Goal: Book appointment/travel/reservation

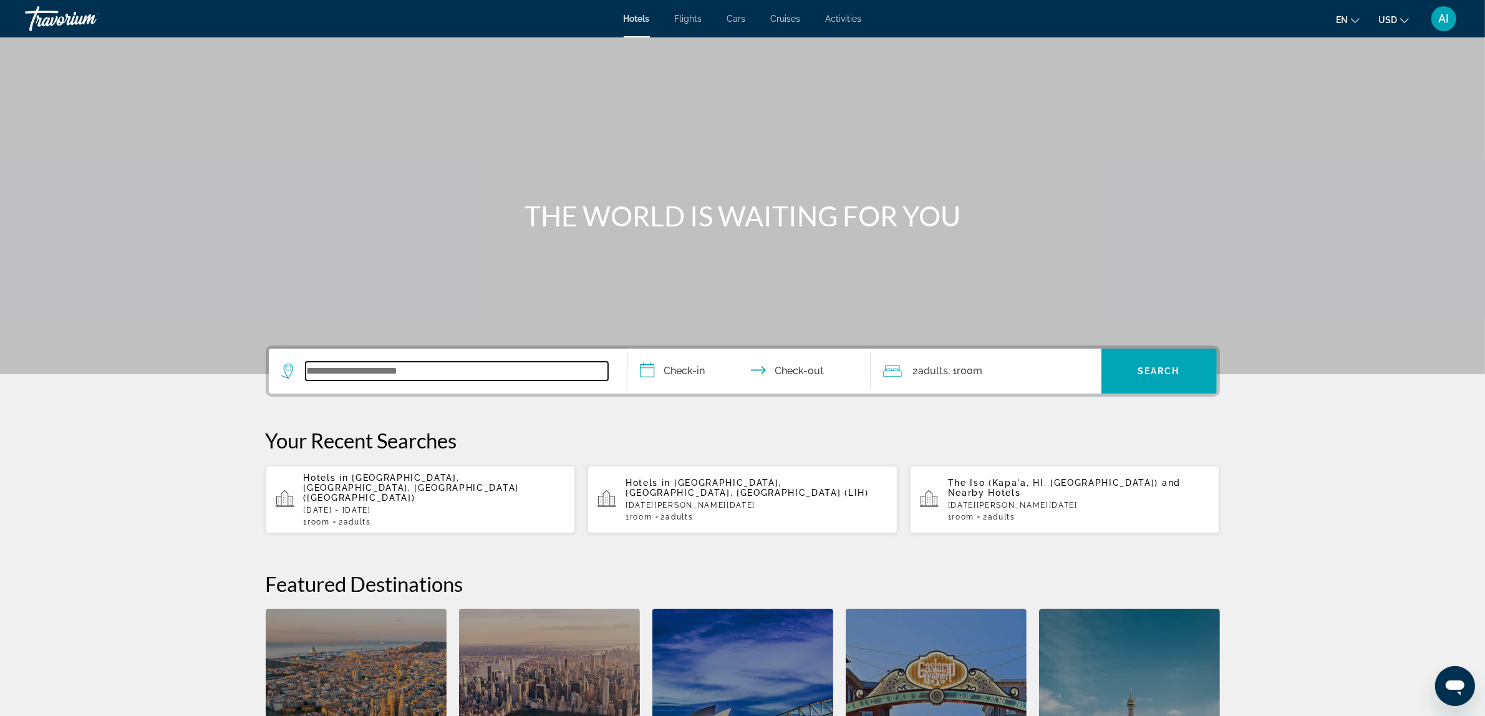
click at [347, 364] on input "Search widget" at bounding box center [457, 371] width 303 height 19
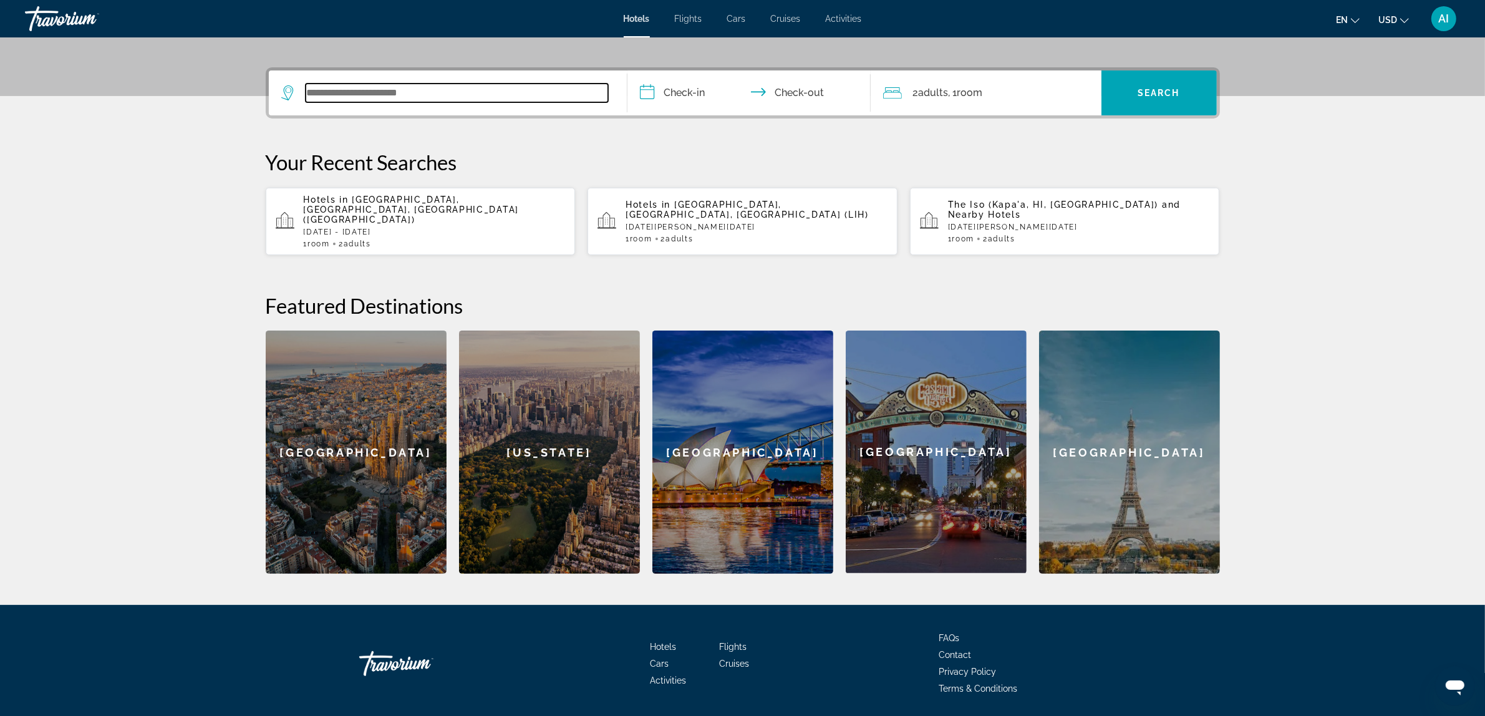
scroll to position [300, 0]
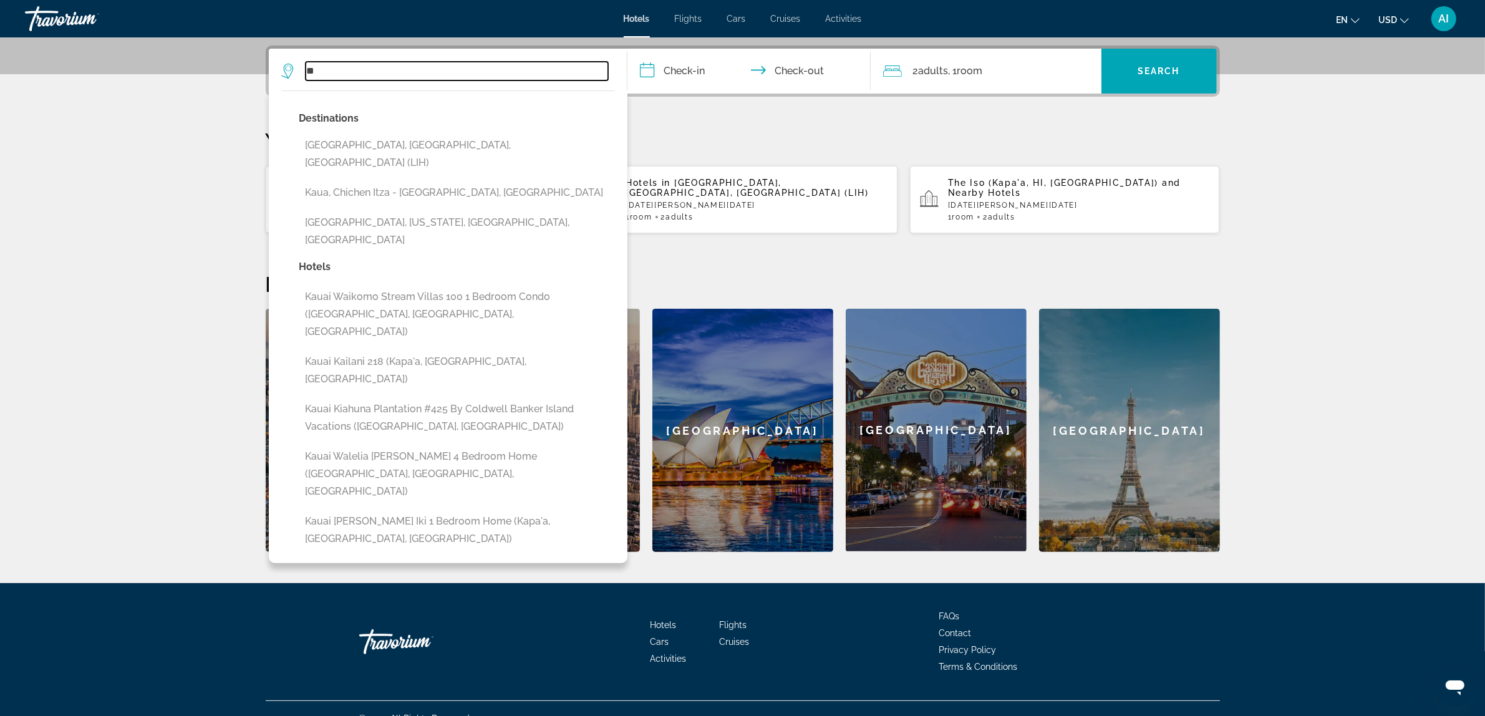
type input "*"
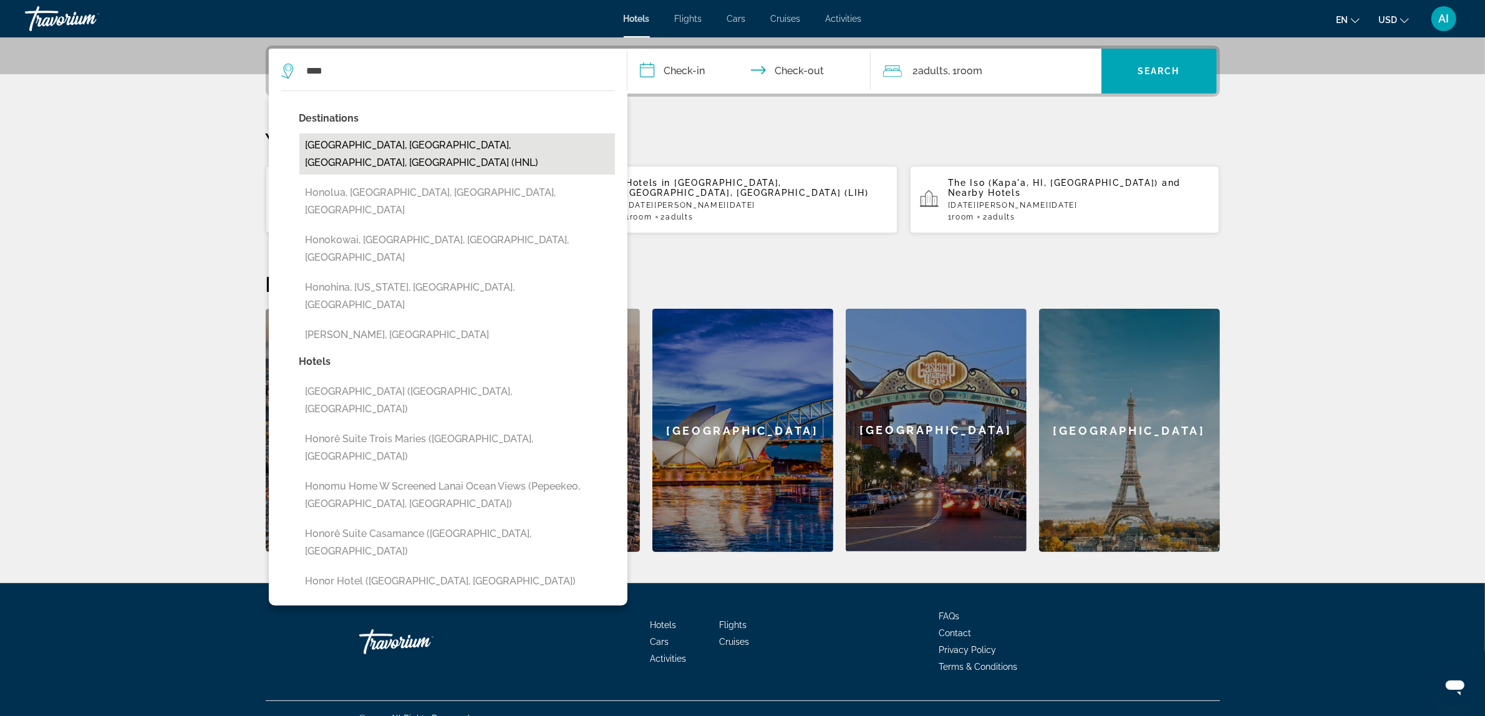
click at [475, 143] on button "[GEOGRAPHIC_DATA], [GEOGRAPHIC_DATA], [GEOGRAPHIC_DATA], [GEOGRAPHIC_DATA] (HNL)" at bounding box center [457, 153] width 316 height 41
type input "**********"
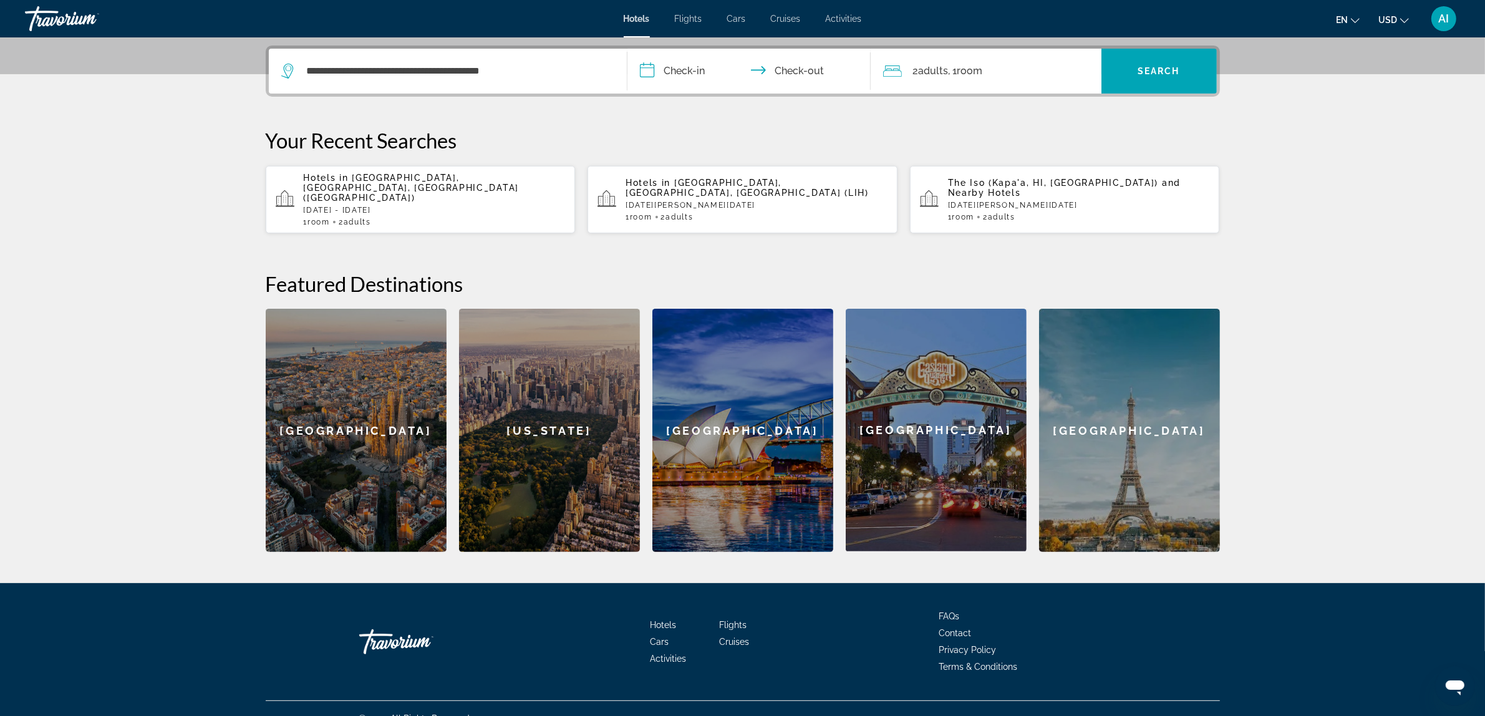
click at [682, 69] on input "**********" at bounding box center [752, 73] width 248 height 49
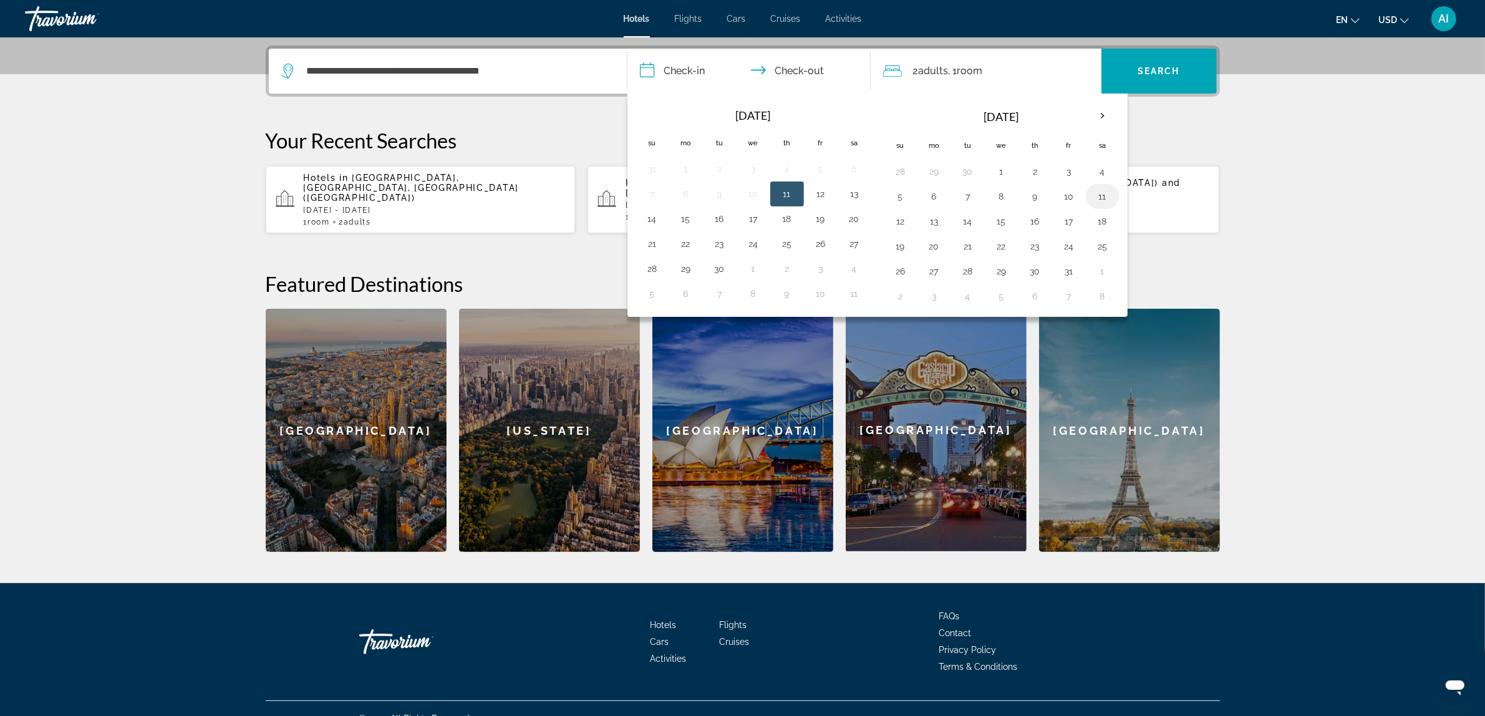
click at [1113, 197] on button "11" at bounding box center [1103, 196] width 20 height 17
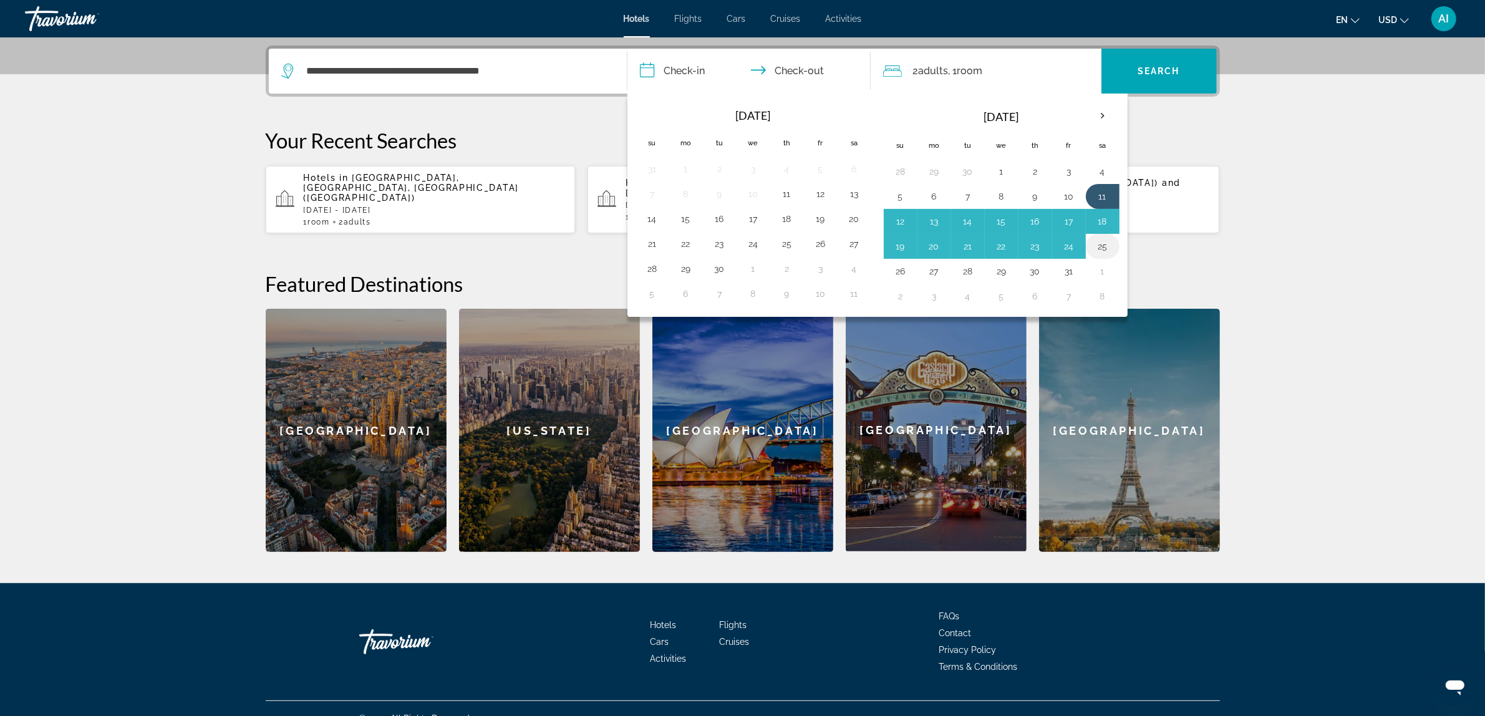
click at [1108, 250] on button "25" at bounding box center [1103, 246] width 20 height 17
type input "**********"
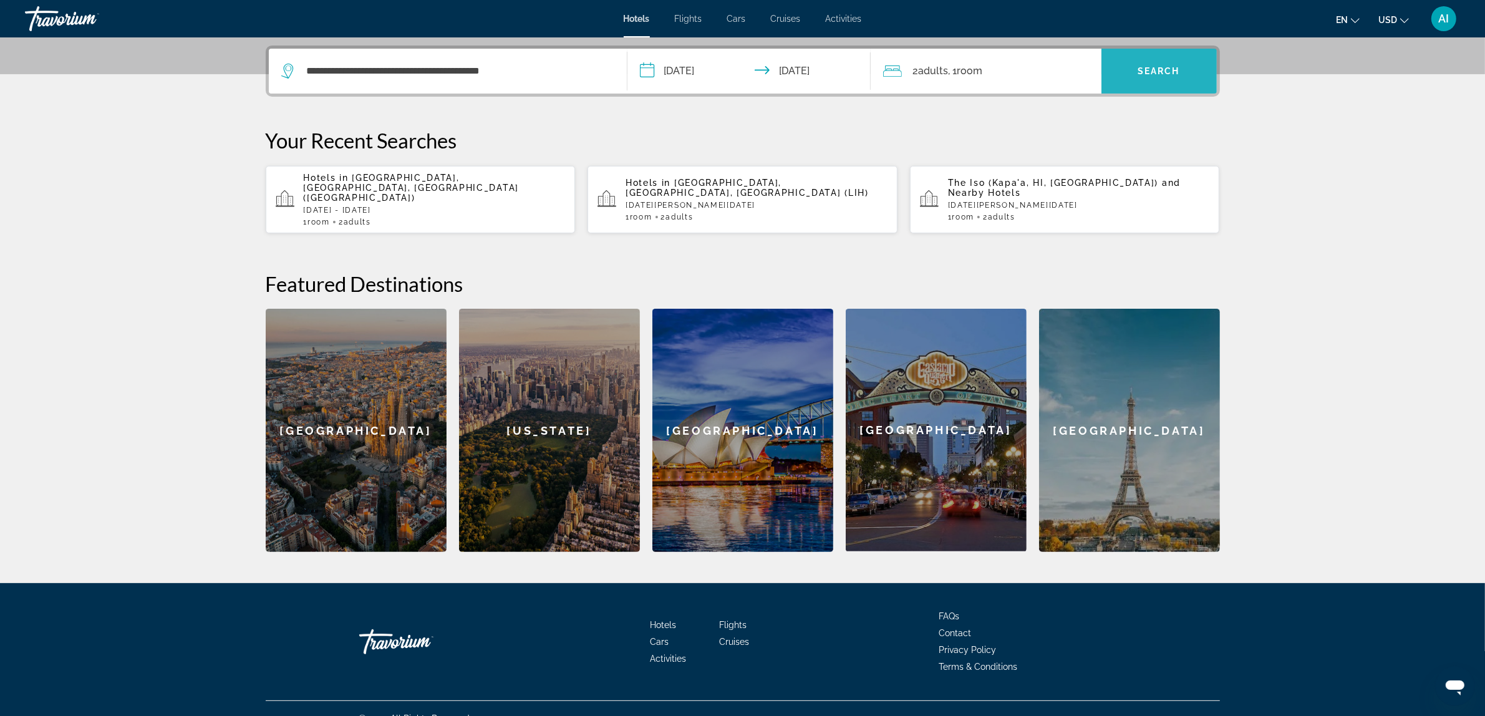
click at [1135, 74] on span "Search widget" at bounding box center [1159, 71] width 115 height 30
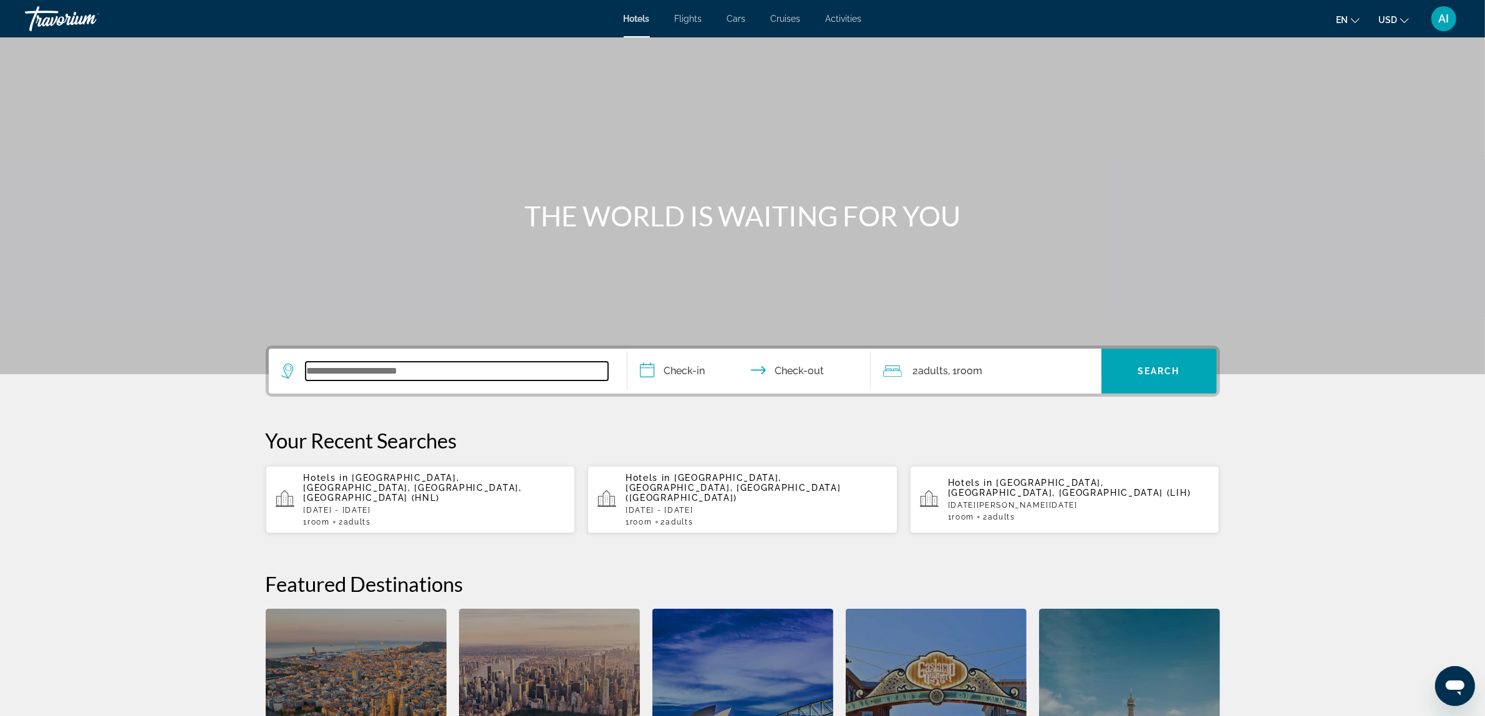
click at [448, 362] on input "Search widget" at bounding box center [457, 371] width 303 height 19
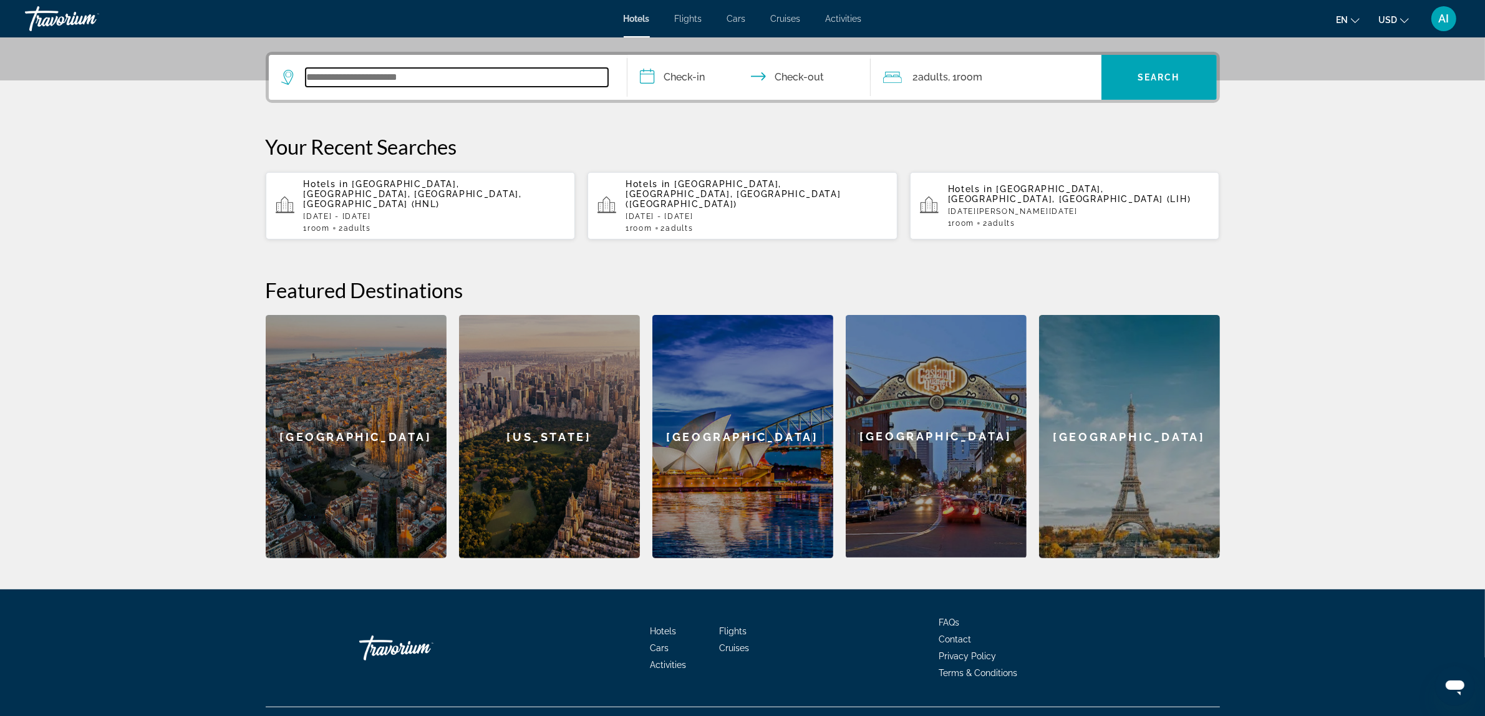
scroll to position [304, 0]
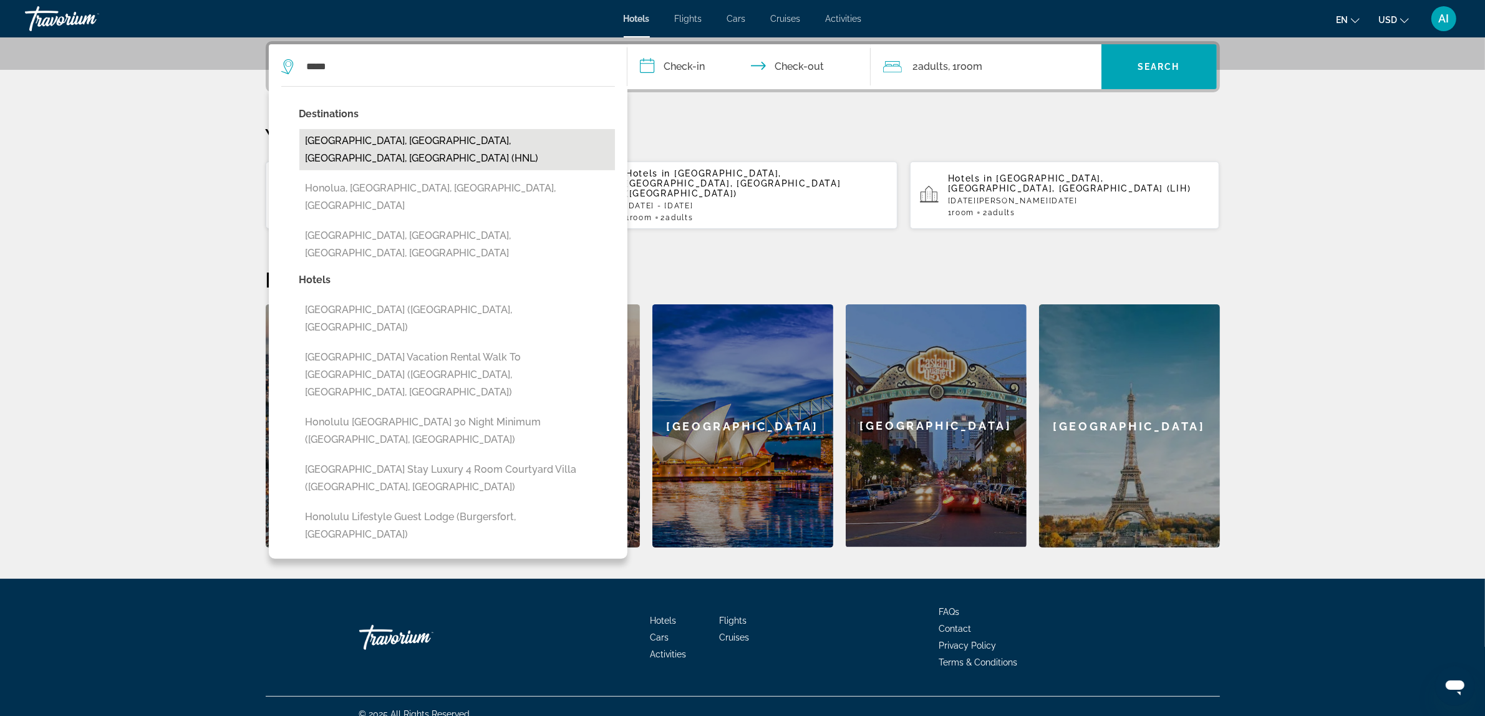
click at [388, 138] on button "[GEOGRAPHIC_DATA], [GEOGRAPHIC_DATA], [GEOGRAPHIC_DATA], [GEOGRAPHIC_DATA] (HNL)" at bounding box center [457, 149] width 316 height 41
type input "**********"
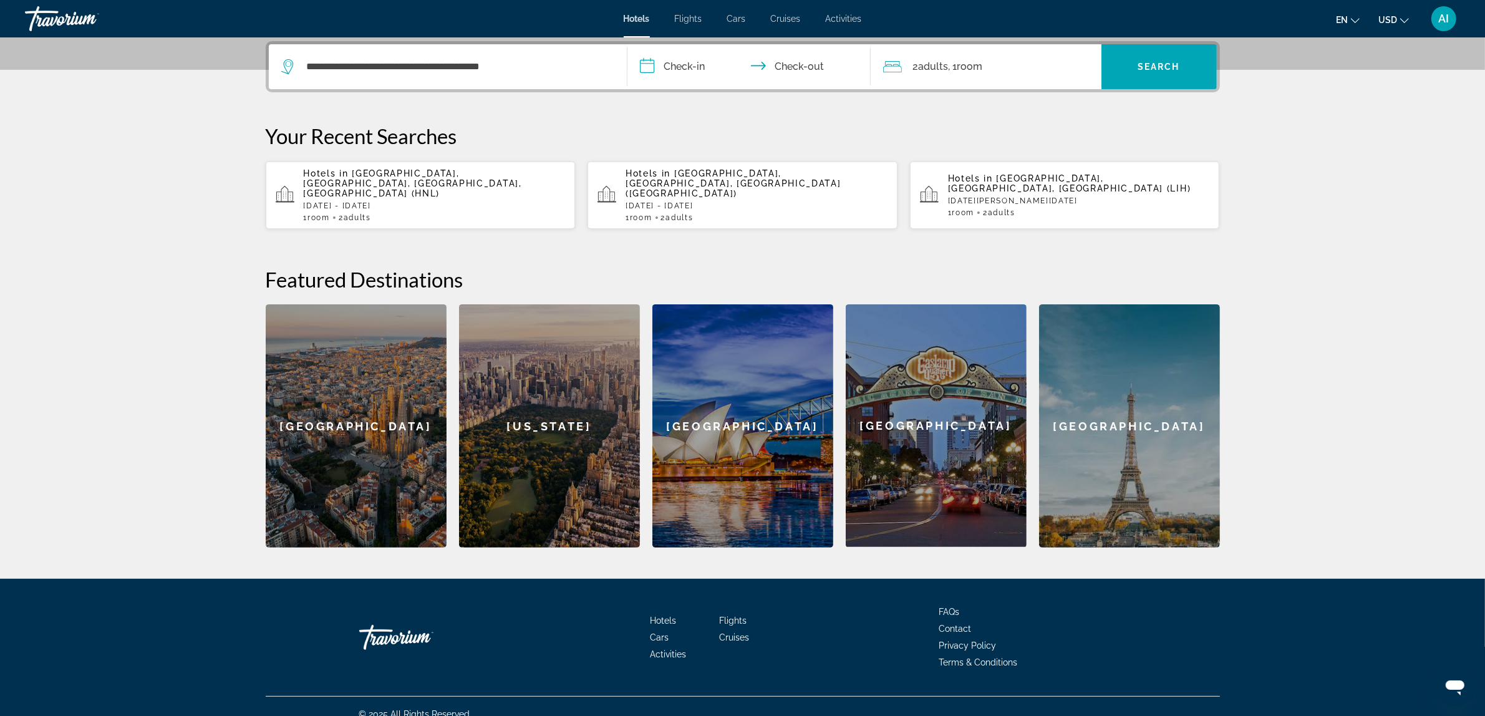
click at [679, 66] on input "**********" at bounding box center [752, 68] width 248 height 49
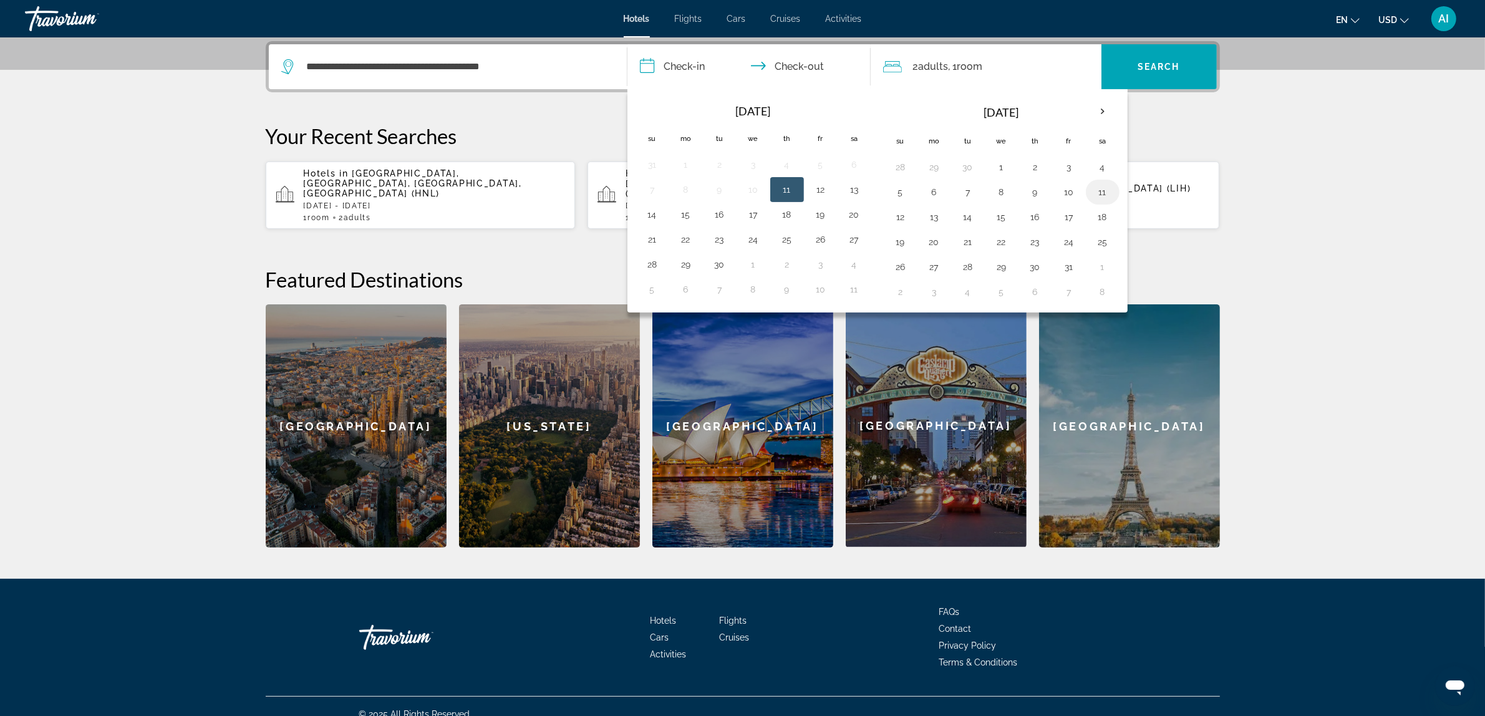
click at [1109, 191] on button "11" at bounding box center [1103, 191] width 20 height 17
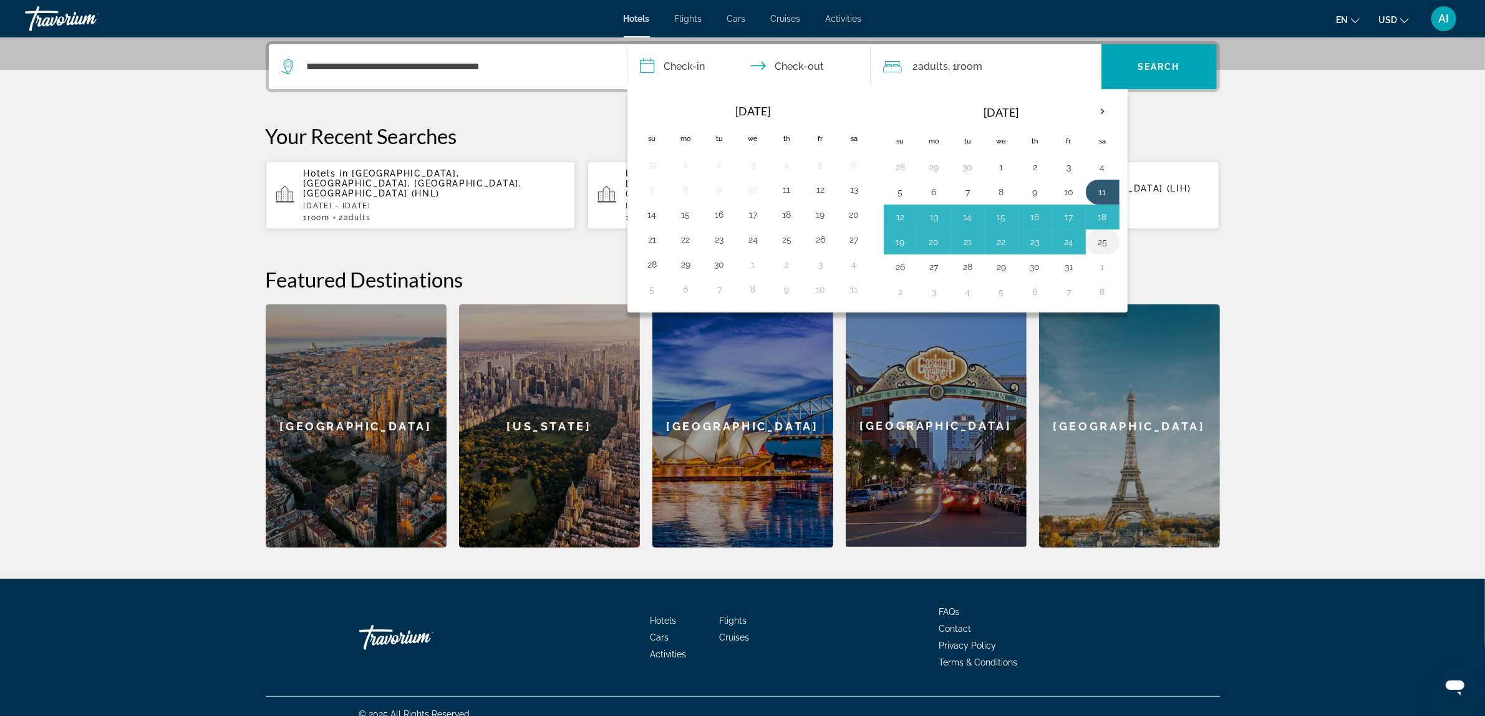
click at [1109, 244] on button "25" at bounding box center [1103, 241] width 20 height 17
type input "**********"
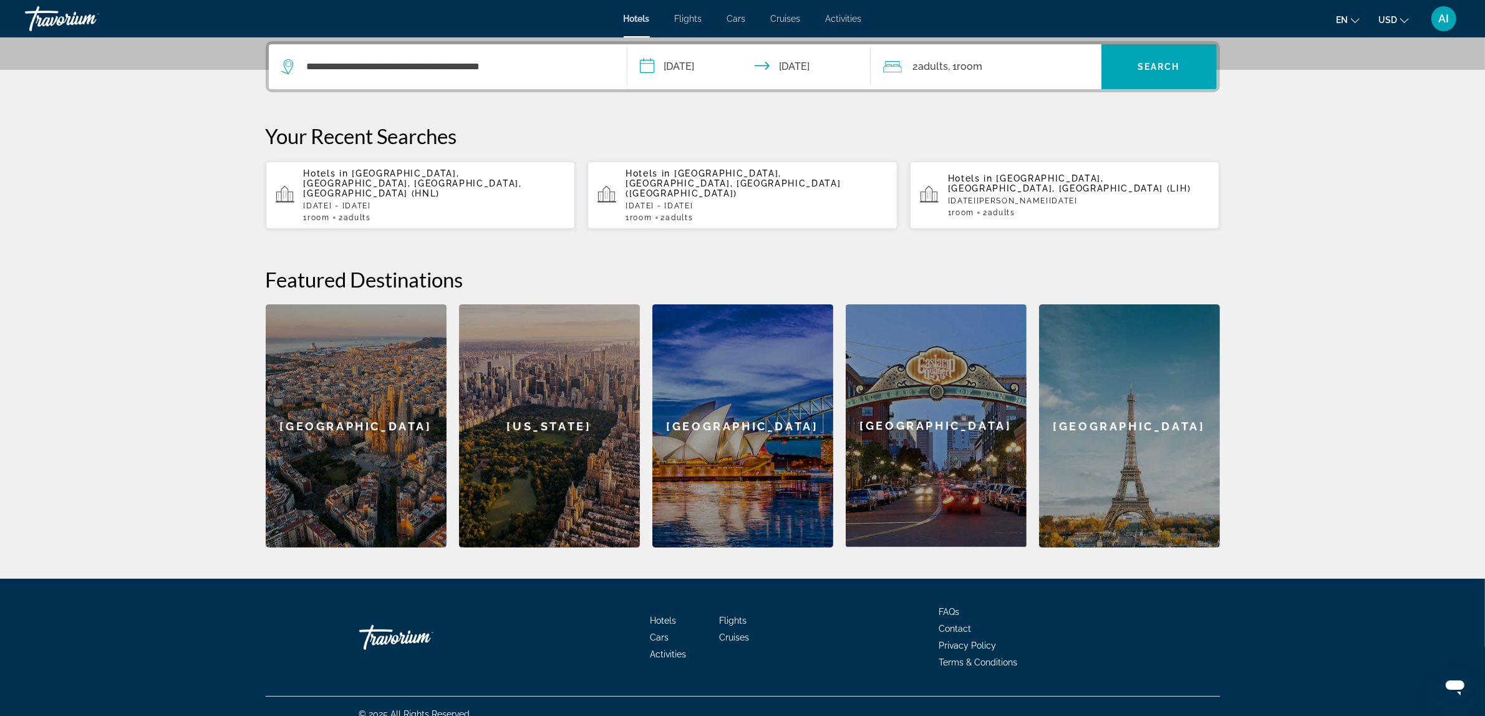
click at [983, 66] on span "Room" at bounding box center [971, 67] width 26 height 12
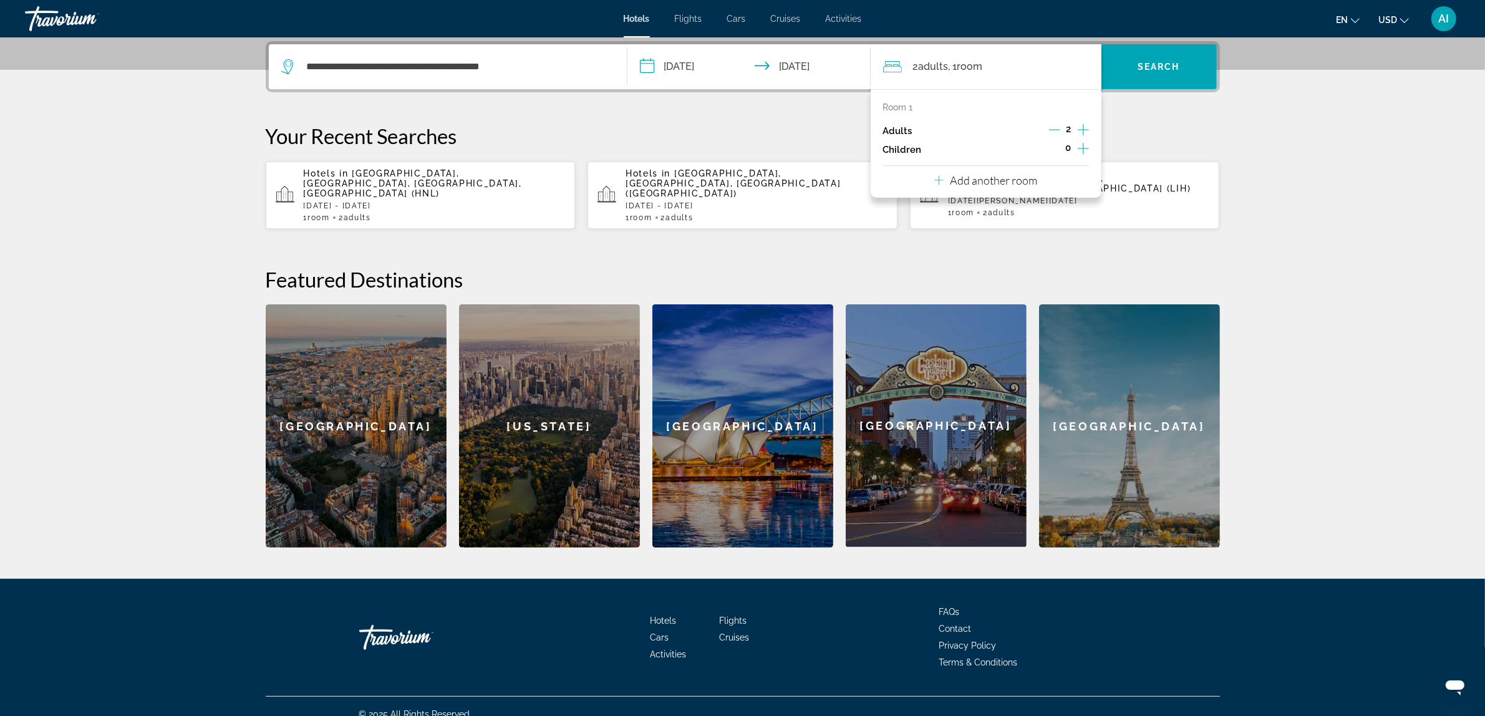
click at [1082, 128] on icon "Increment adults" at bounding box center [1083, 129] width 11 height 15
click at [1053, 126] on icon "Decrement adults" at bounding box center [1054, 129] width 11 height 11
click at [1084, 150] on icon "Increment children" at bounding box center [1083, 148] width 11 height 15
click at [968, 185] on icon "Travelers: 3 adults, 1 child" at bounding box center [968, 182] width 15 height 15
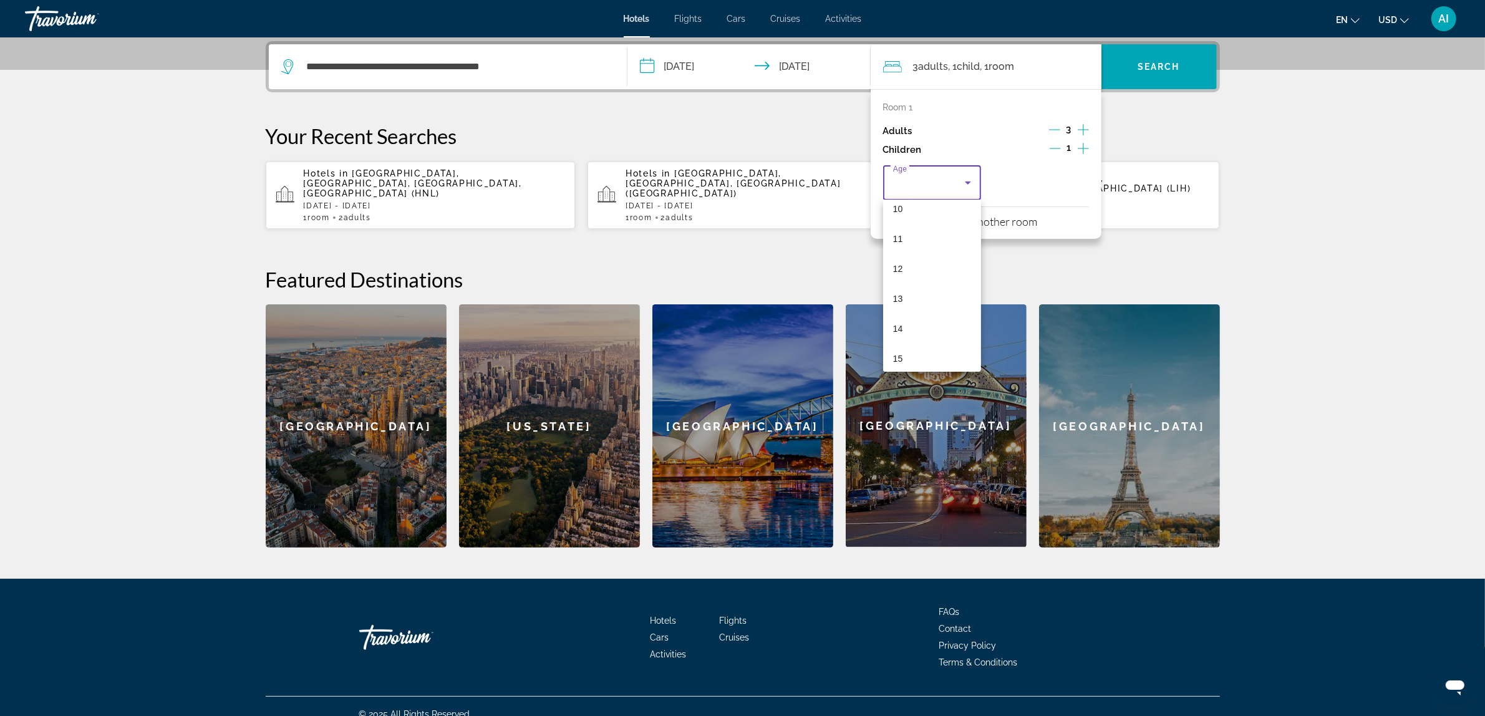
scroll to position [312, 0]
click at [918, 205] on mat-option "10" at bounding box center [932, 208] width 99 height 30
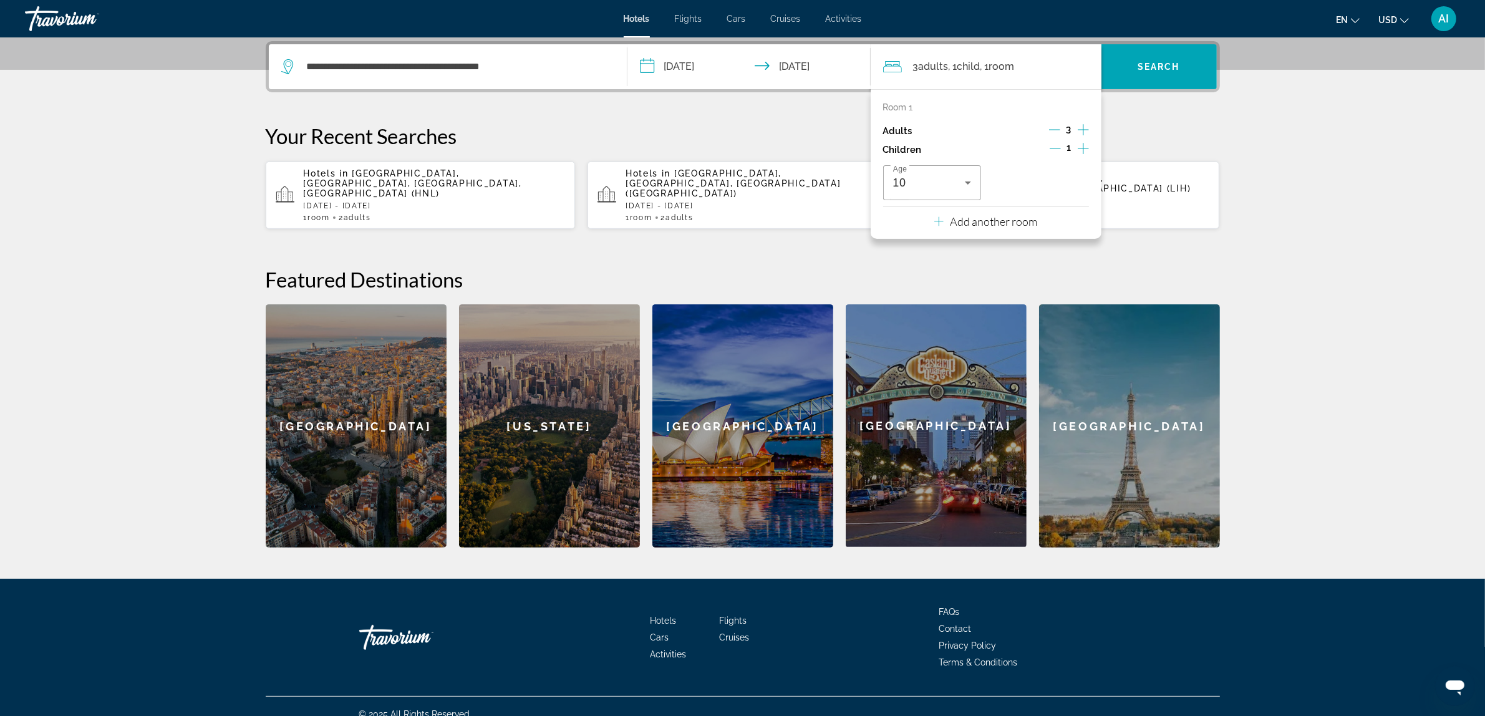
click at [1279, 298] on section "**********" at bounding box center [742, 122] width 1485 height 852
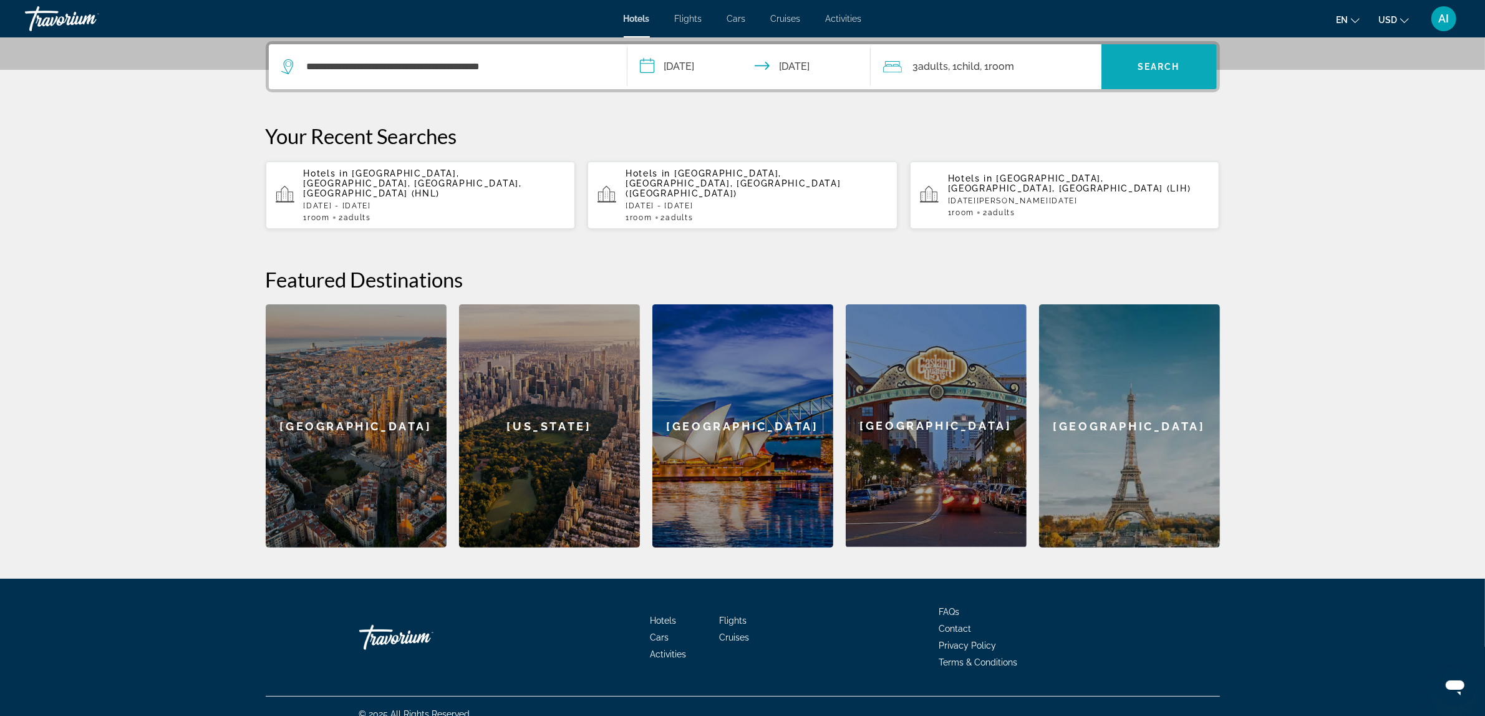
click at [1158, 69] on span "Search" at bounding box center [1159, 67] width 42 height 10
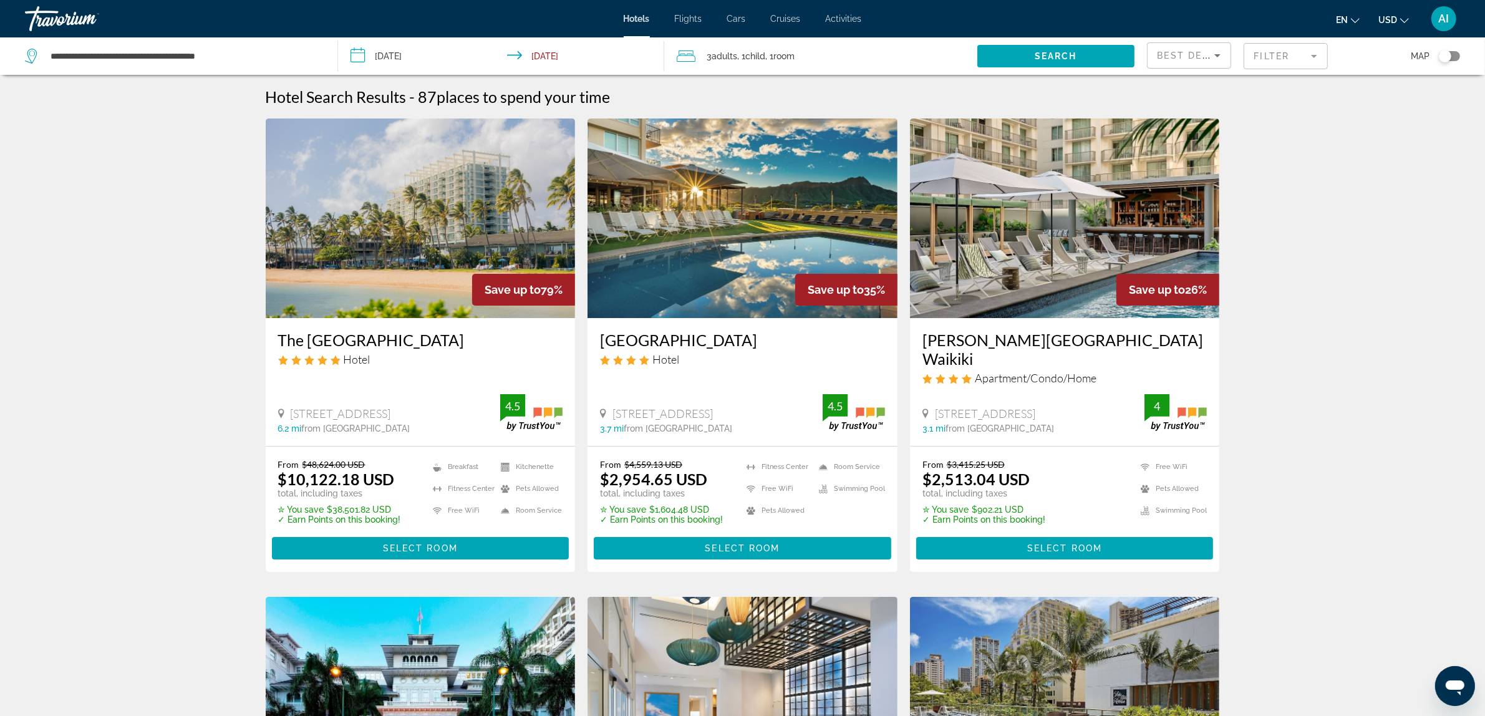
click at [722, 226] on img "Main content" at bounding box center [743, 219] width 310 height 200
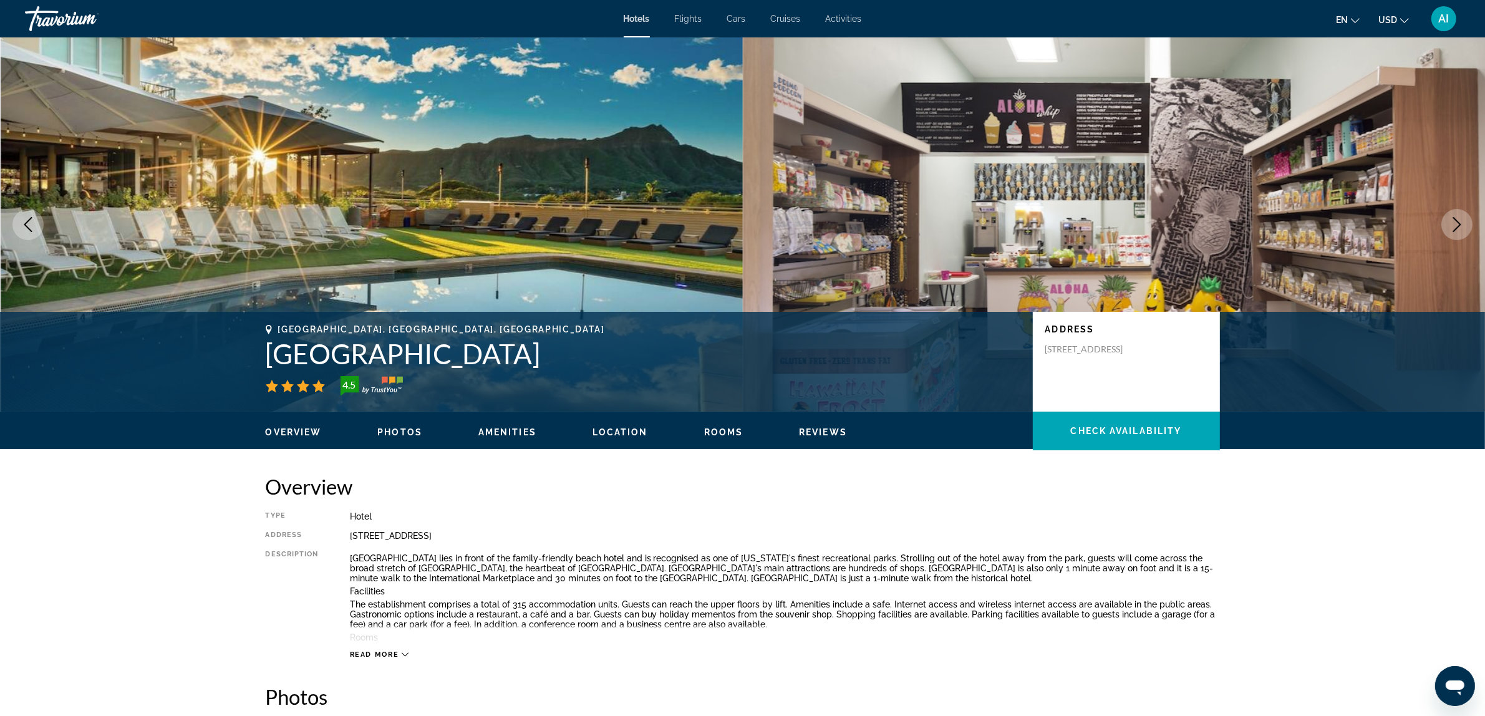
drag, startPoint x: 541, startPoint y: 354, endPoint x: 263, endPoint y: 359, distance: 278.9
click at [263, 359] on div "Honolulu, HI, United States Queen Kapiolani Hotel 4.5 Address 150 Kapahulu Ave,…" at bounding box center [743, 361] width 1004 height 75
copy h1 "Queen Kapiolani Hotel"
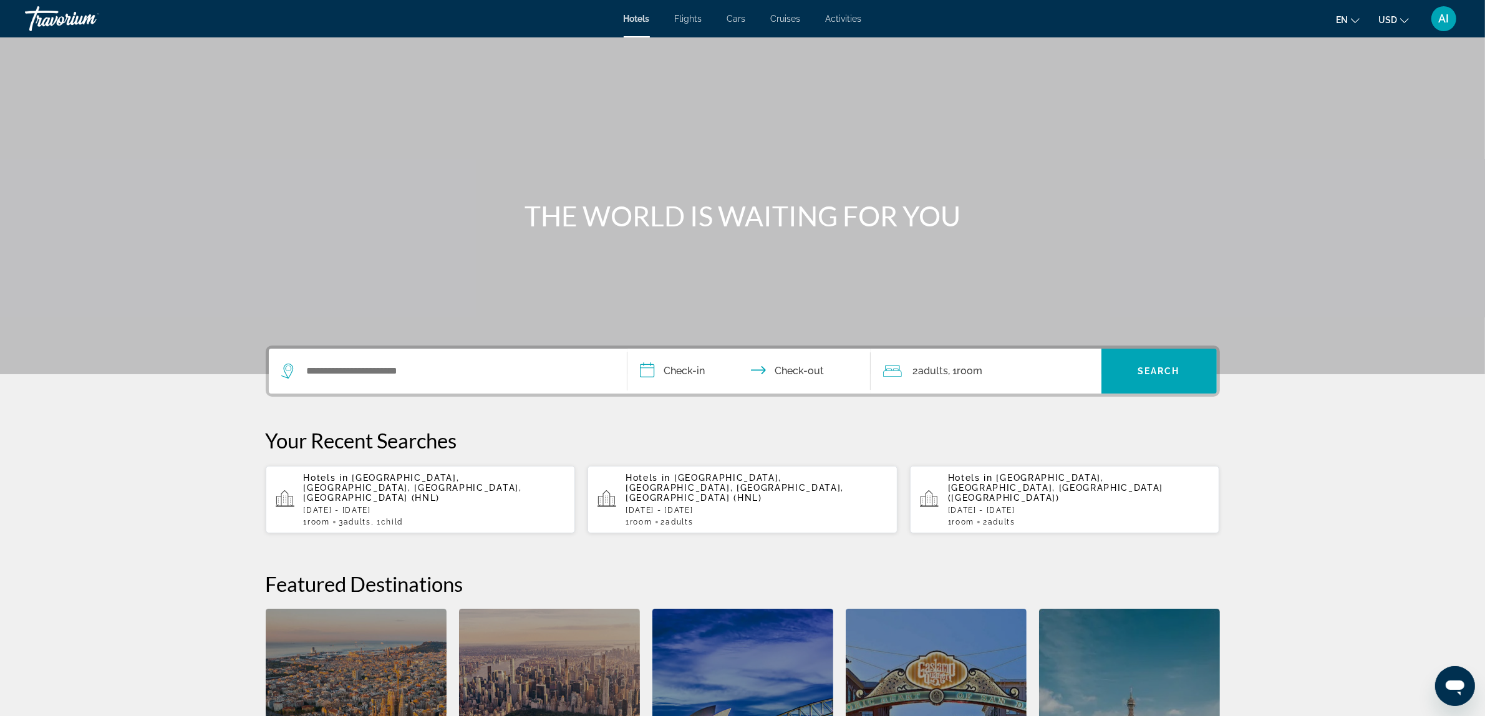
click at [684, 375] on input "**********" at bounding box center [752, 373] width 248 height 49
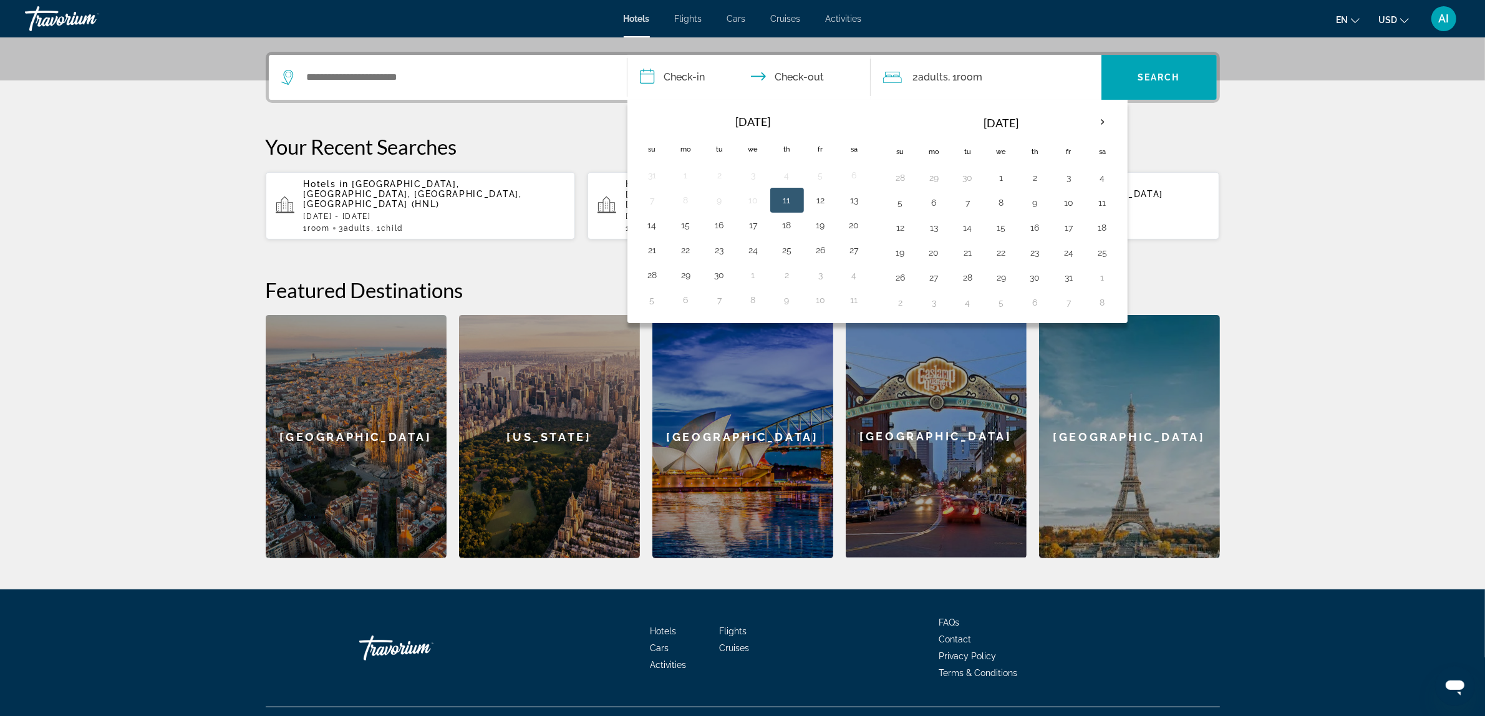
scroll to position [304, 0]
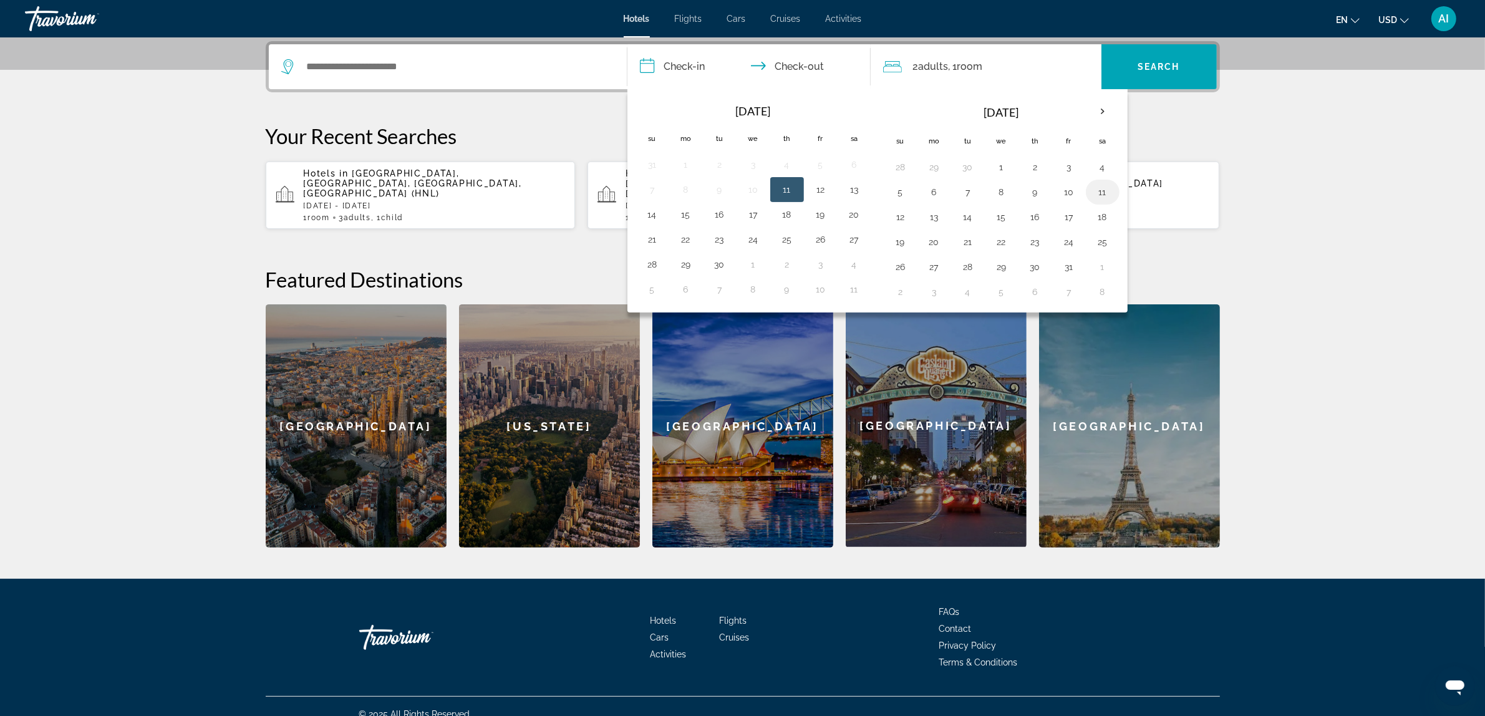
click at [1105, 195] on button "11" at bounding box center [1103, 191] width 20 height 17
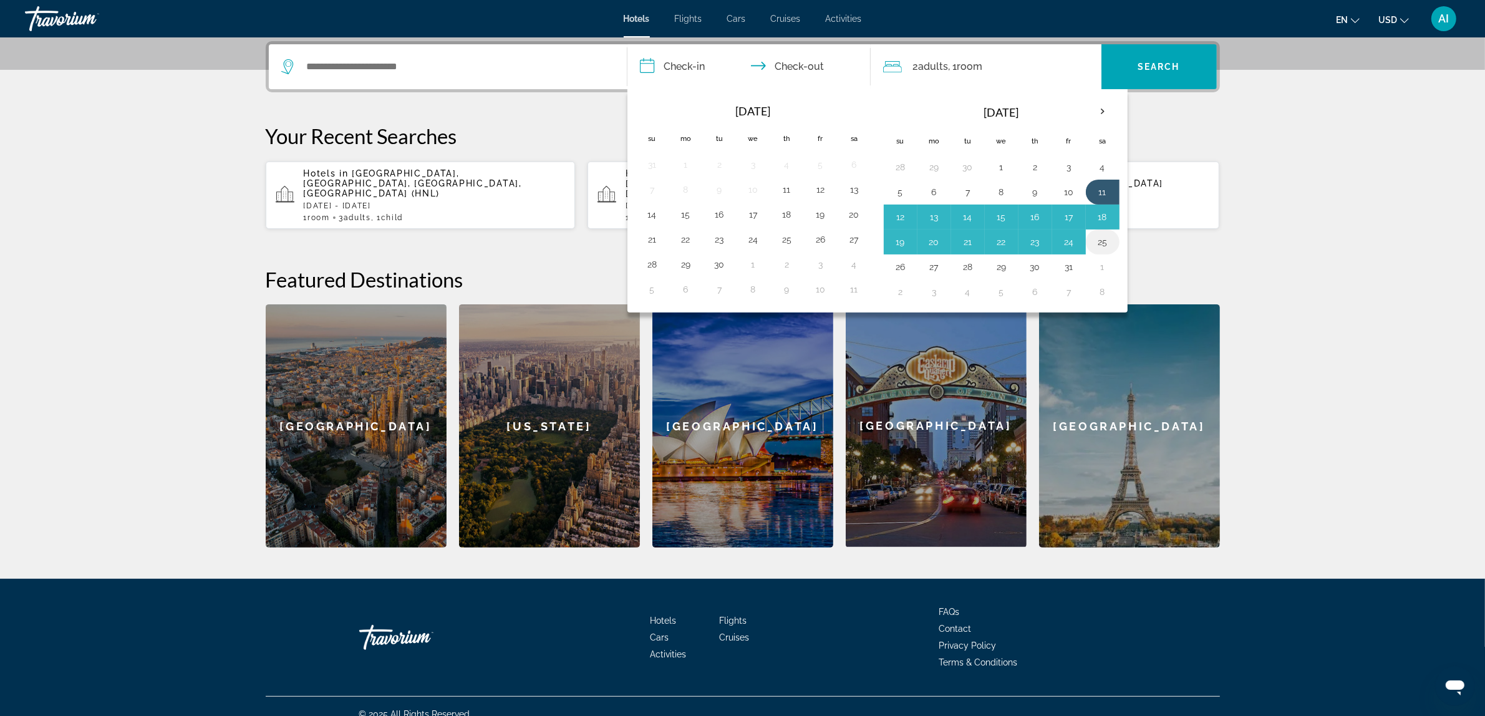
click at [1106, 243] on button "25" at bounding box center [1103, 241] width 20 height 17
type input "**********"
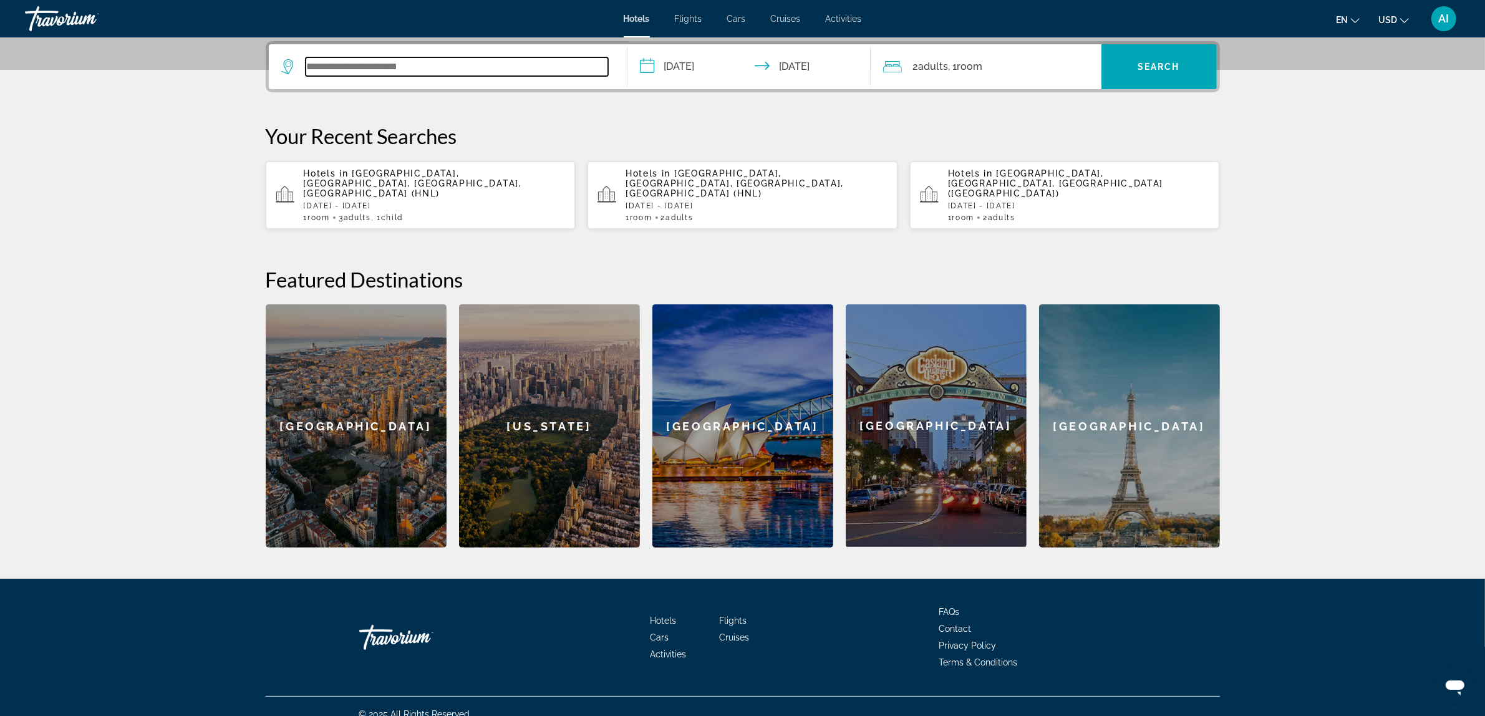
click at [409, 70] on input "Search widget" at bounding box center [457, 66] width 303 height 19
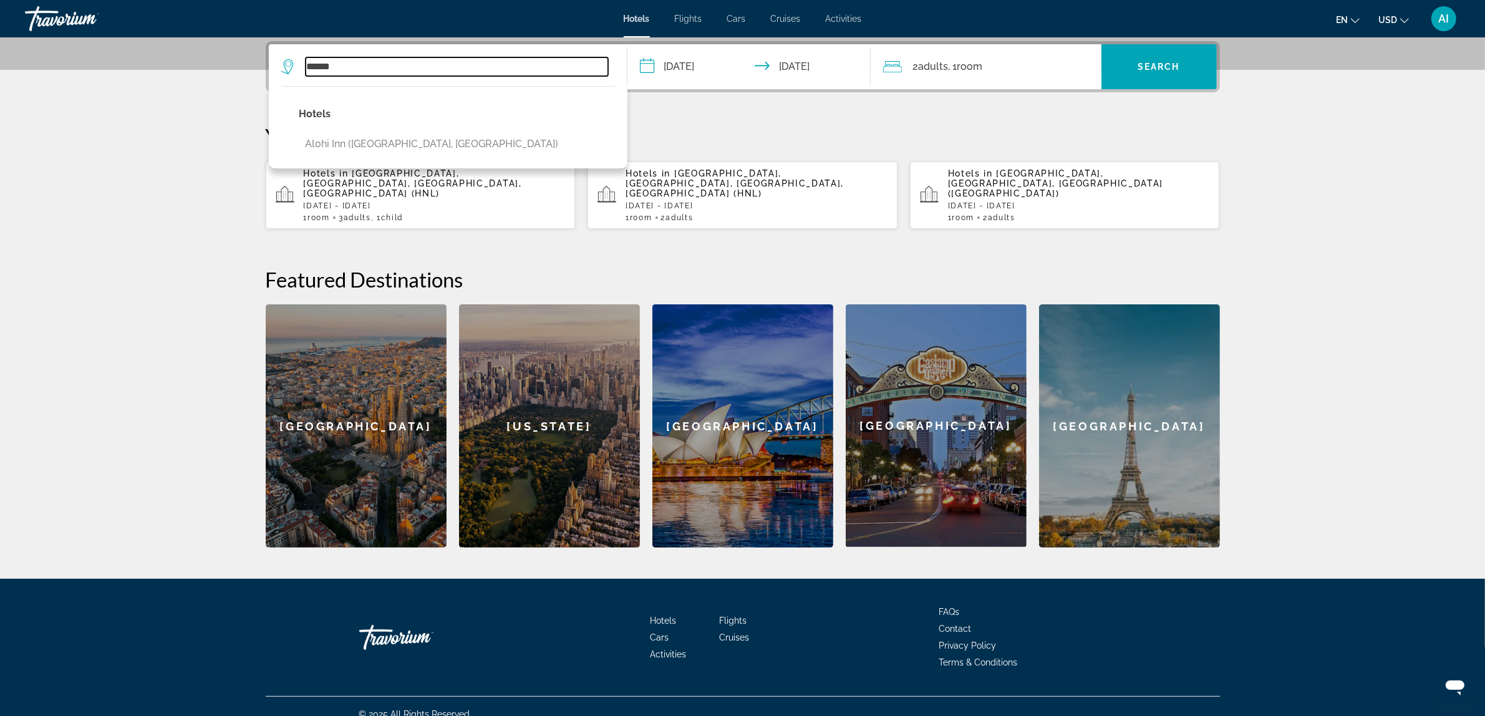
type input "*******"
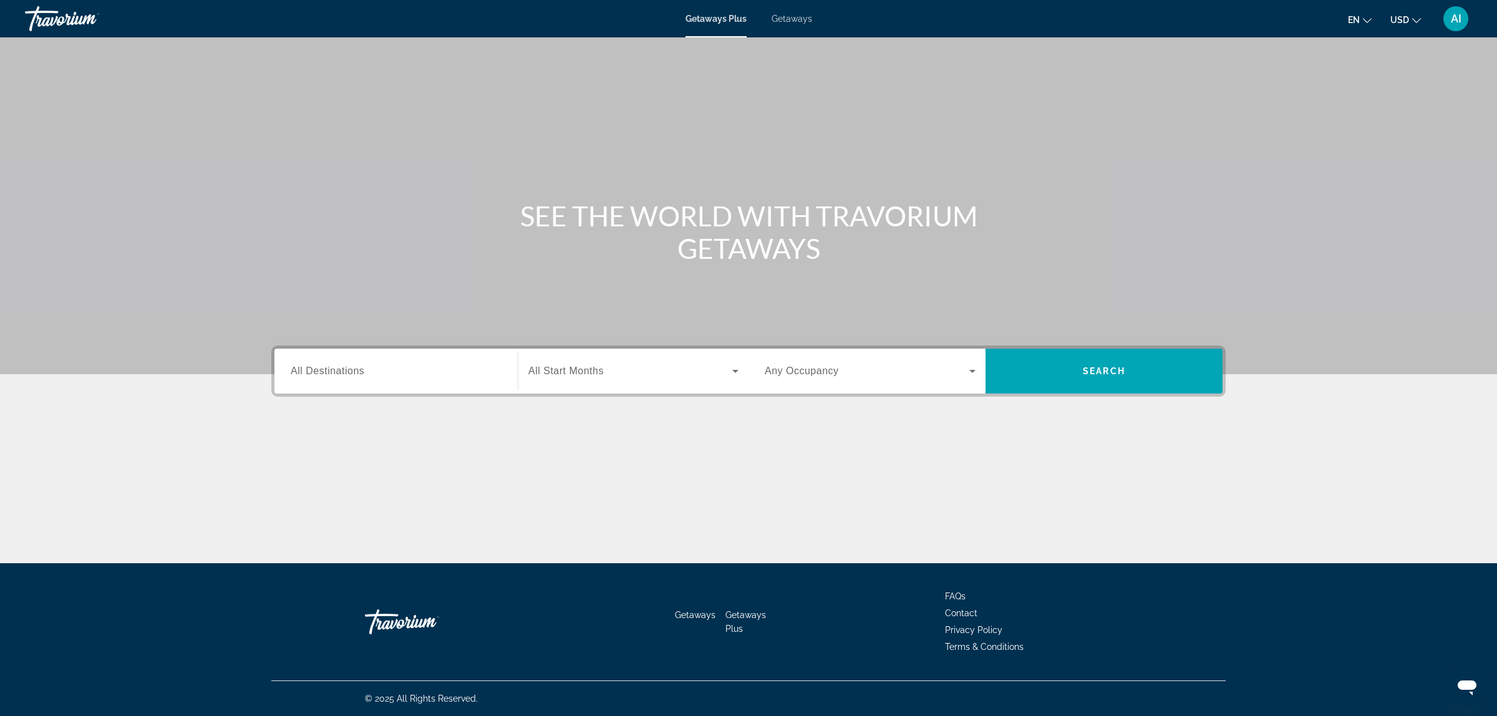
click at [382, 365] on input "Destination All Destinations" at bounding box center [396, 371] width 211 height 15
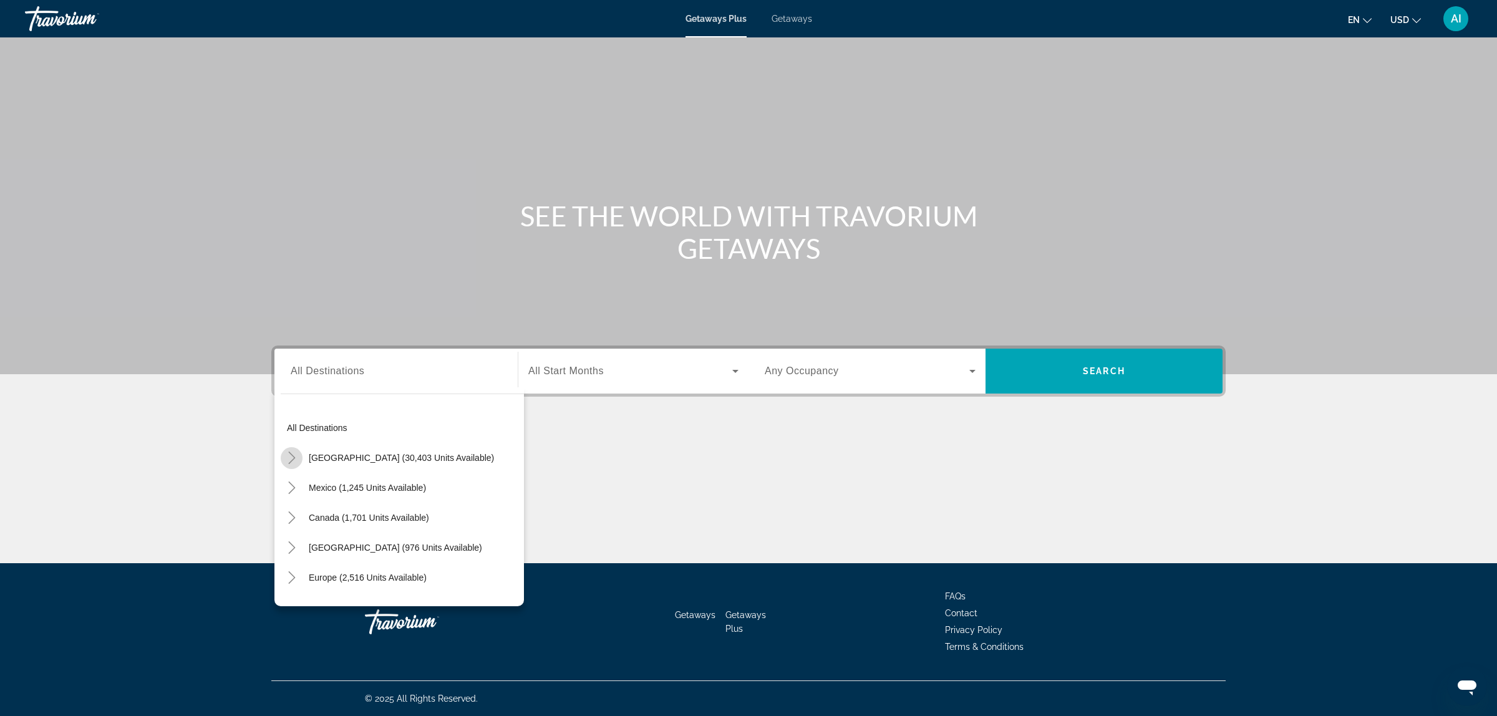
click at [289, 455] on icon "Toggle United States (30,403 units available)" at bounding box center [292, 458] width 12 height 12
click at [303, 526] on icon "Toggle Hawaii (19 units available)" at bounding box center [304, 528] width 12 height 12
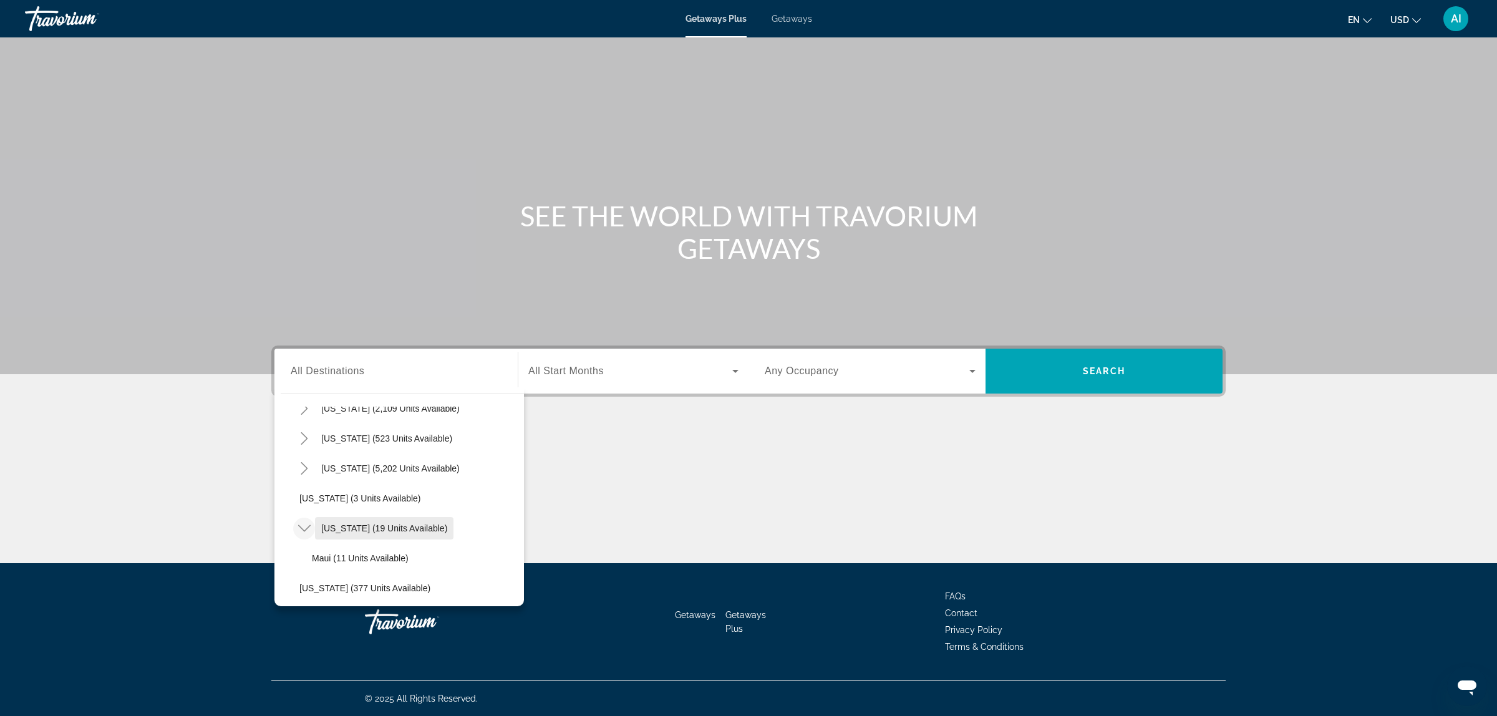
scroll to position [244, 0]
click at [788, 20] on span "Getaways" at bounding box center [792, 19] width 41 height 10
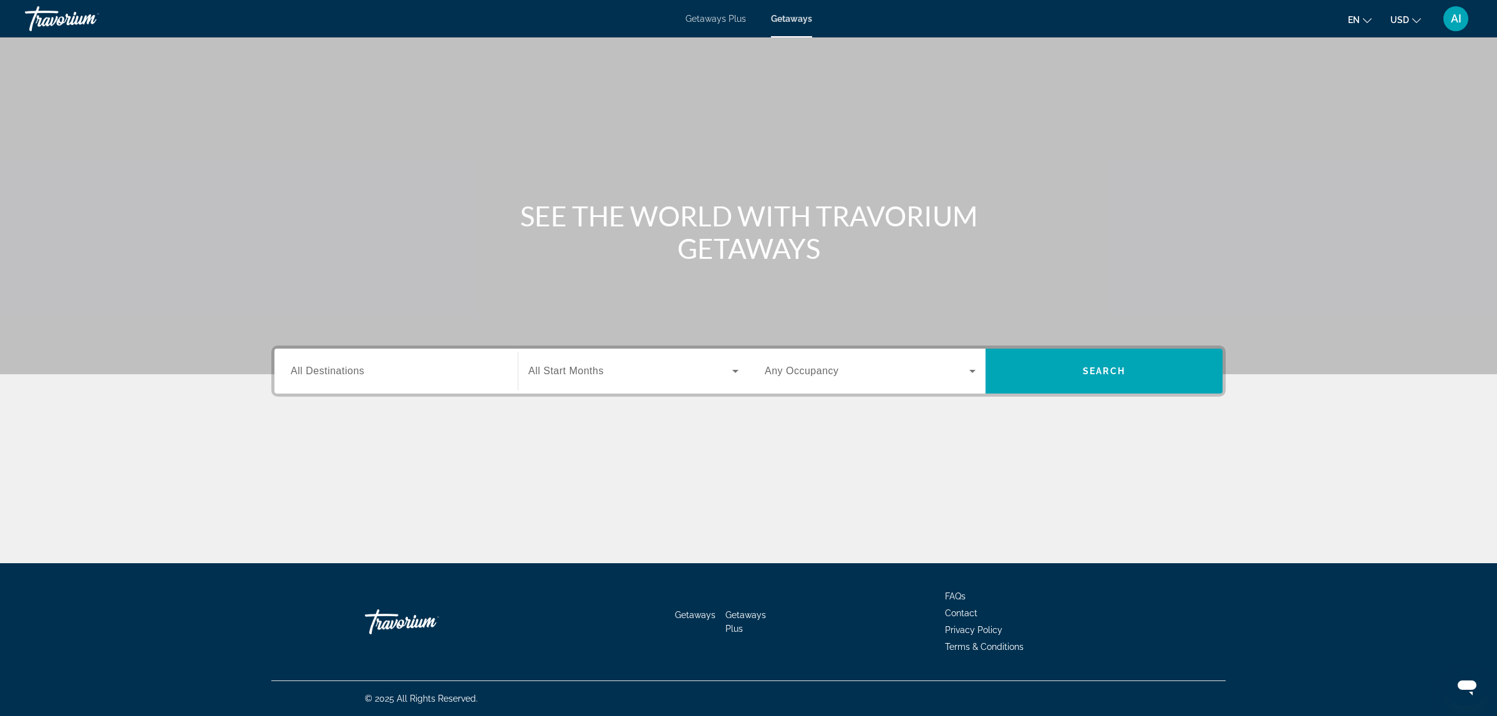
click at [329, 368] on span "All Destinations" at bounding box center [328, 371] width 74 height 11
click at [329, 368] on input "Destination All Destinations" at bounding box center [396, 371] width 211 height 15
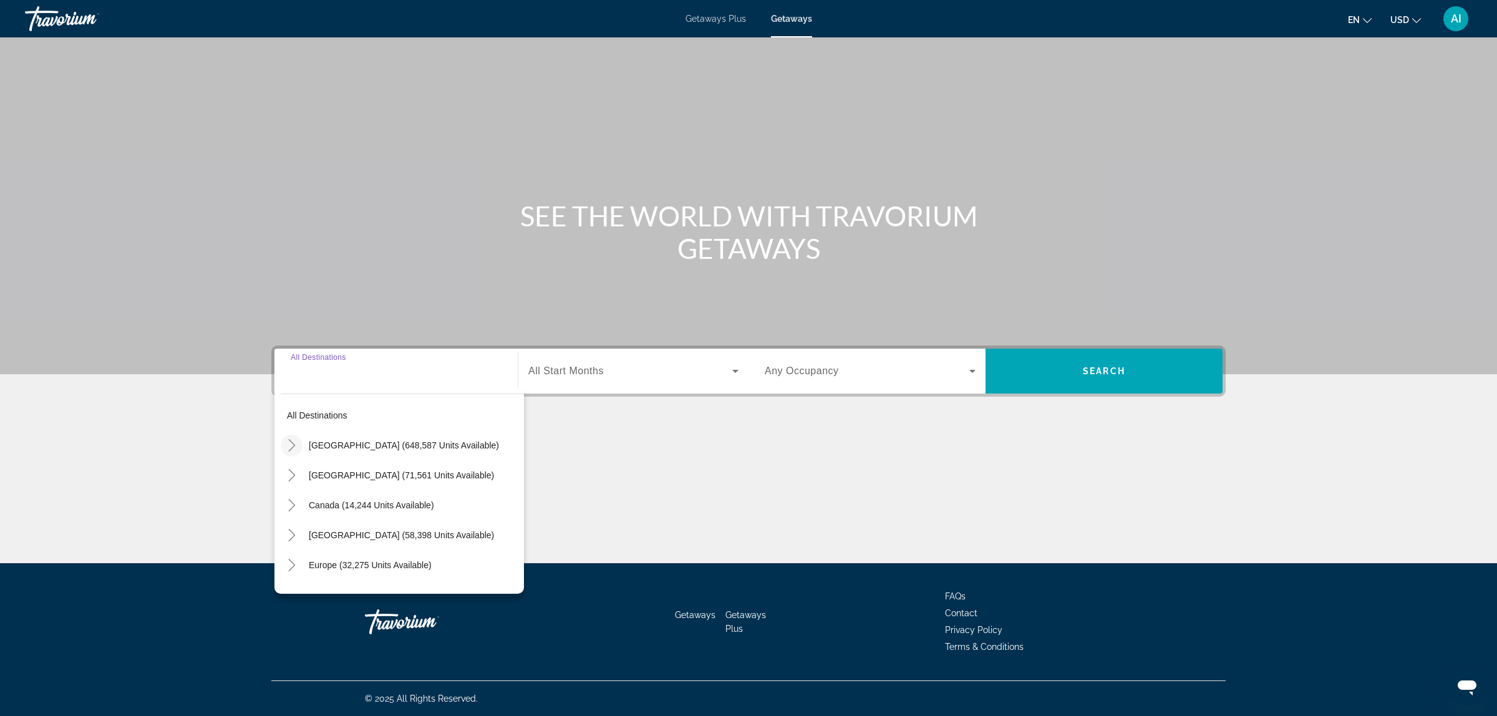
click at [293, 444] on icon "Toggle United States (648,587 units available)" at bounding box center [291, 445] width 7 height 12
click at [306, 472] on icon "Toggle Hawaii (23,527 units available)" at bounding box center [304, 471] width 7 height 12
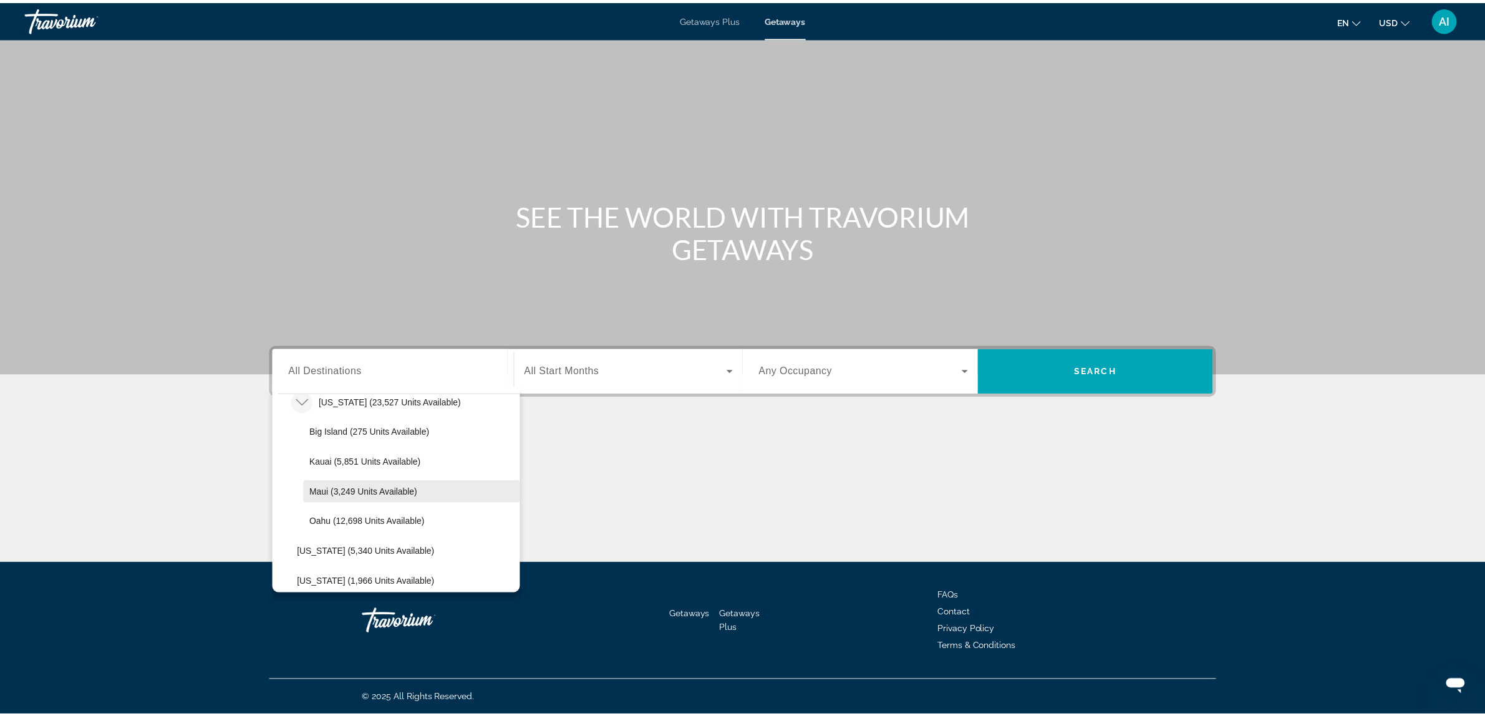
scroll to position [347, 0]
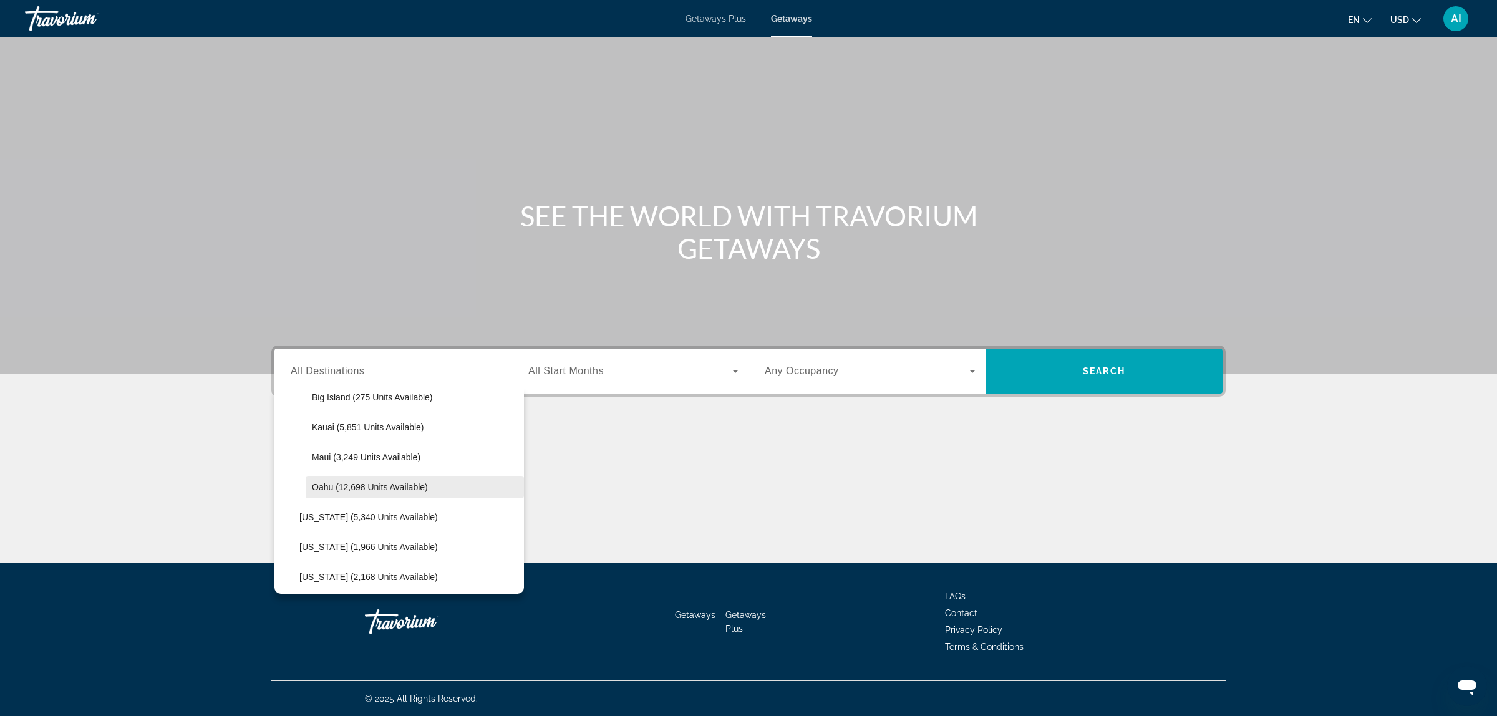
click at [376, 485] on span "Oahu (12,698 units available)" at bounding box center [370, 487] width 116 height 10
type input "**********"
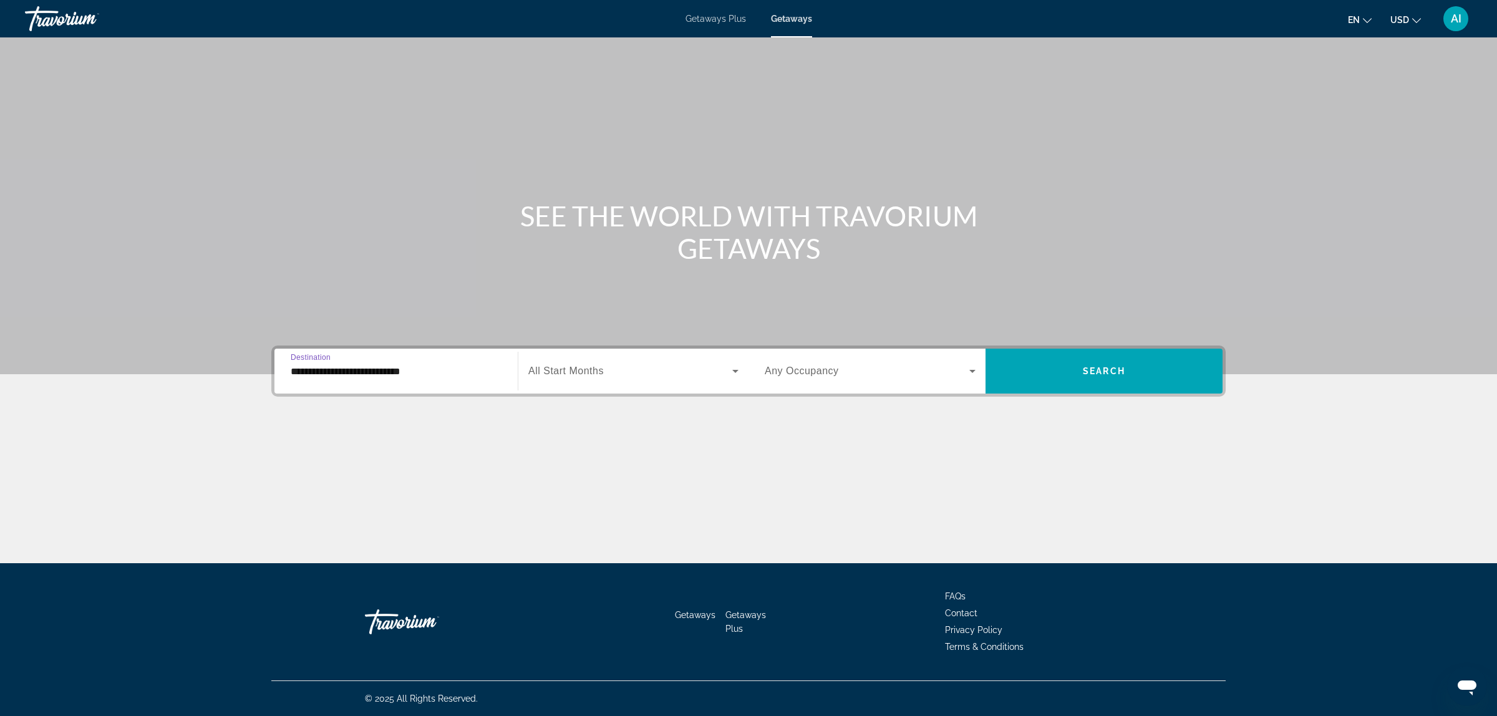
click at [575, 368] on span "All Start Months" at bounding box center [565, 371] width 75 height 11
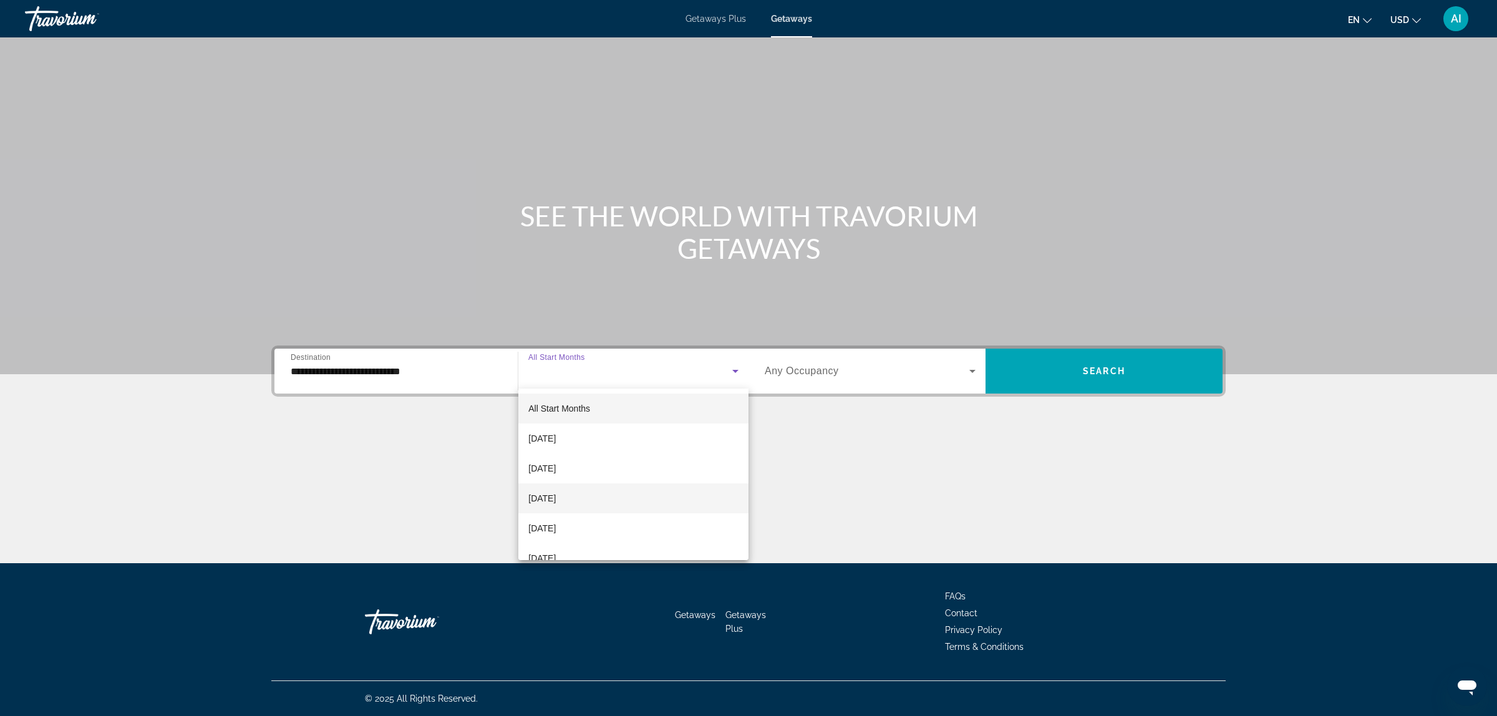
click at [579, 490] on mat-option "November 2025" at bounding box center [633, 498] width 230 height 30
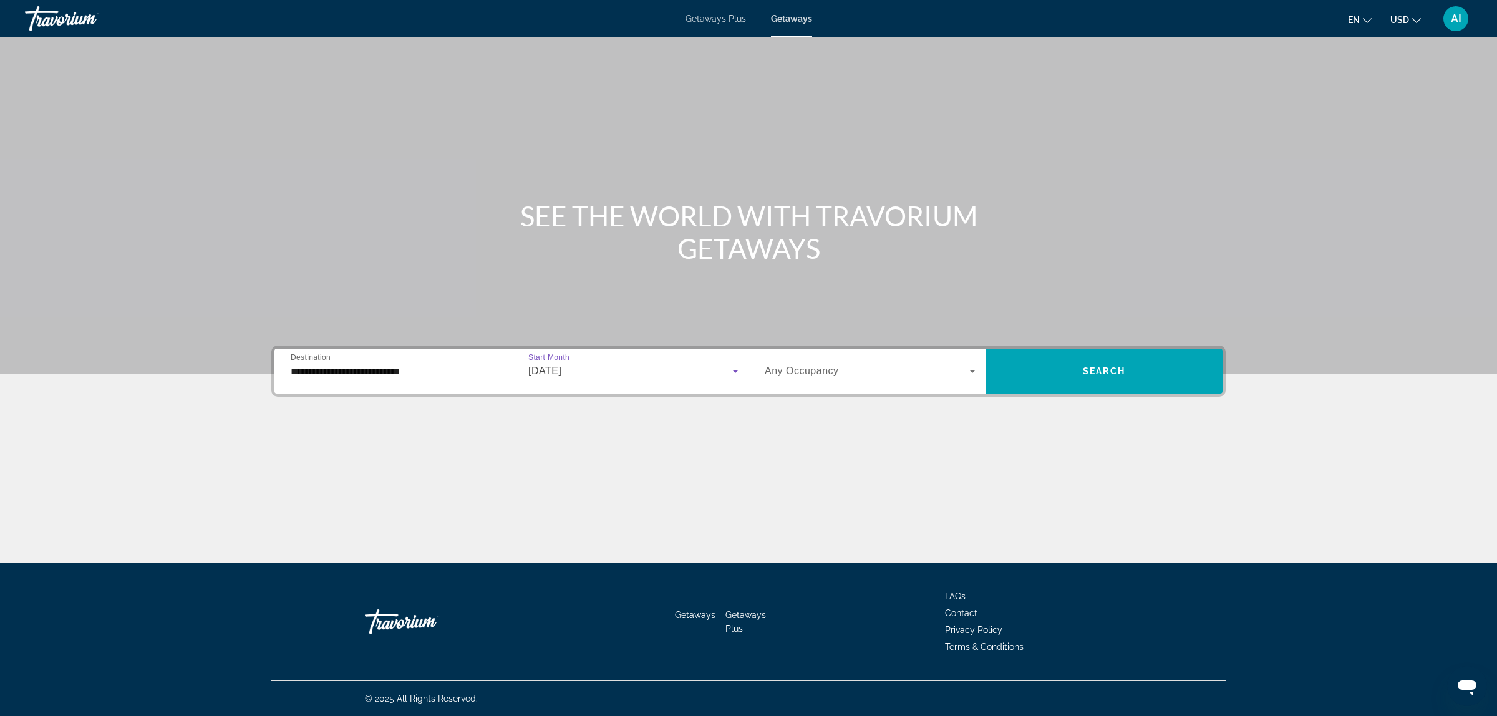
click at [827, 364] on span "Search widget" at bounding box center [867, 371] width 205 height 15
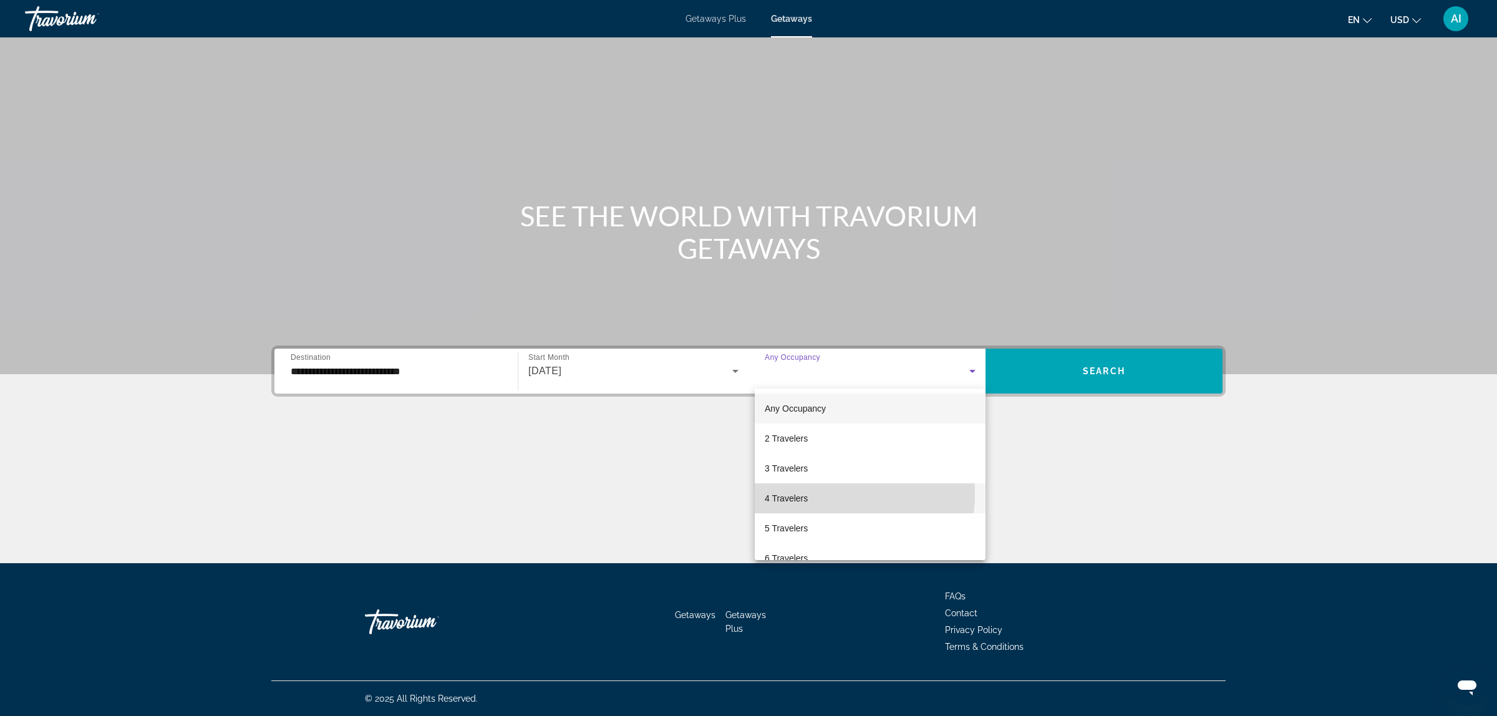
click at [803, 493] on span "4 Travelers" at bounding box center [786, 498] width 43 height 15
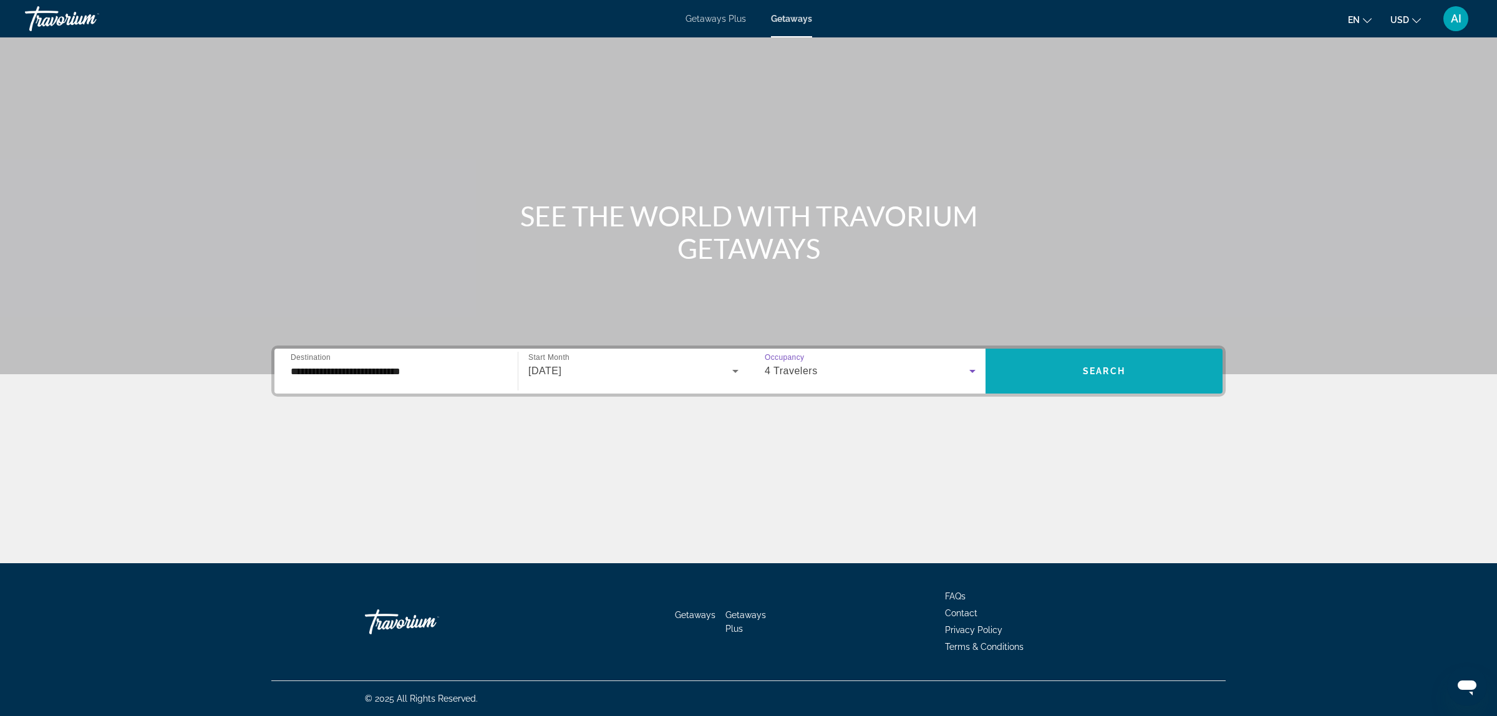
click at [1102, 376] on span "Search" at bounding box center [1104, 371] width 42 height 10
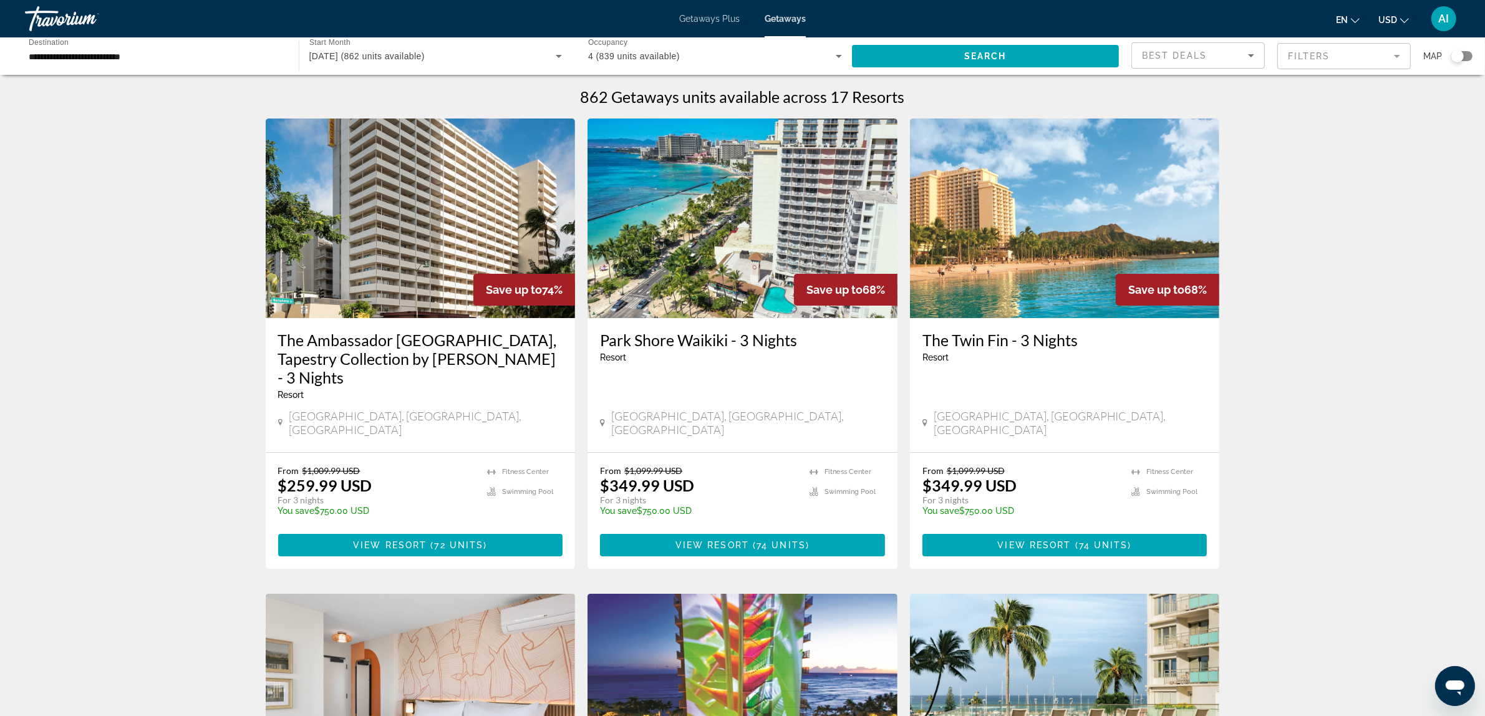
click at [1313, 58] on mat-form-field "Filters" at bounding box center [1344, 56] width 133 height 26
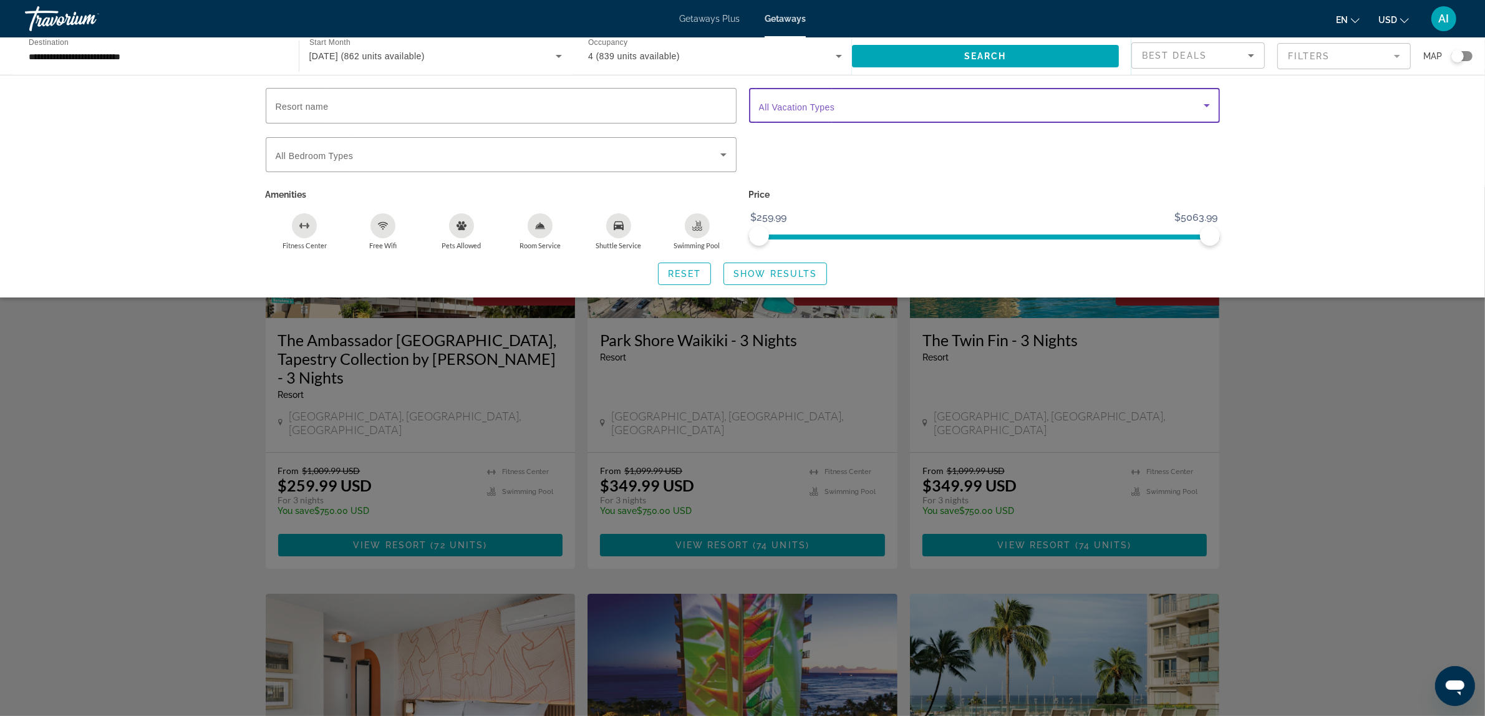
click at [915, 104] on span "Search widget" at bounding box center [981, 105] width 445 height 15
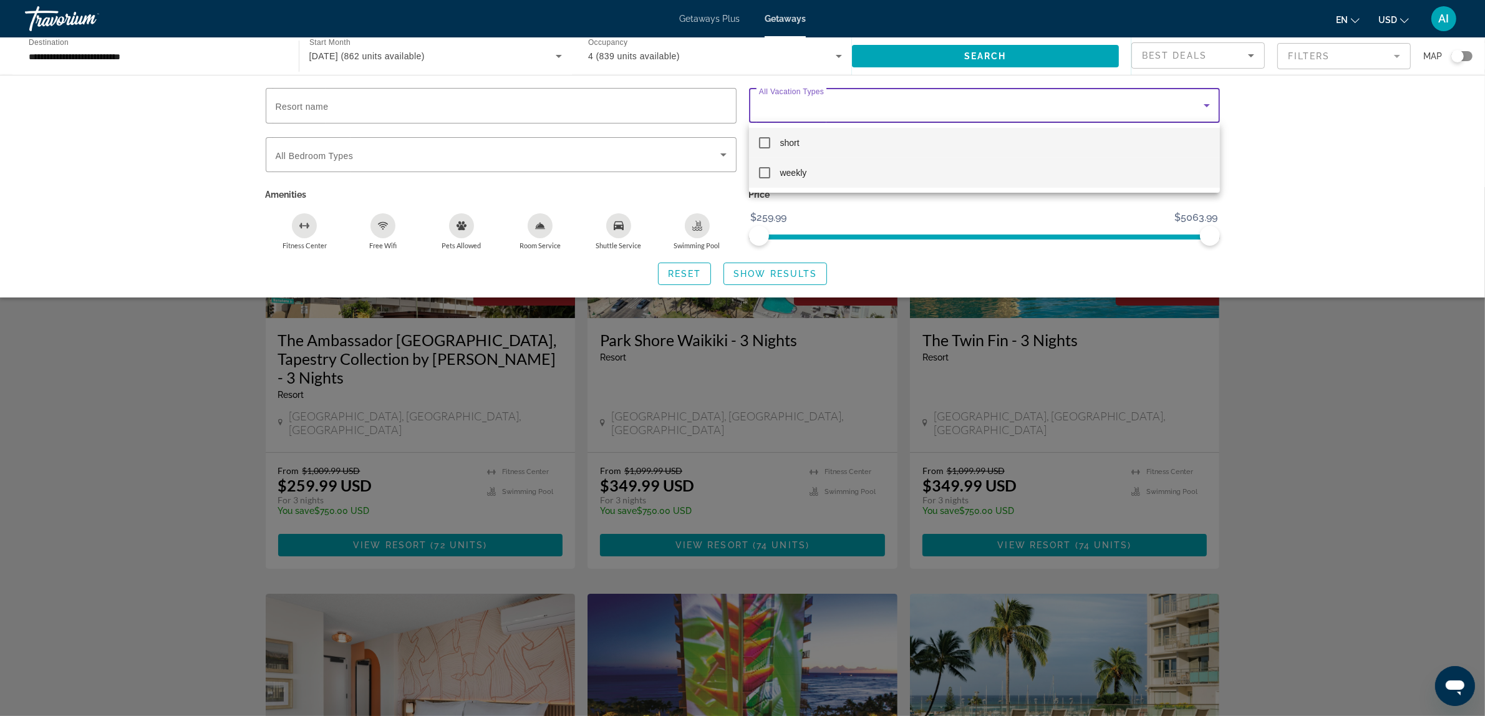
click at [762, 173] on mat-pseudo-checkbox at bounding box center [764, 172] width 11 height 11
click at [1348, 256] on div at bounding box center [742, 358] width 1485 height 716
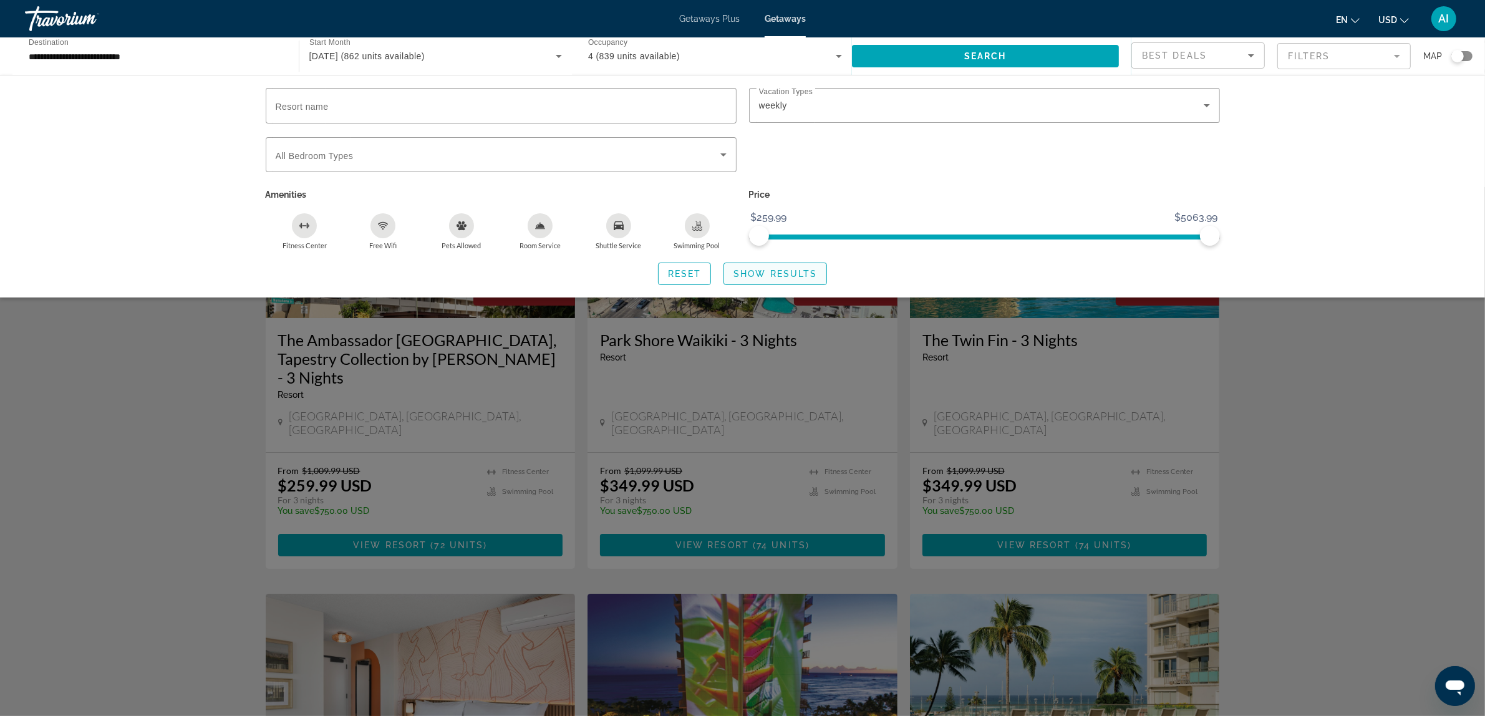
click at [780, 273] on span "Show Results" at bounding box center [776, 274] width 84 height 10
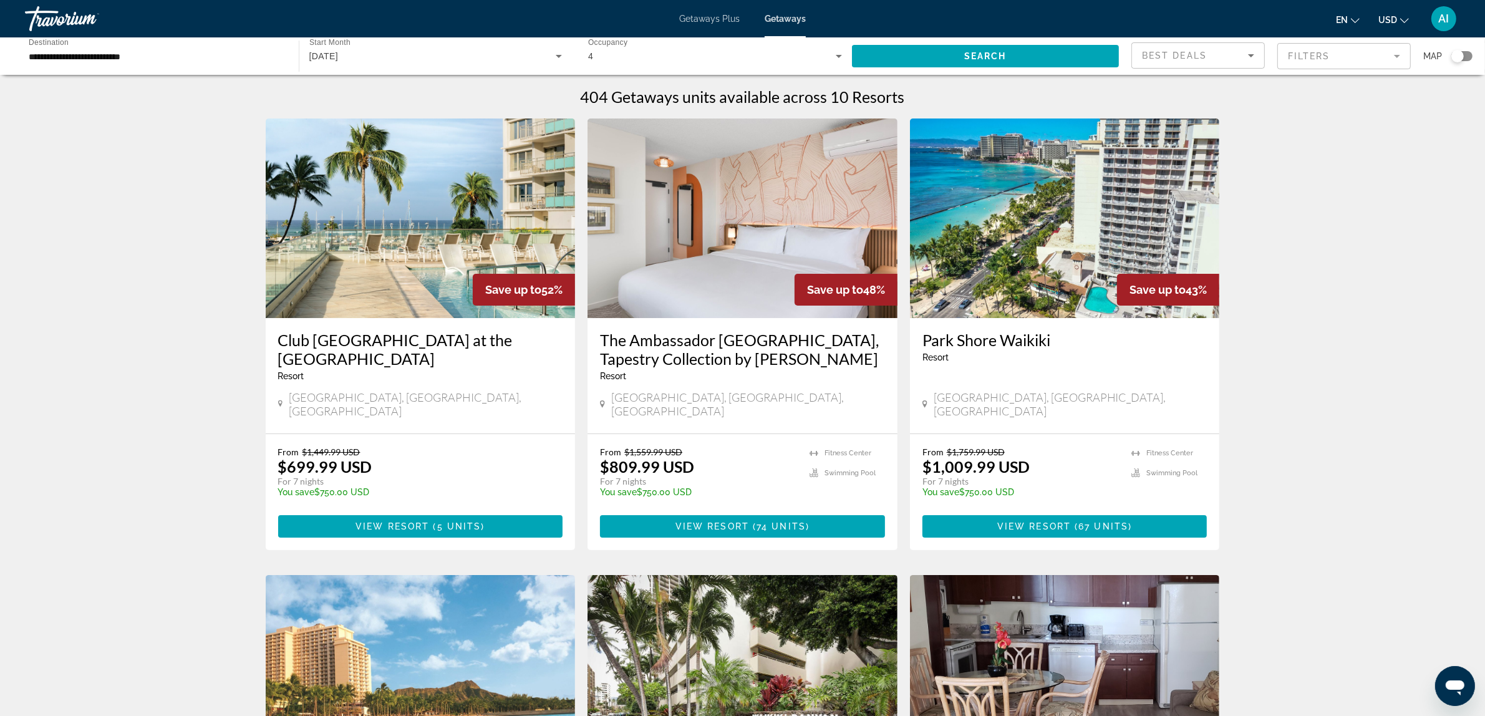
click at [447, 206] on img "Main content" at bounding box center [421, 219] width 310 height 200
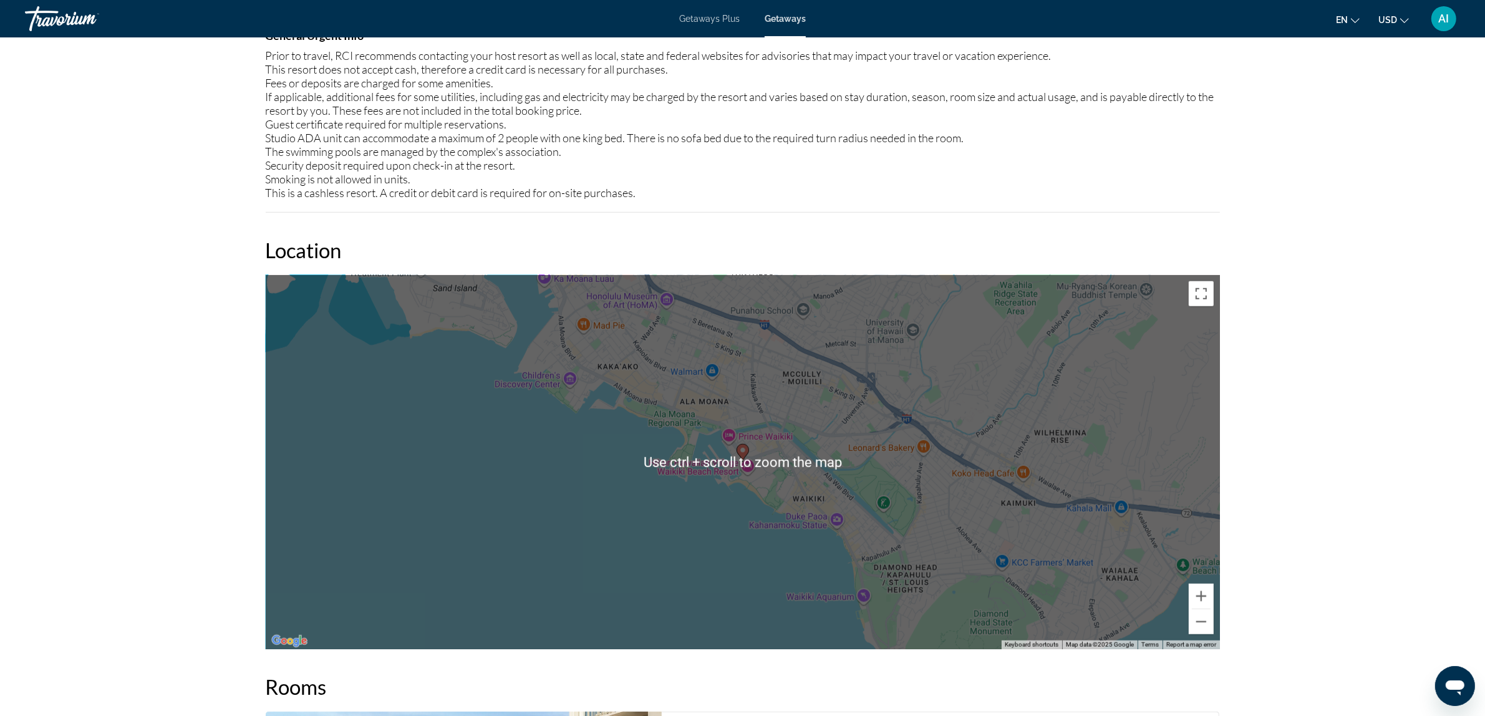
scroll to position [1351, 0]
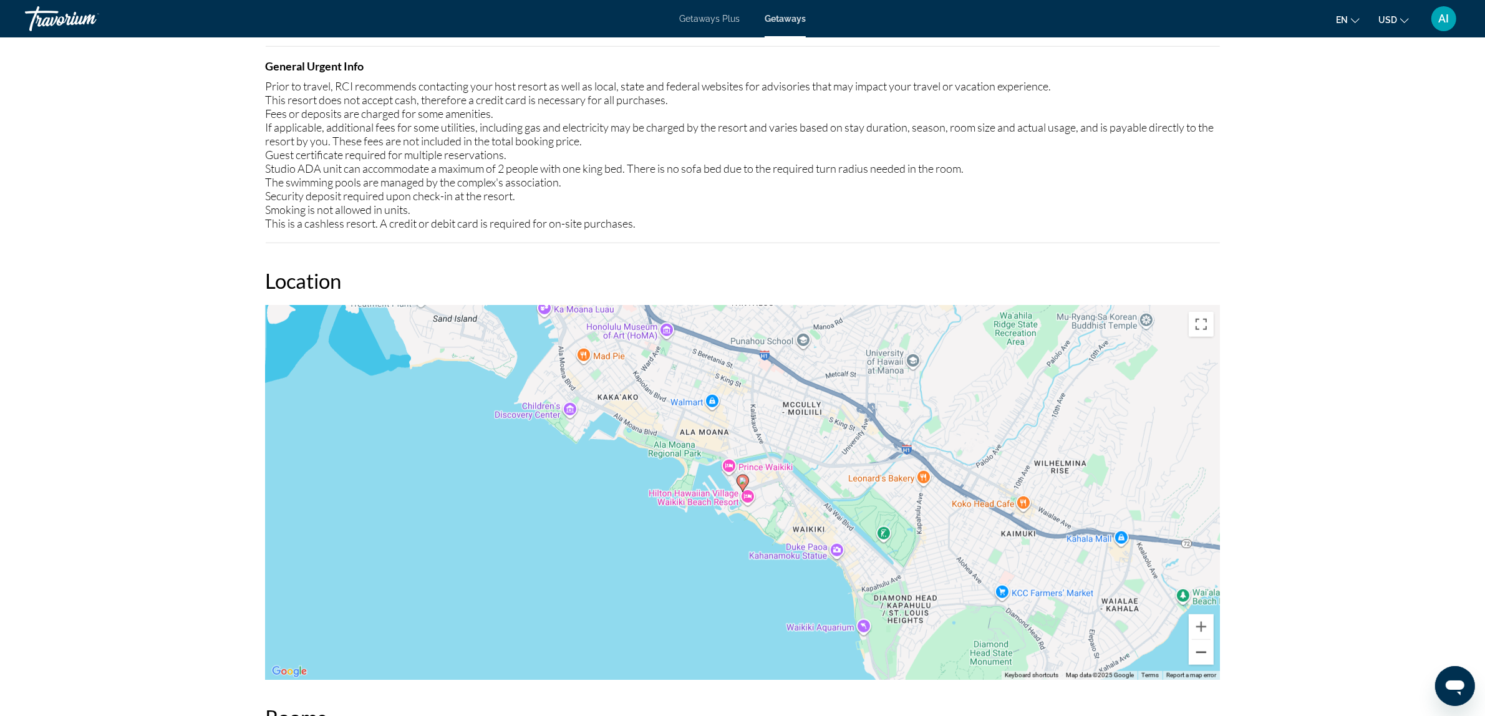
click at [1207, 655] on button "Zoom out" at bounding box center [1201, 652] width 25 height 25
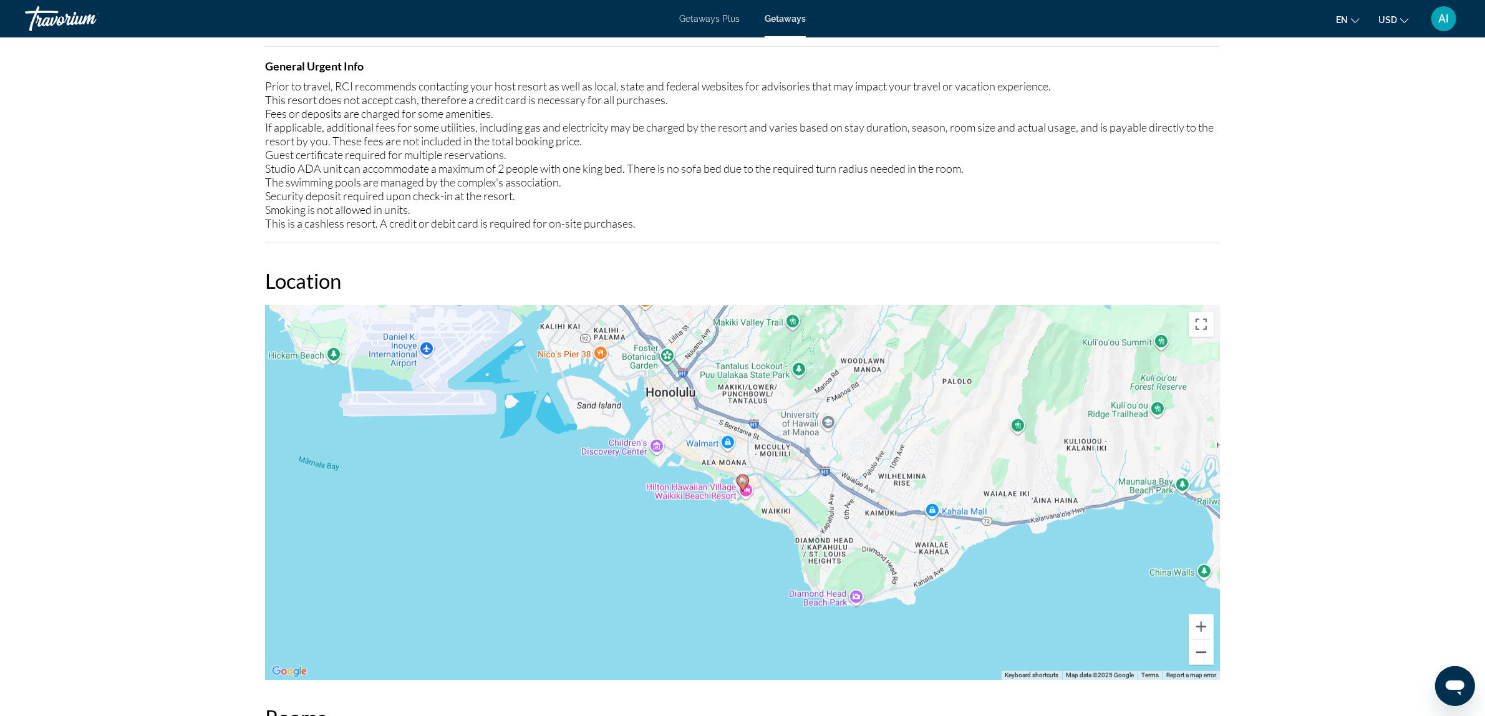
click at [1207, 655] on button "Zoom out" at bounding box center [1201, 652] width 25 height 25
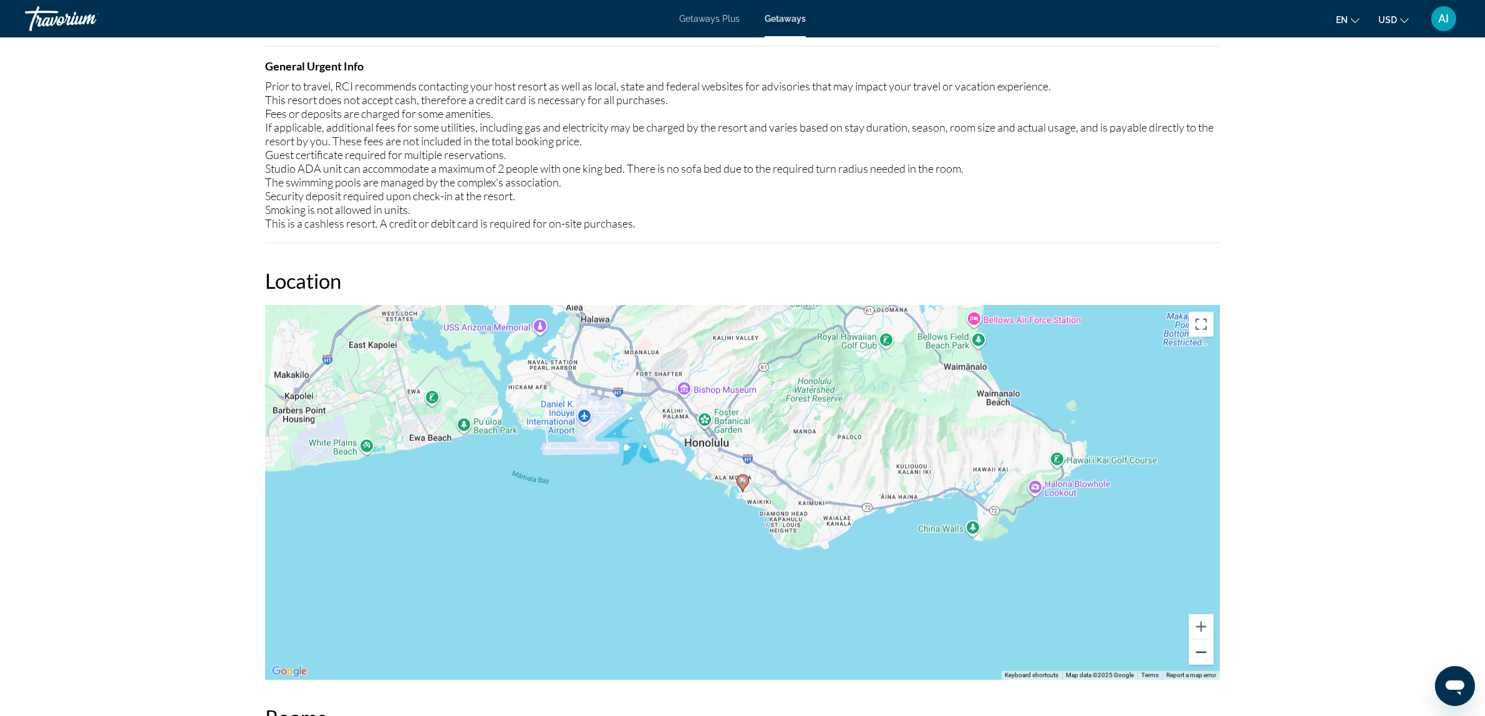
click at [1207, 655] on button "Zoom out" at bounding box center [1201, 652] width 25 height 25
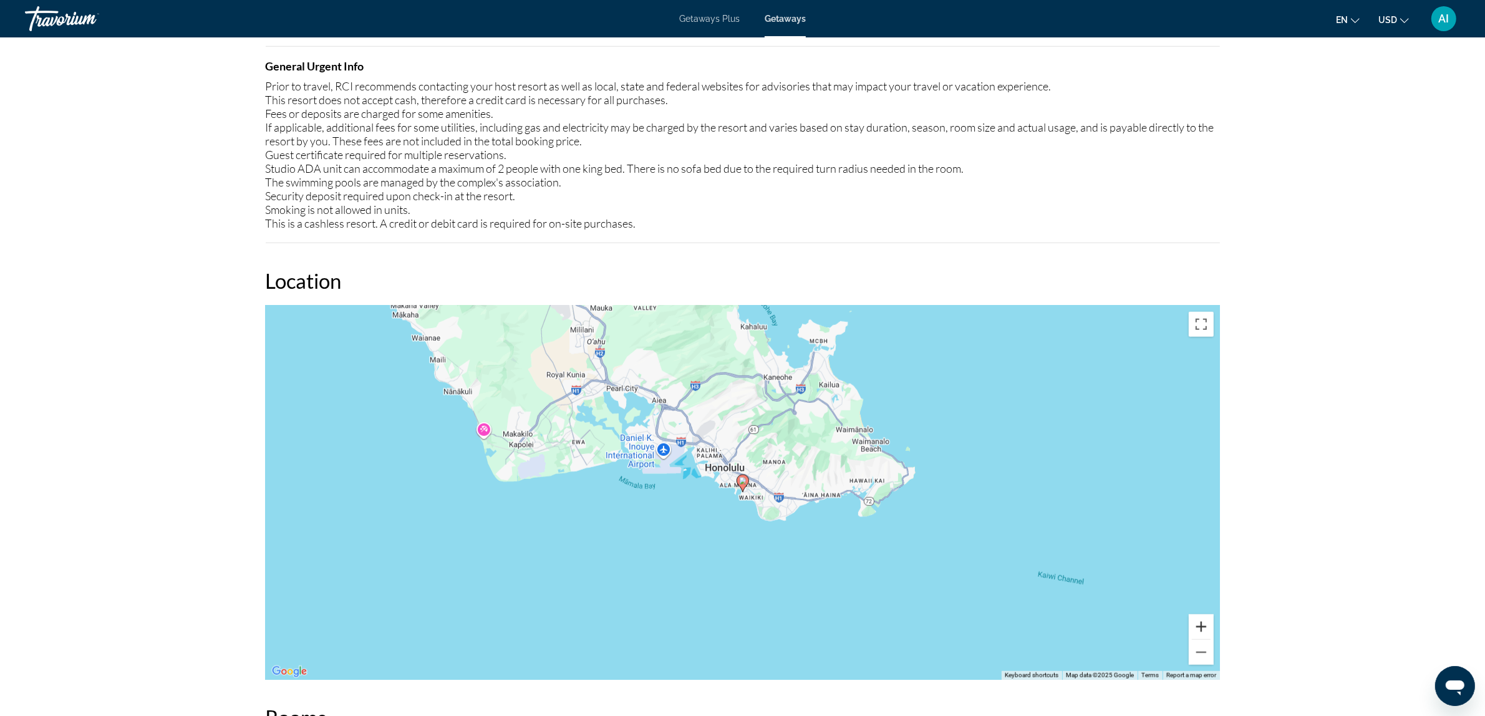
click at [1206, 622] on button "Zoom in" at bounding box center [1201, 626] width 25 height 25
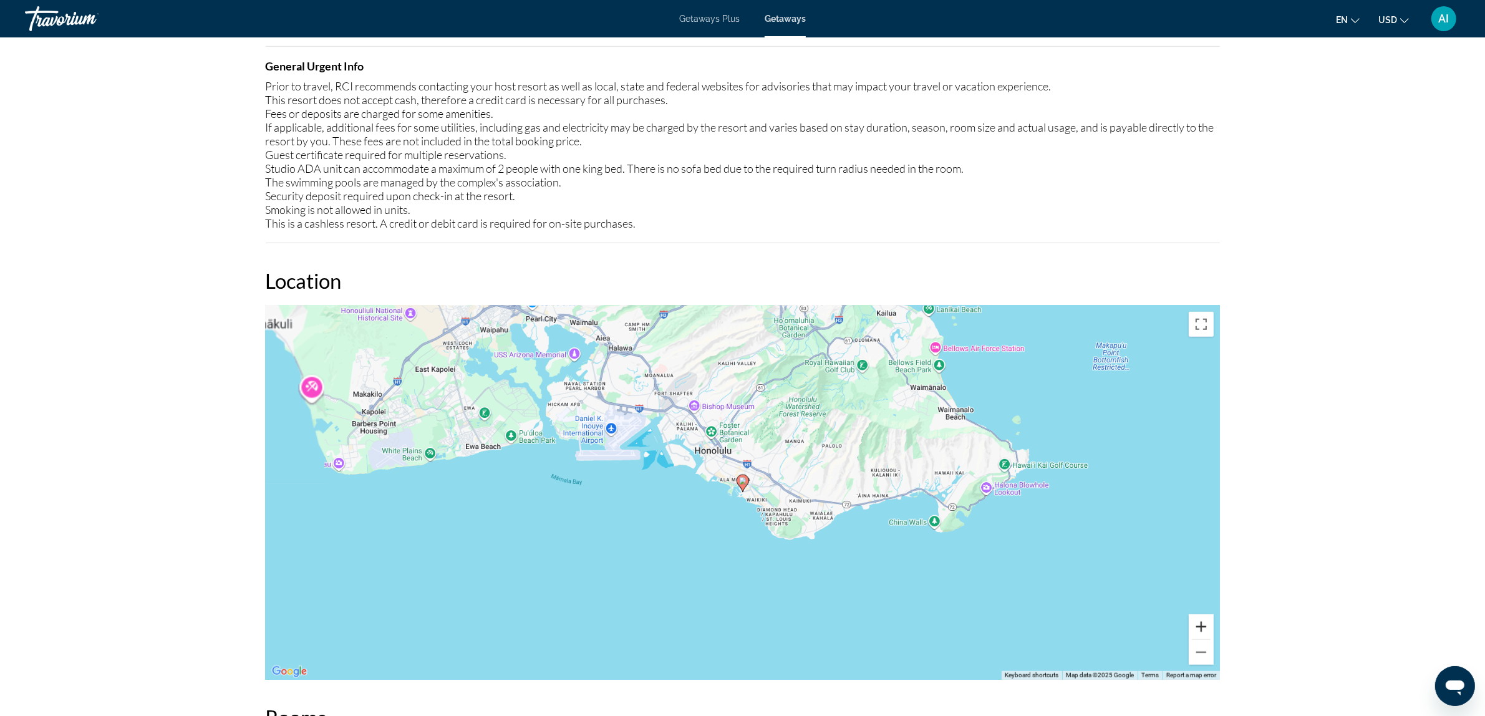
click at [1206, 622] on button "Zoom in" at bounding box center [1201, 626] width 25 height 25
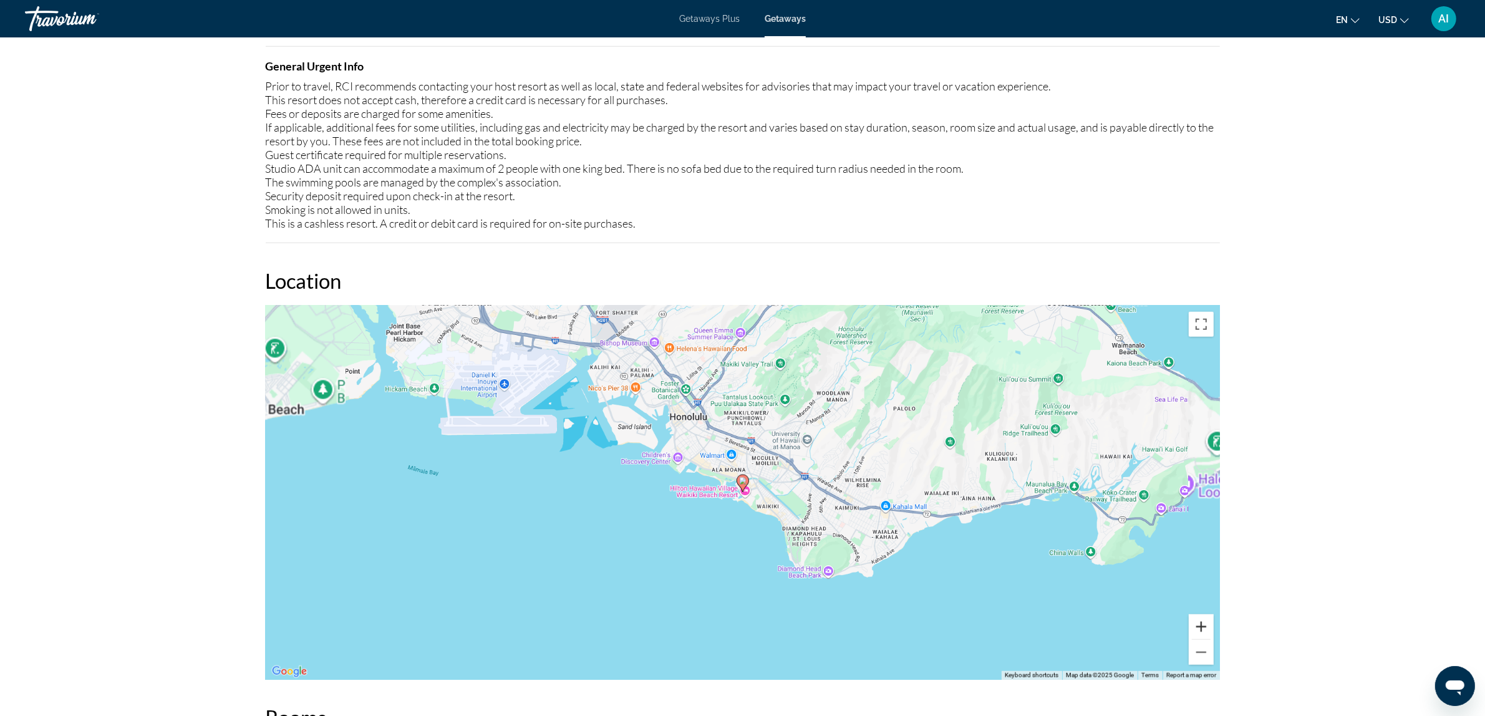
click at [1206, 622] on button "Zoom in" at bounding box center [1201, 626] width 25 height 25
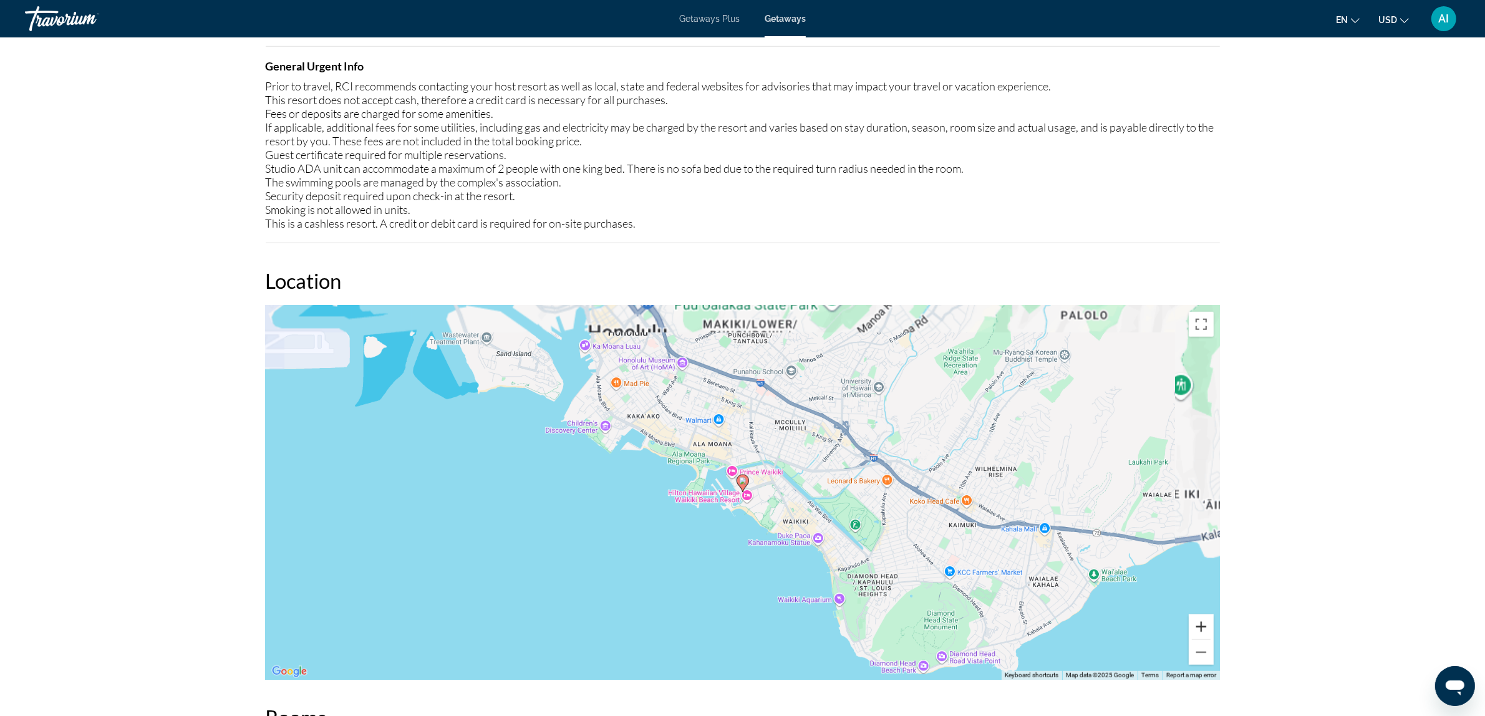
click at [1206, 622] on button "Zoom in" at bounding box center [1201, 626] width 25 height 25
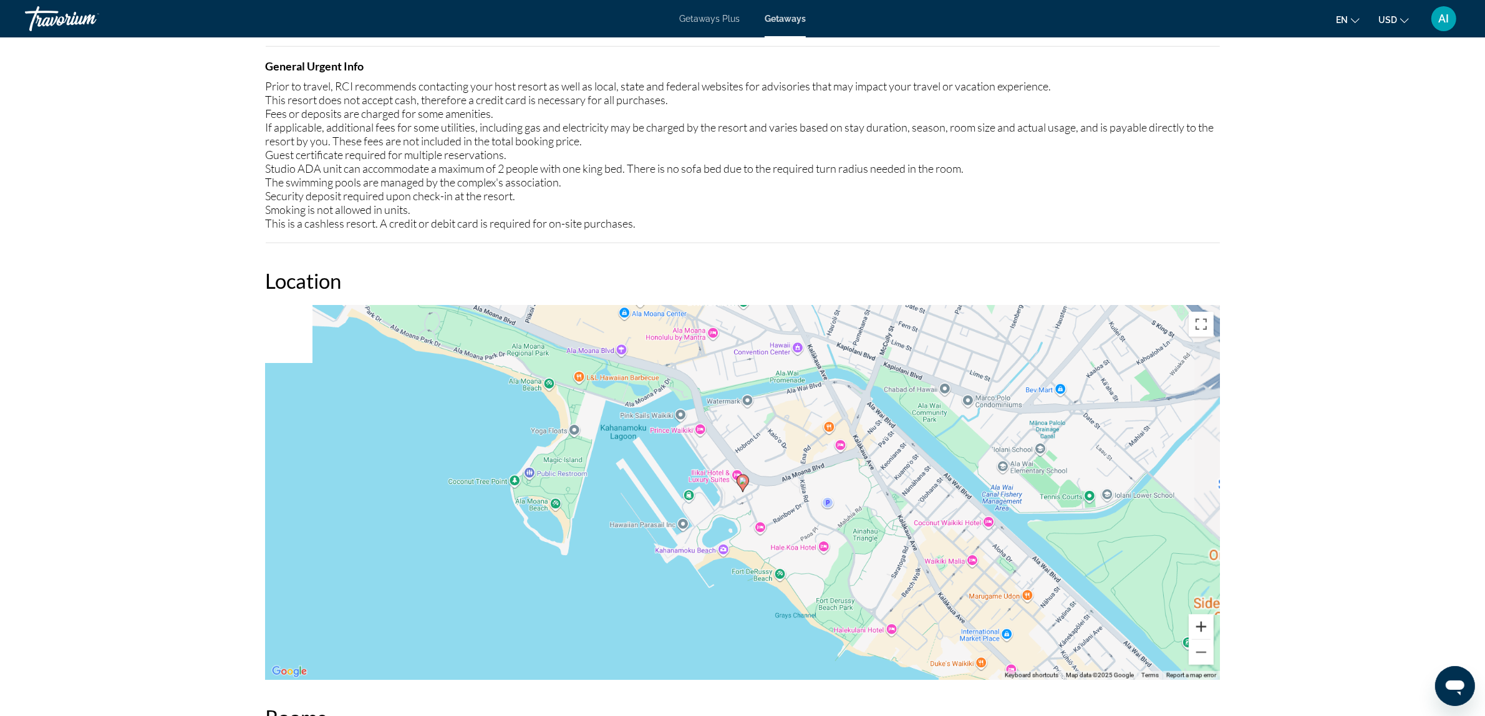
click at [1206, 622] on button "Zoom in" at bounding box center [1201, 626] width 25 height 25
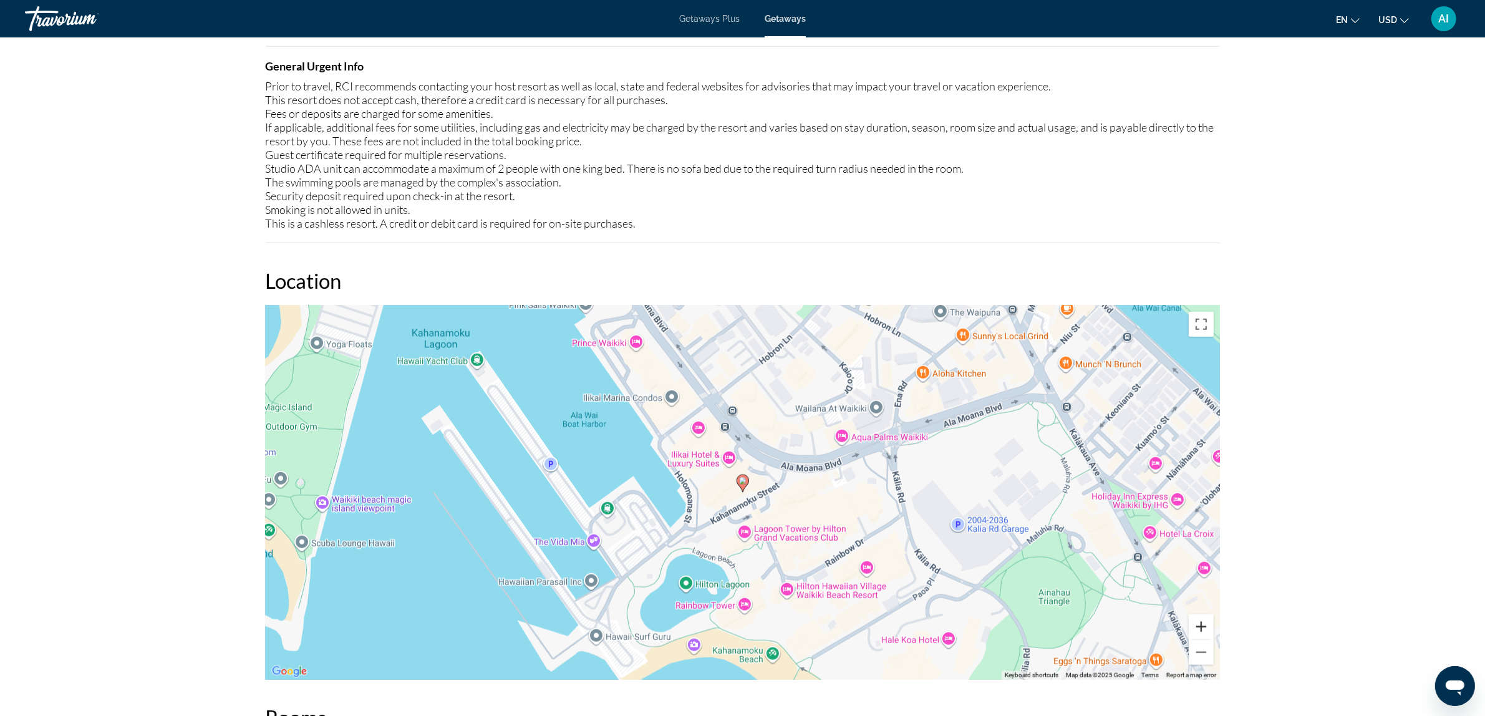
click at [1201, 621] on button "Zoom in" at bounding box center [1201, 626] width 25 height 25
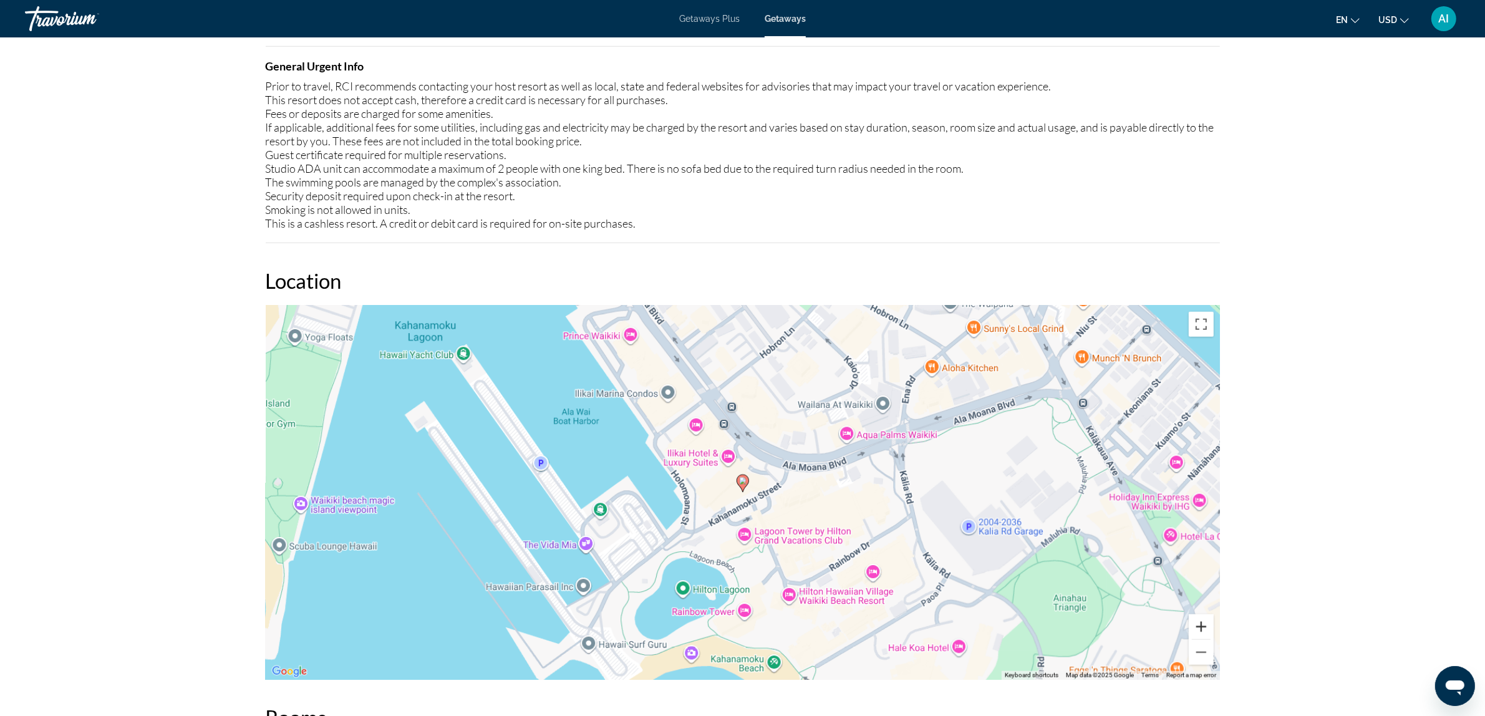
click at [1201, 621] on button "Zoom in" at bounding box center [1201, 626] width 25 height 25
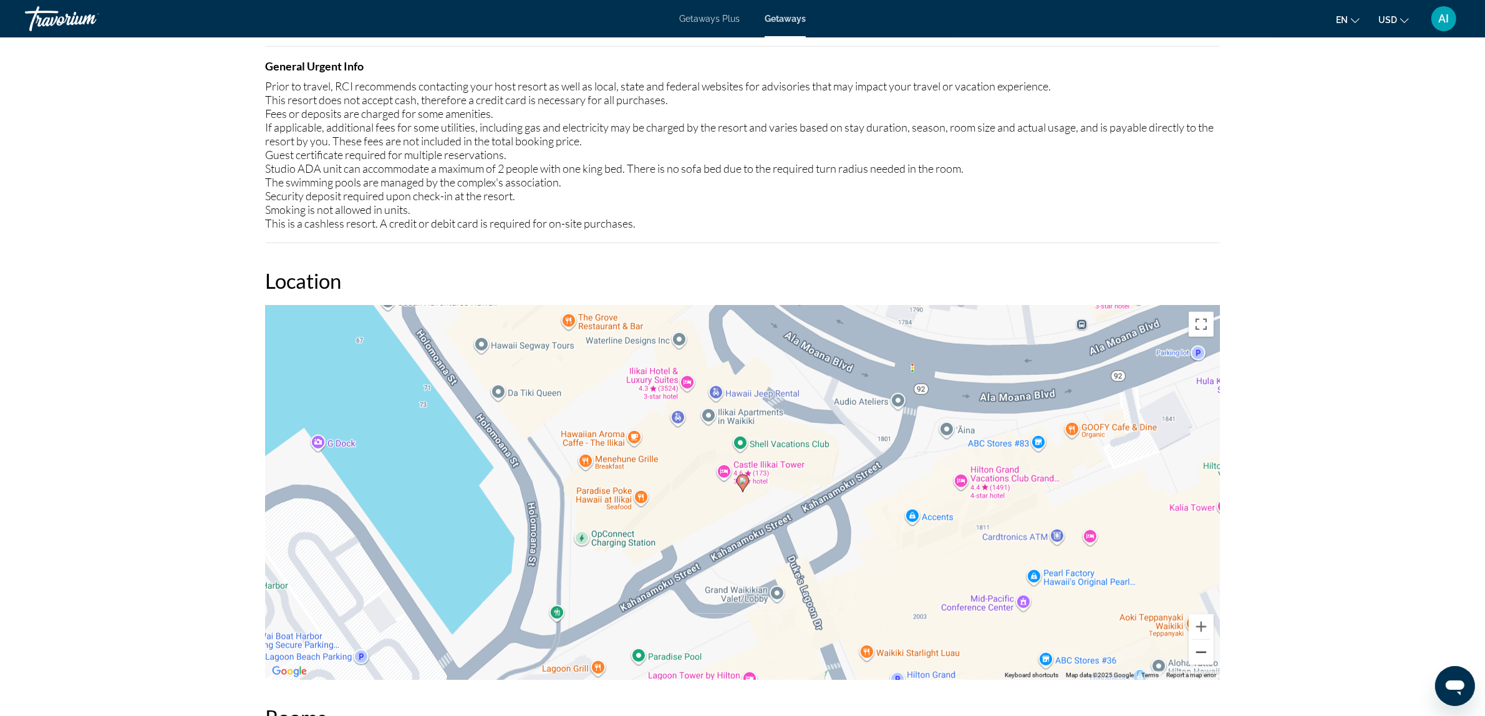
click at [1201, 651] on button "Zoom out" at bounding box center [1201, 652] width 25 height 25
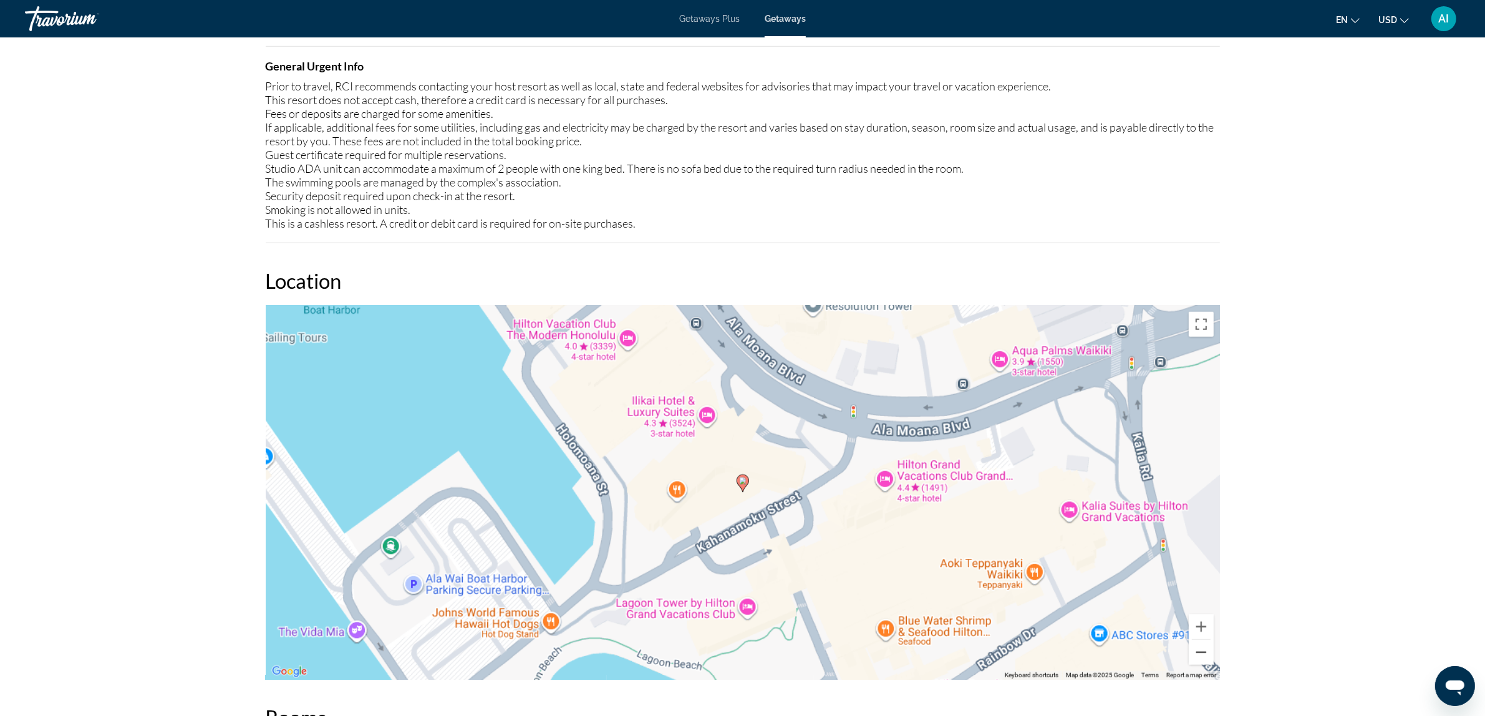
click at [1201, 651] on button "Zoom out" at bounding box center [1201, 652] width 25 height 25
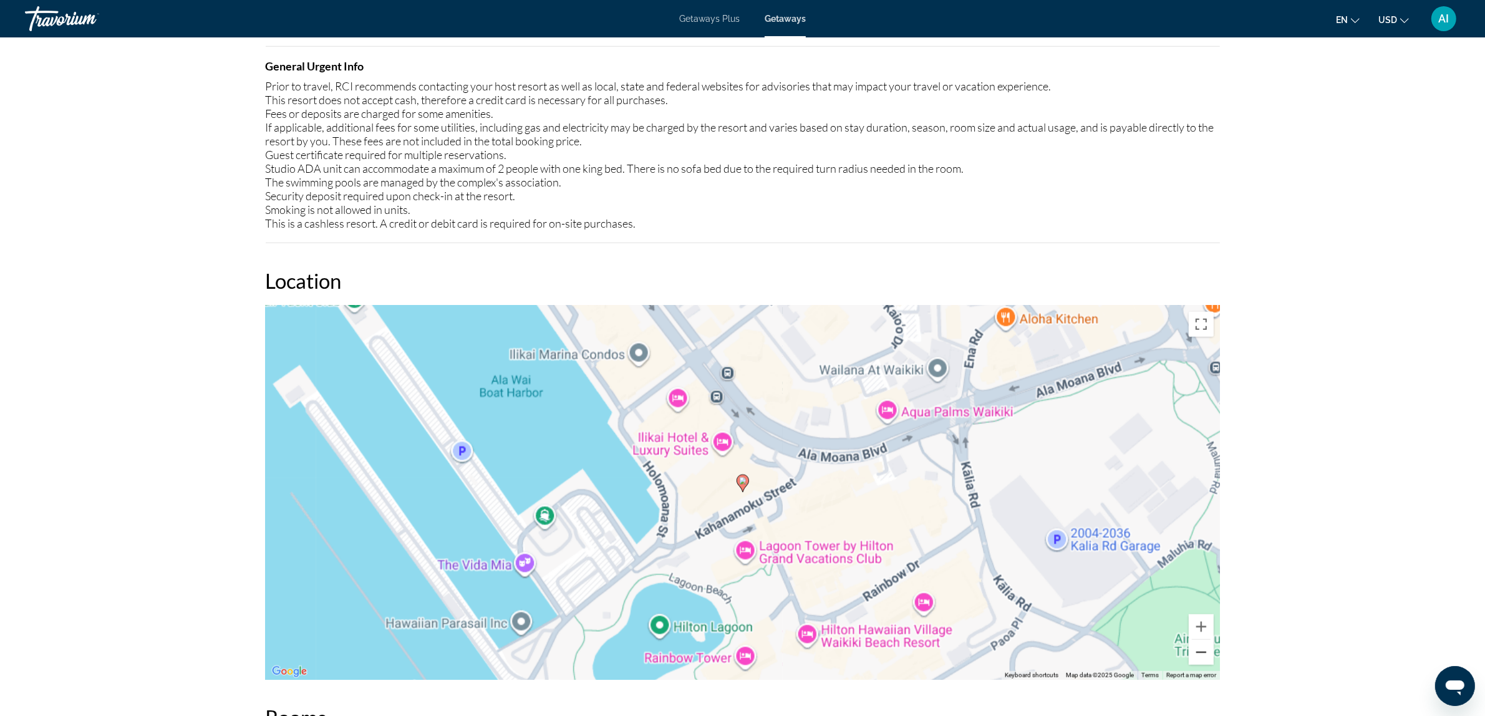
click at [1201, 651] on button "Zoom out" at bounding box center [1201, 652] width 25 height 25
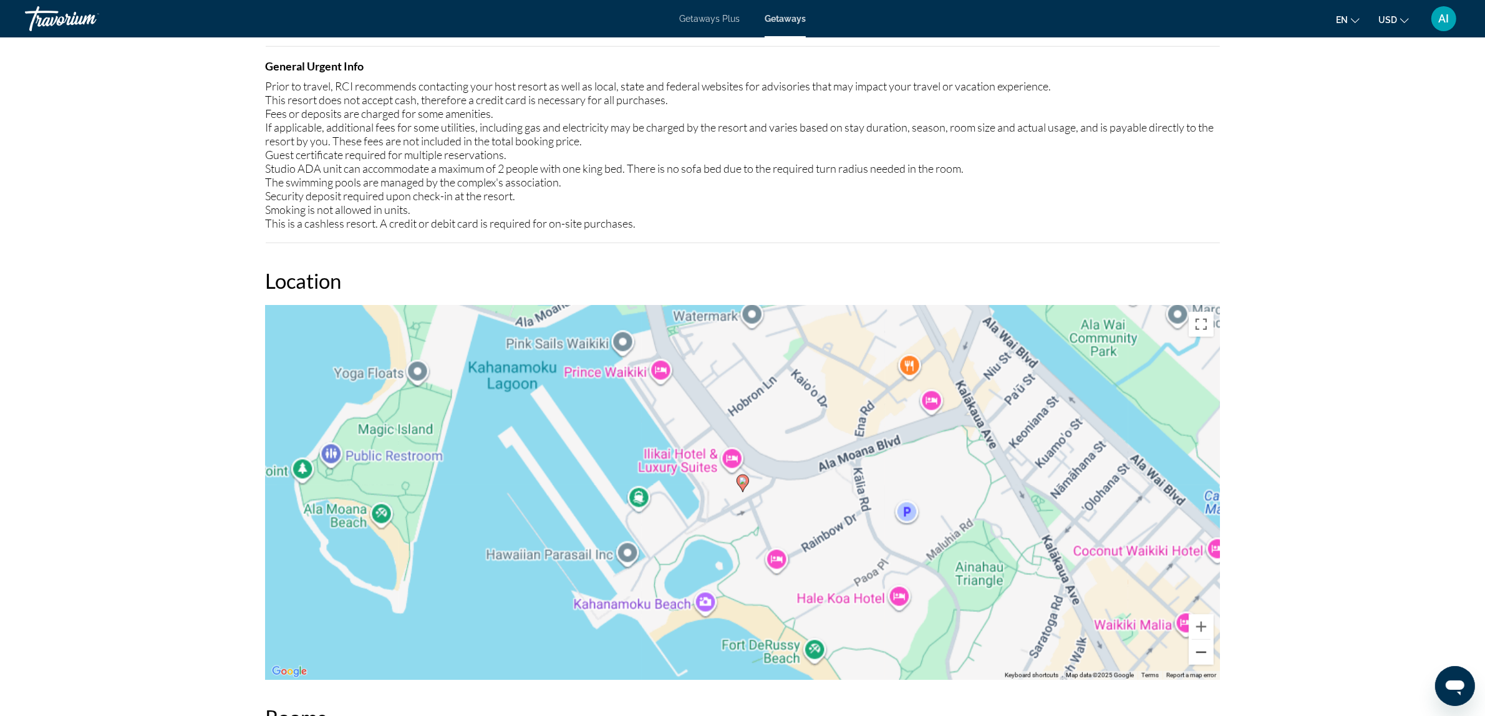
click at [1201, 651] on button "Zoom out" at bounding box center [1201, 652] width 25 height 25
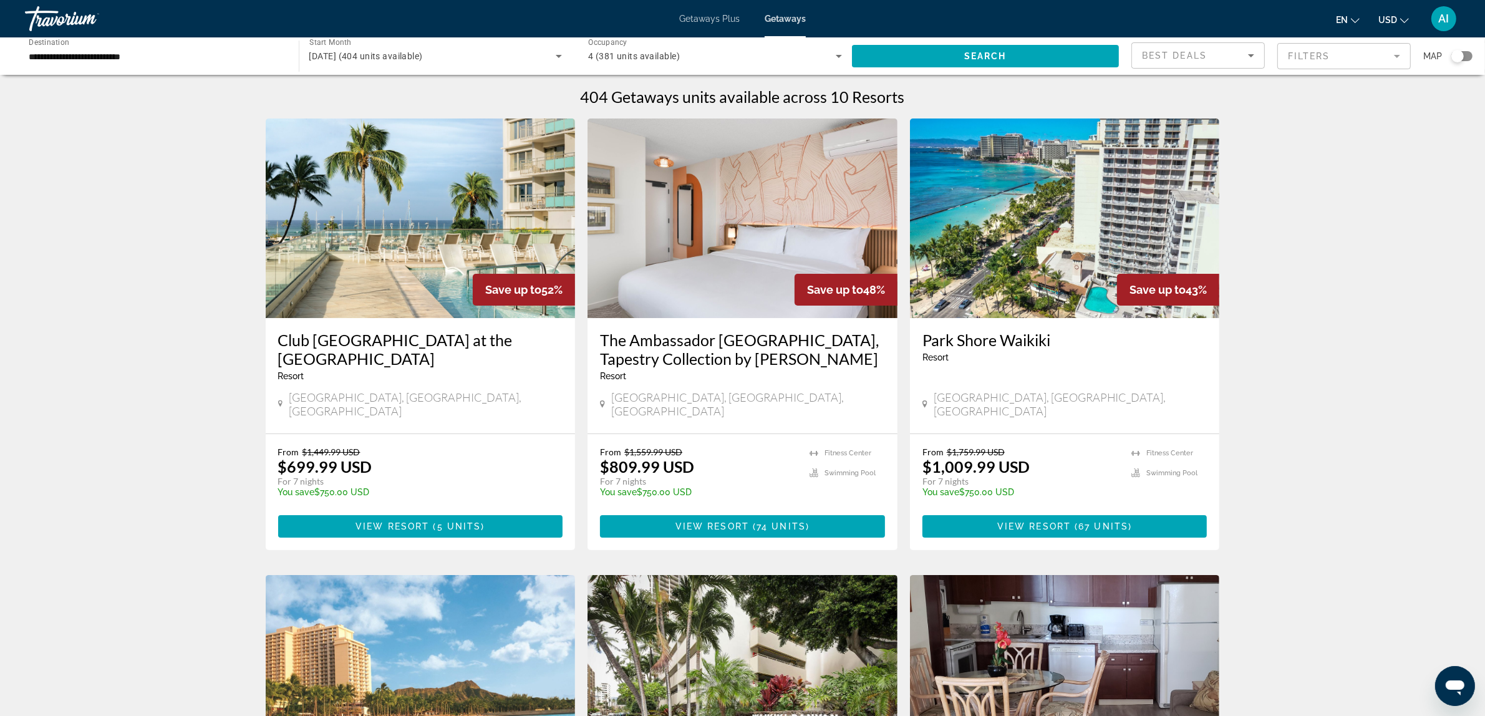
click at [656, 241] on img "Main content" at bounding box center [743, 219] width 310 height 200
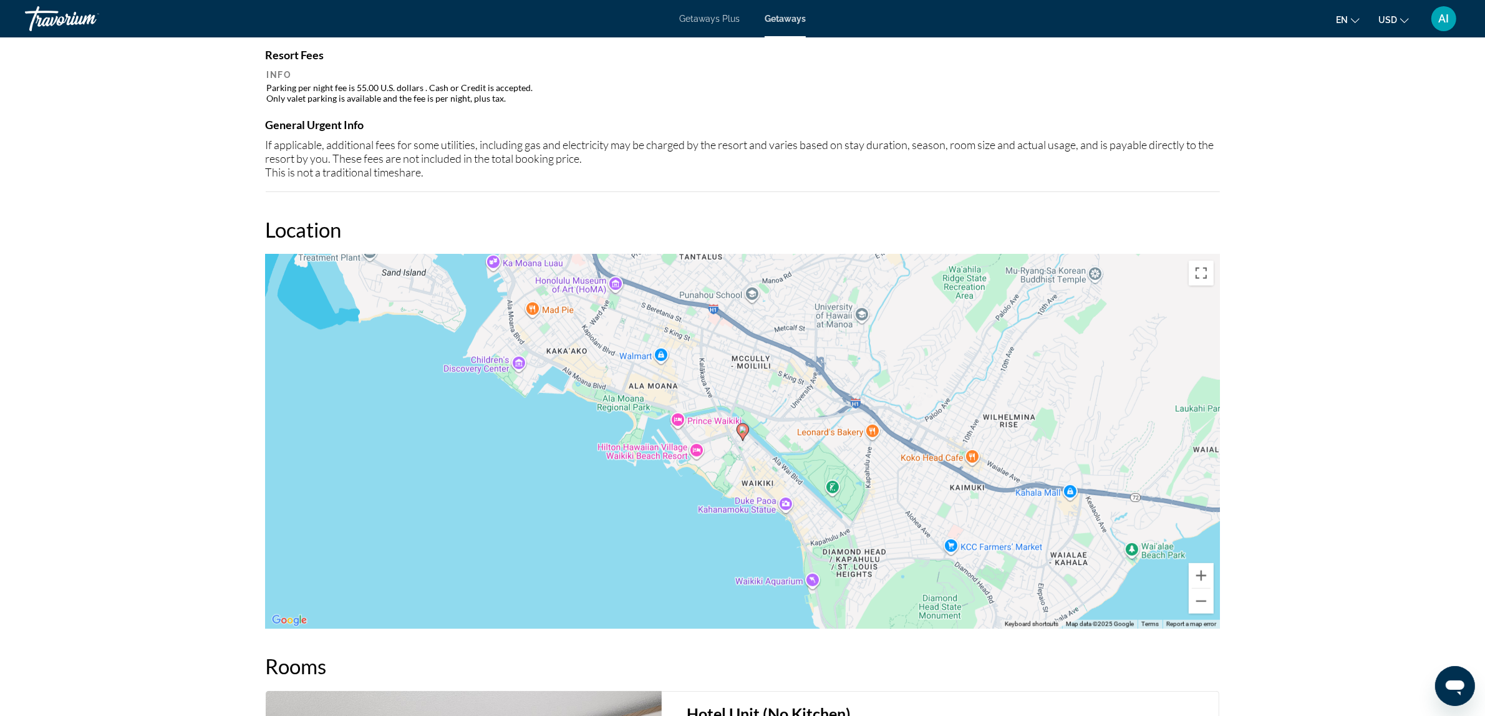
scroll to position [1351, 0]
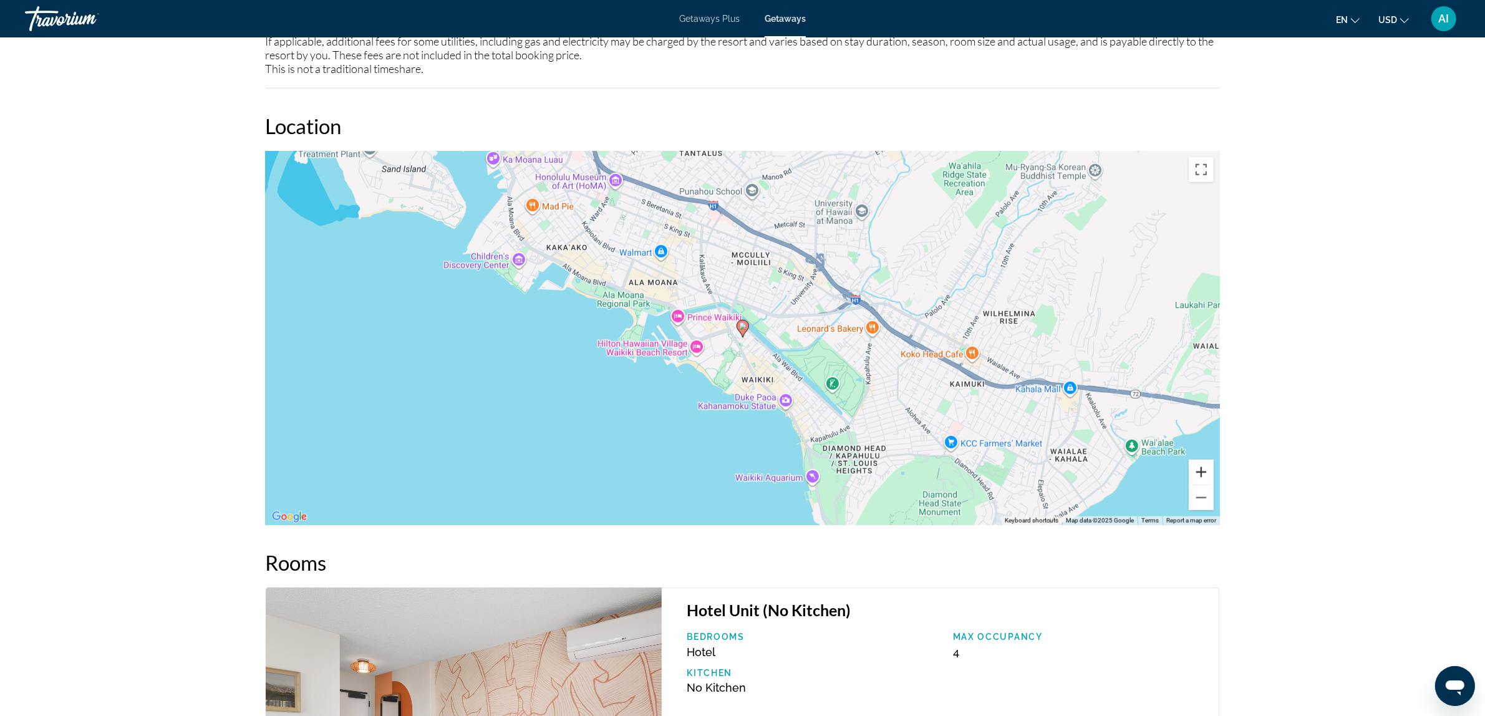
click at [1196, 472] on button "Zoom in" at bounding box center [1201, 472] width 25 height 25
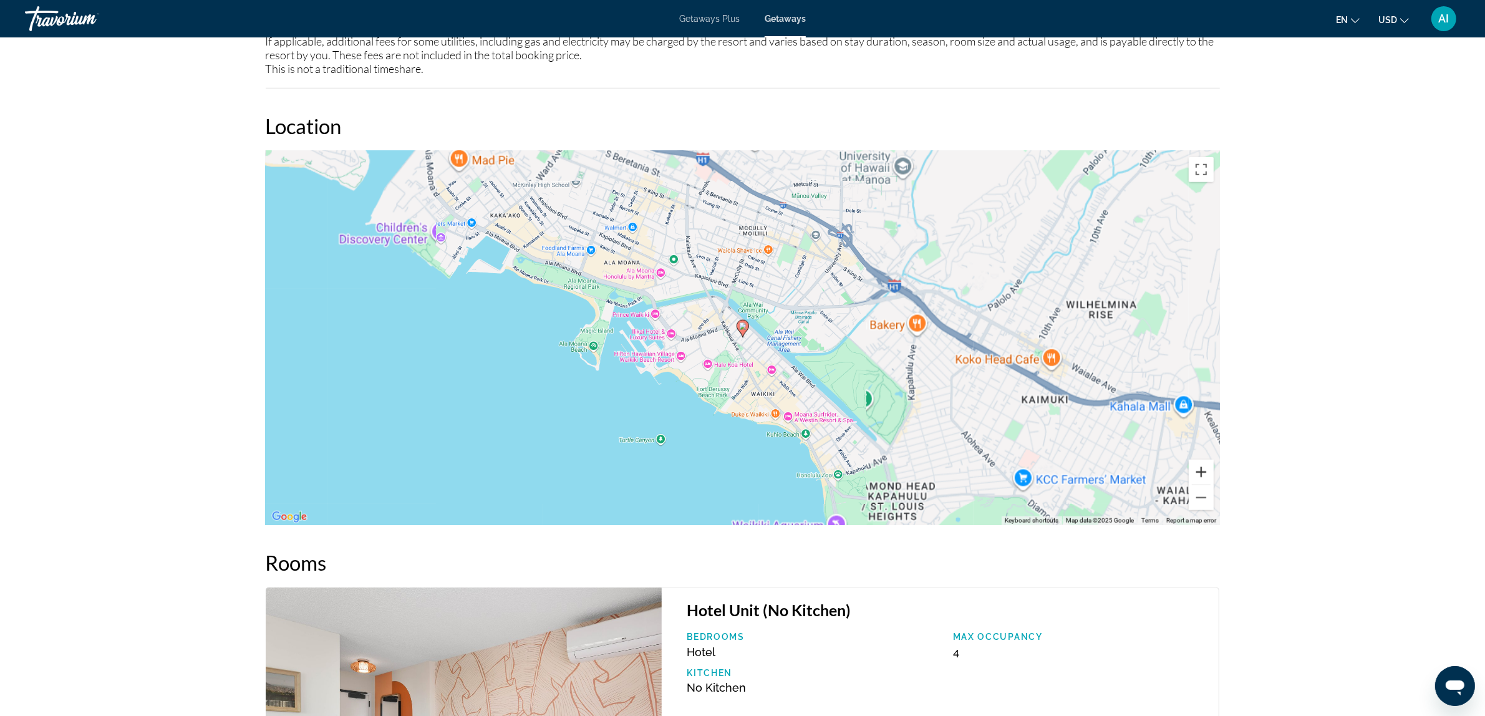
click at [1196, 472] on button "Zoom in" at bounding box center [1201, 472] width 25 height 25
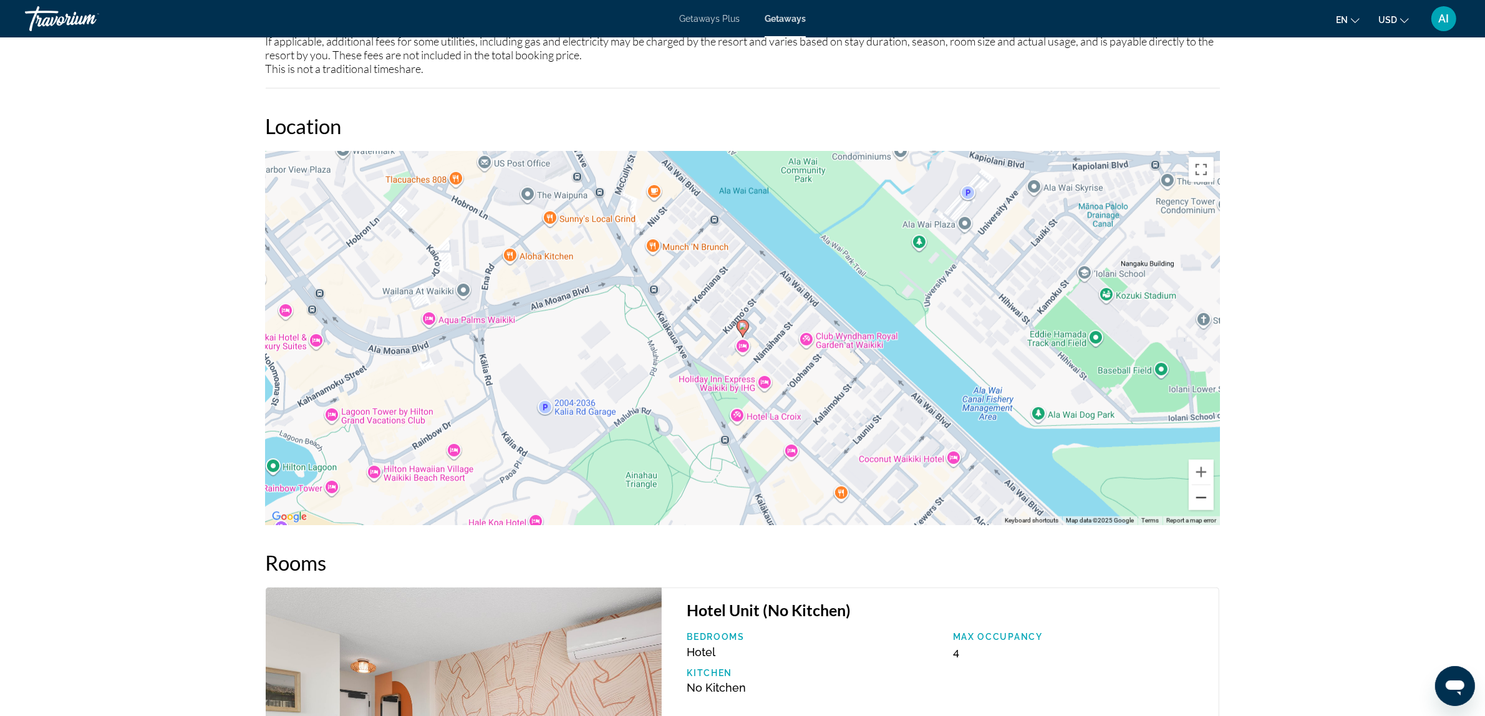
click at [1202, 495] on button "Zoom out" at bounding box center [1201, 497] width 25 height 25
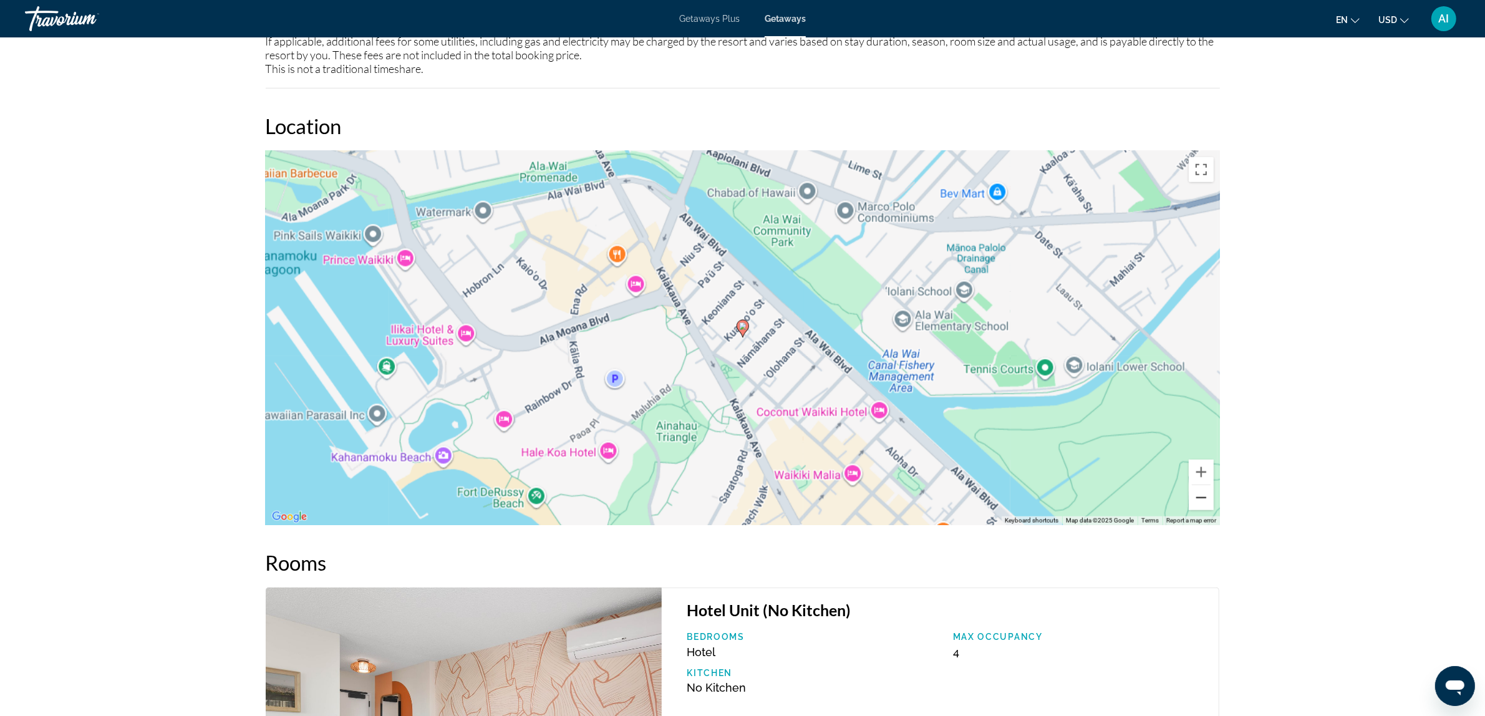
click at [1202, 495] on button "Zoom out" at bounding box center [1201, 497] width 25 height 25
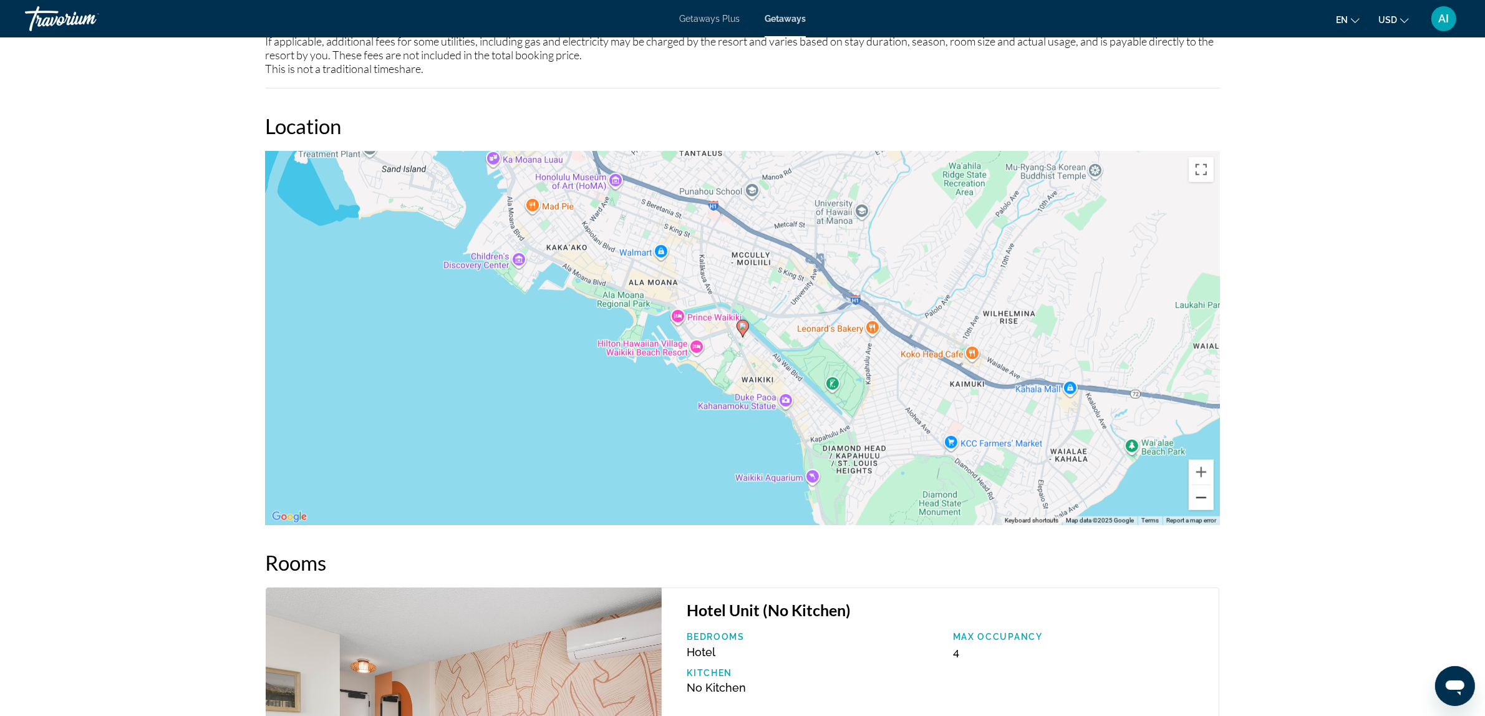
click at [1202, 495] on button "Zoom out" at bounding box center [1201, 497] width 25 height 25
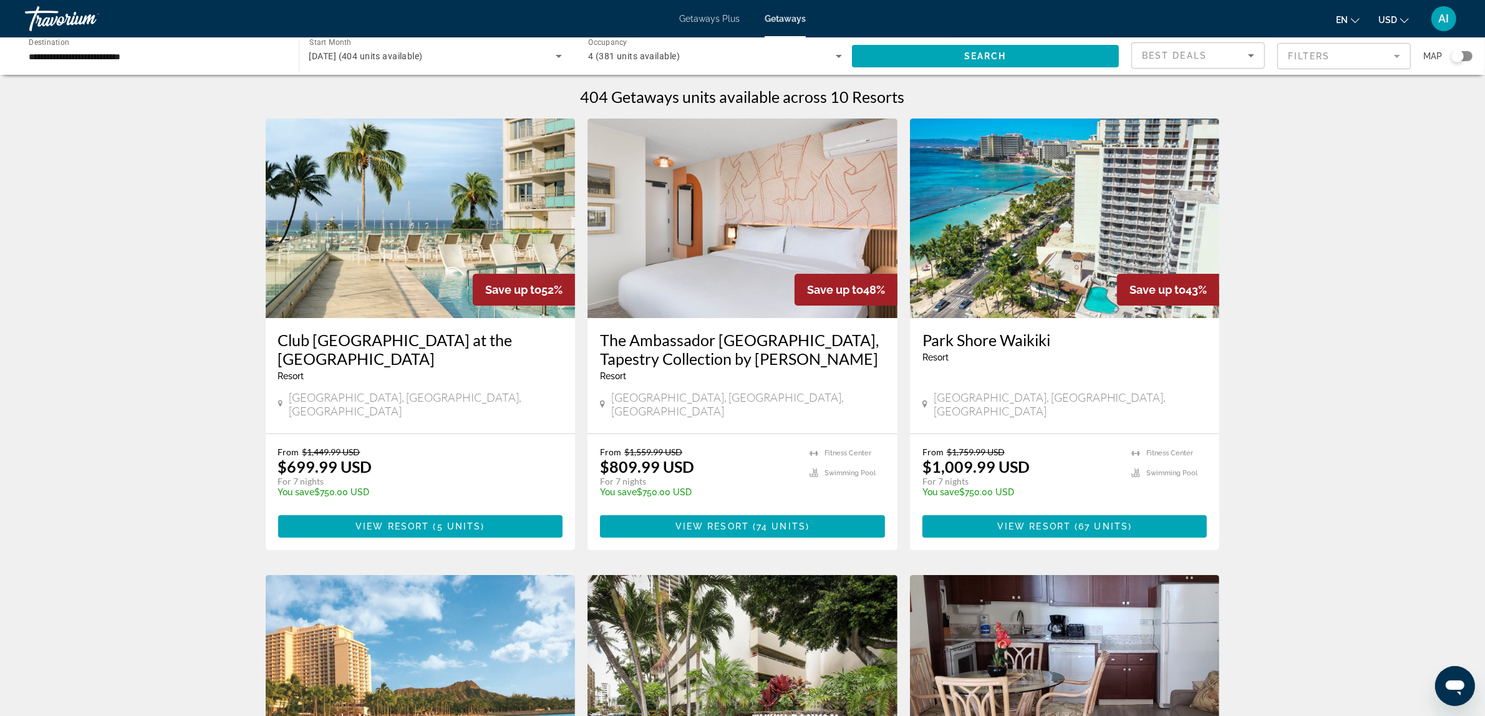
click at [1072, 200] on img "Main content" at bounding box center [1065, 219] width 310 height 200
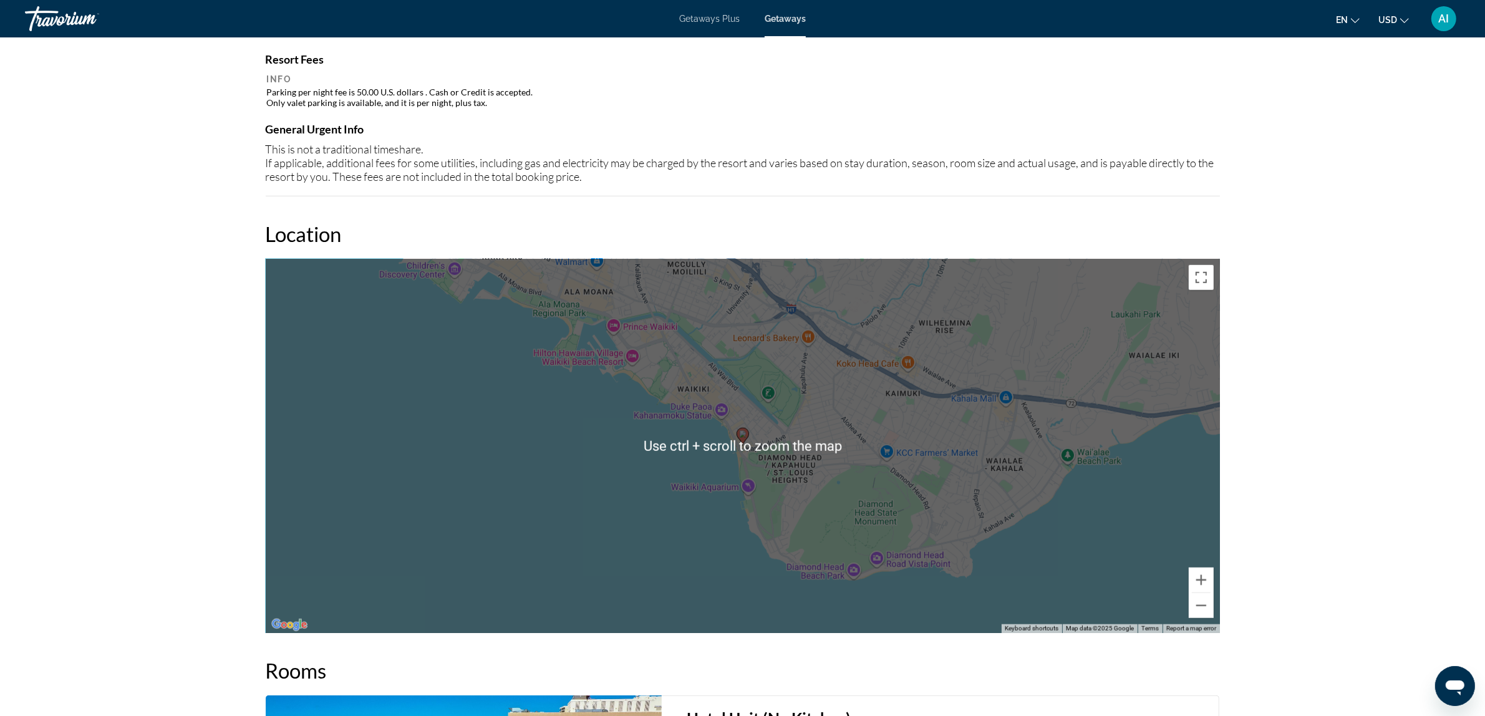
scroll to position [1455, 0]
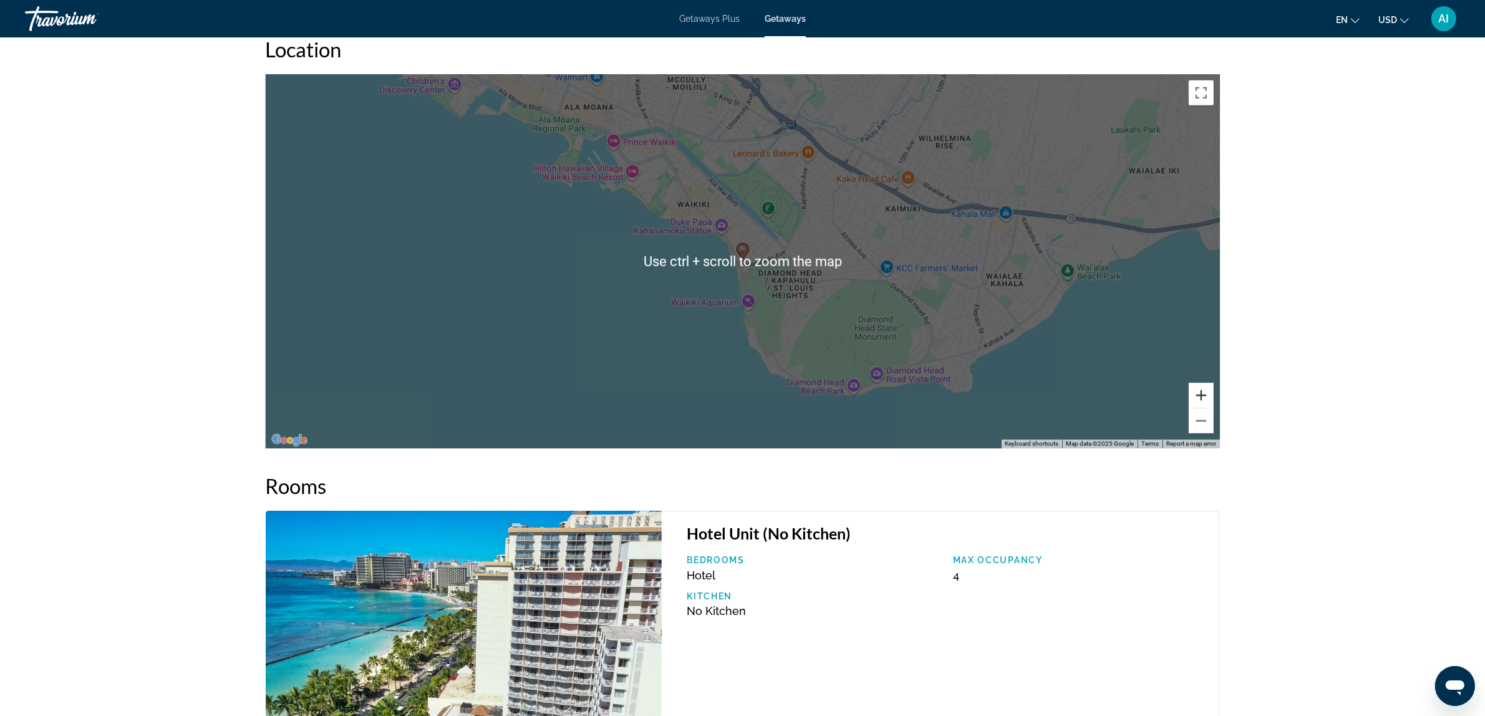
click at [1199, 391] on button "Zoom in" at bounding box center [1201, 395] width 25 height 25
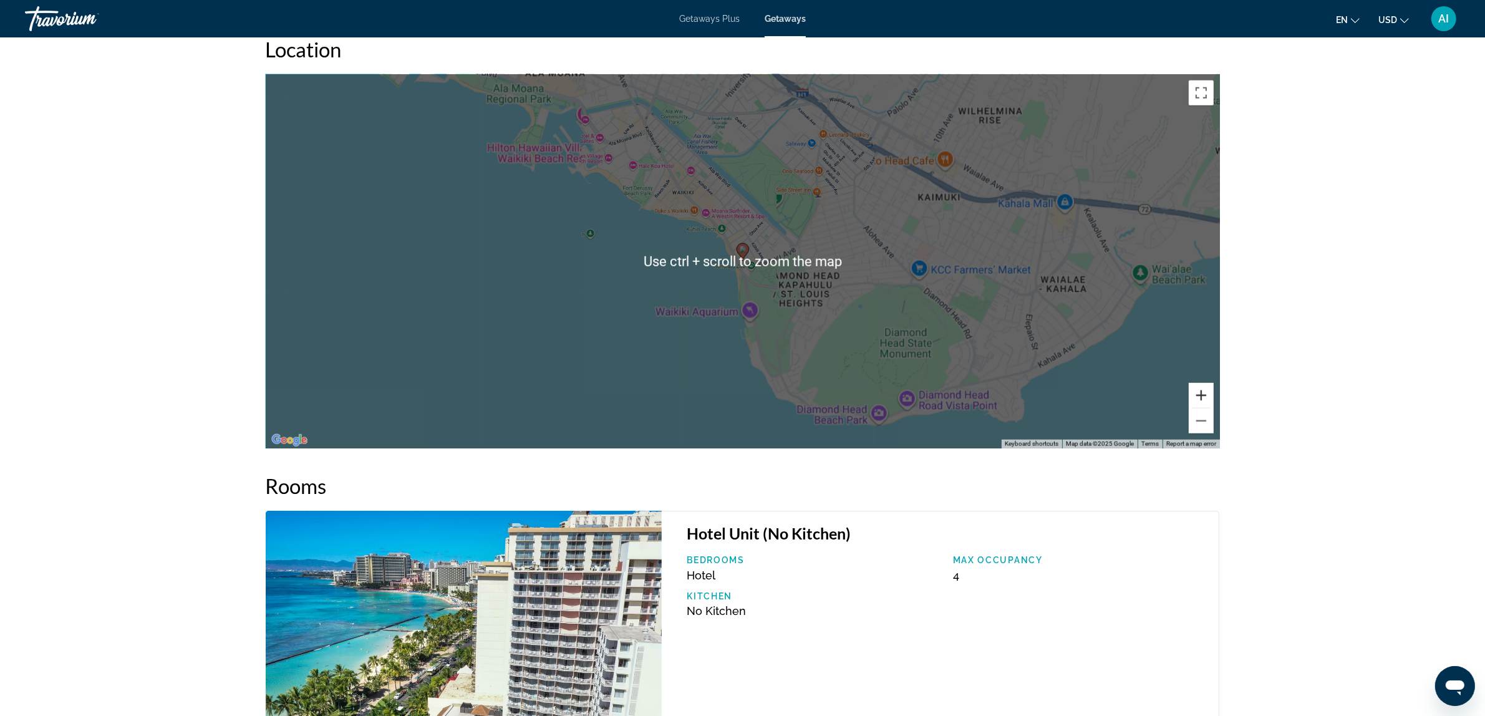
click at [1199, 391] on button "Zoom in" at bounding box center [1201, 395] width 25 height 25
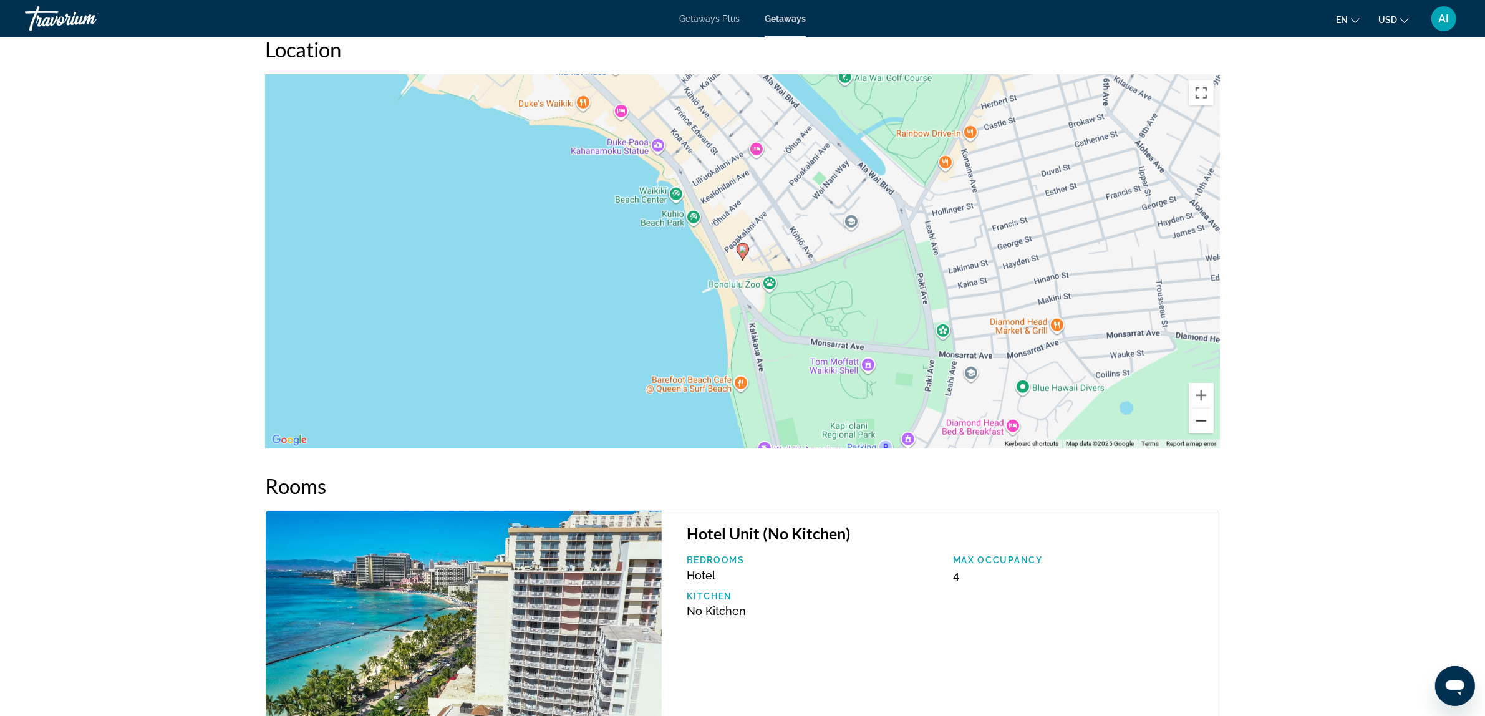
click at [1208, 426] on button "Zoom out" at bounding box center [1201, 421] width 25 height 25
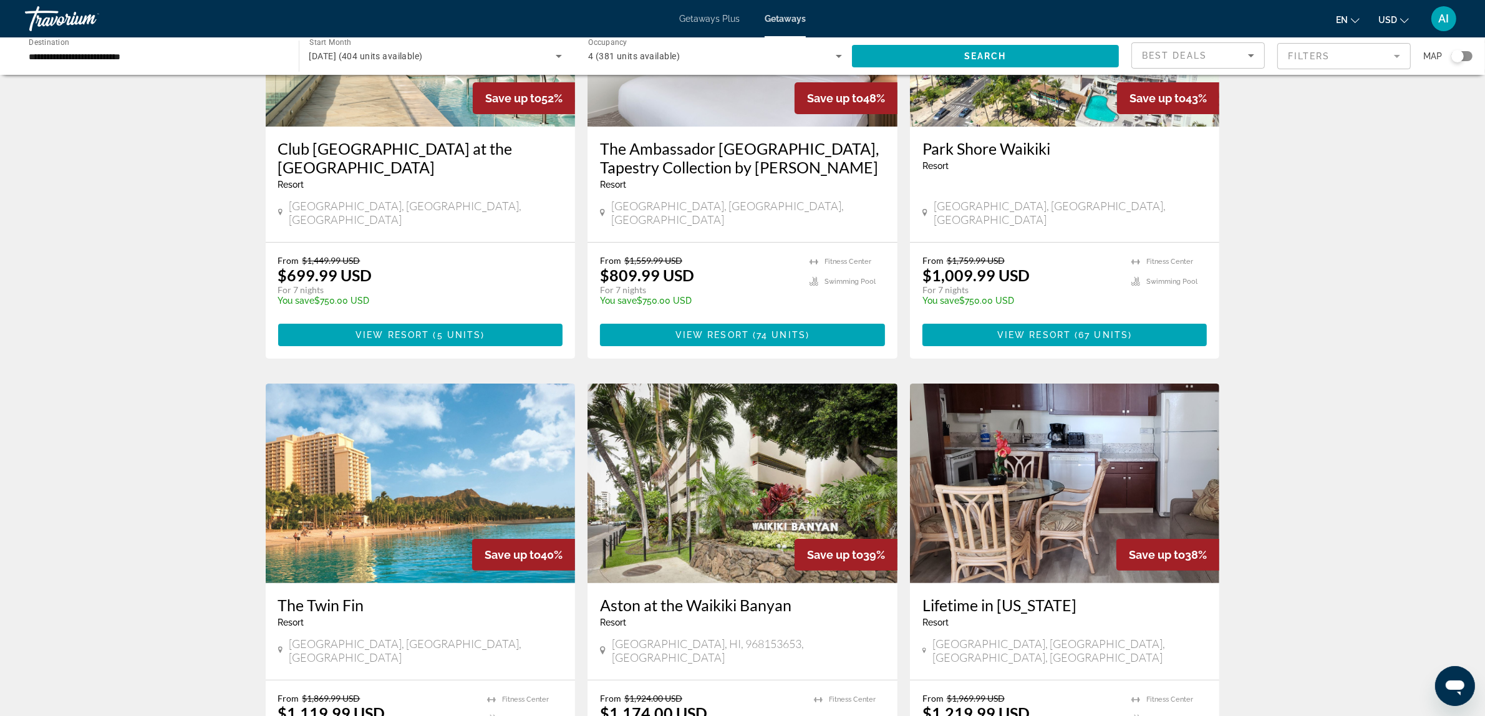
scroll to position [312, 0]
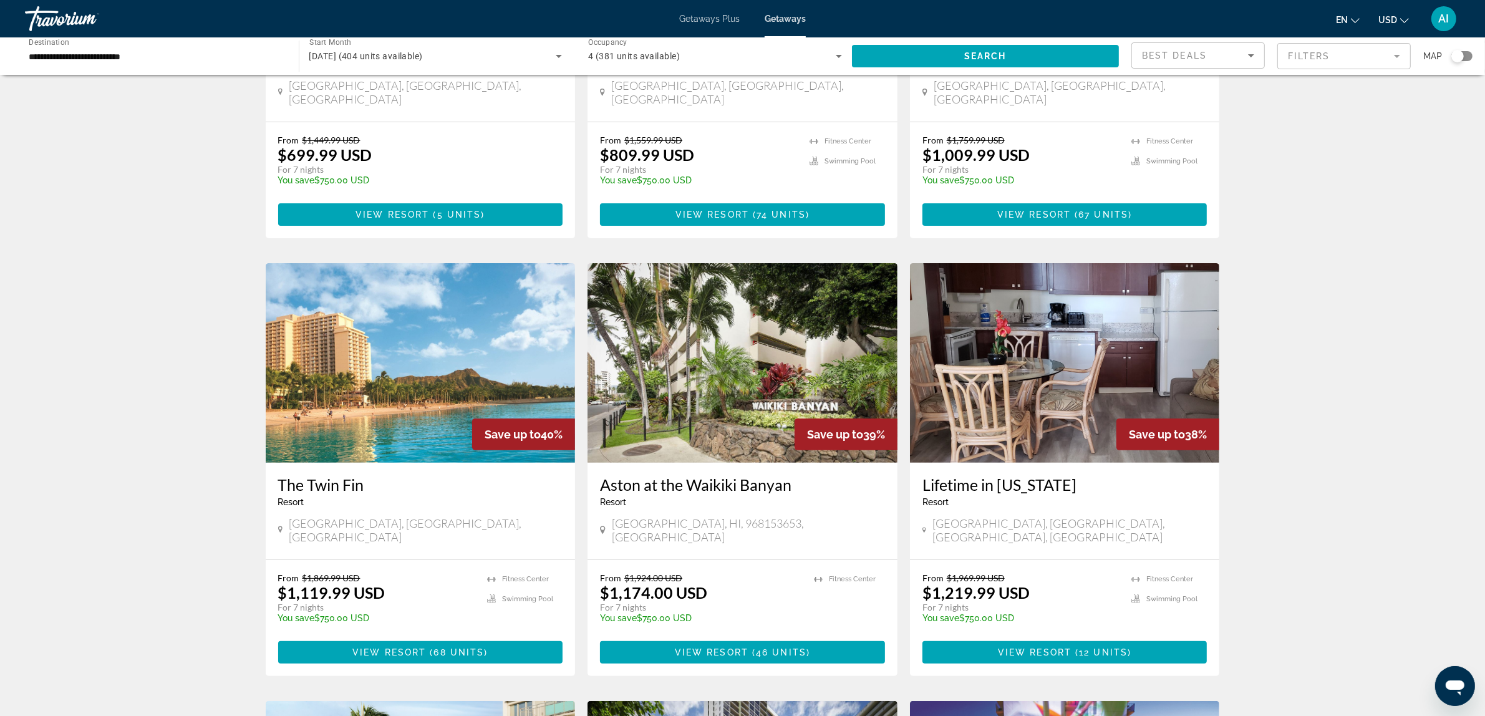
click at [428, 354] on img "Main content" at bounding box center [421, 363] width 310 height 200
